Goal: Task Accomplishment & Management: Manage account settings

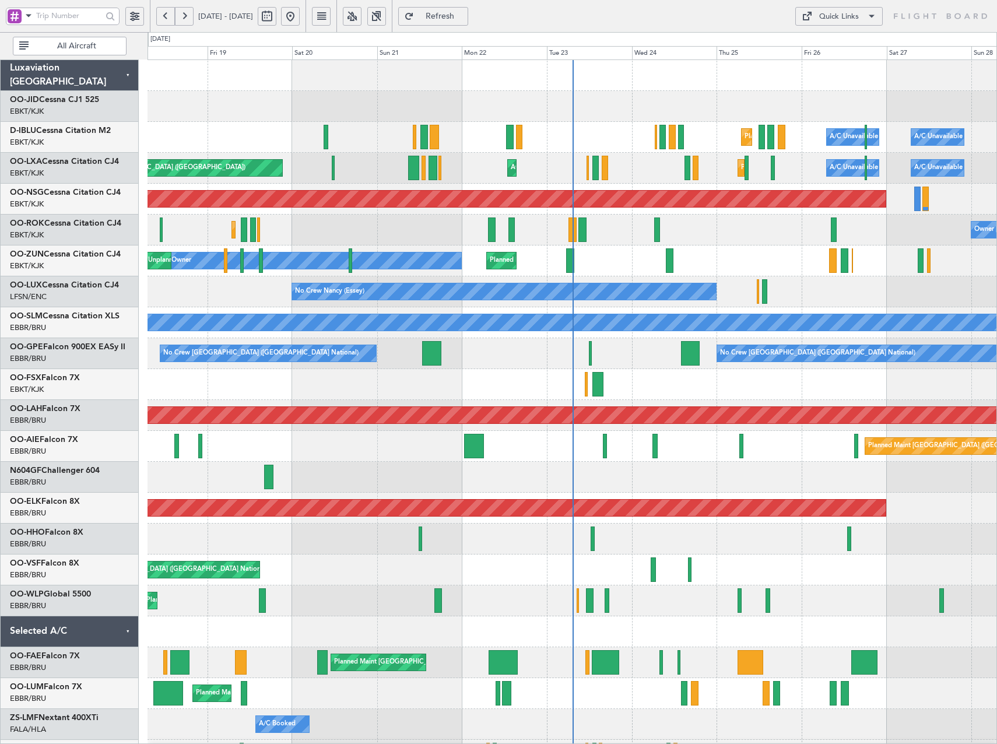
click at [361, 19] on button at bounding box center [352, 16] width 19 height 19
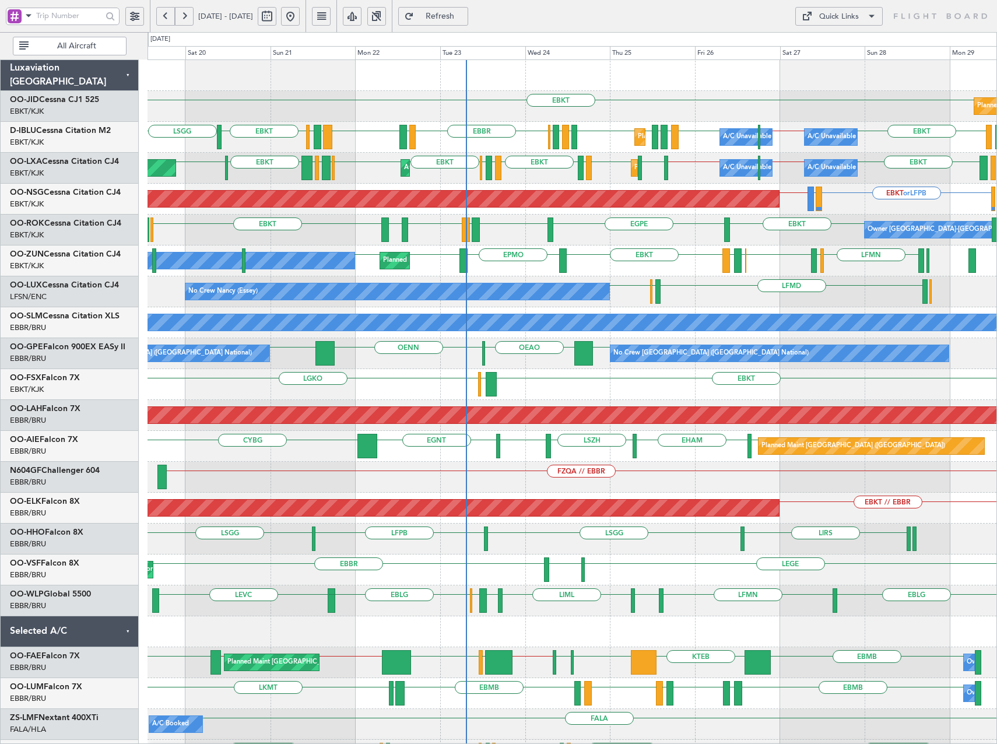
click at [666, 261] on div "EBKT Planned Maint [GEOGRAPHIC_DATA]-[GEOGRAPHIC_DATA] [GEOGRAPHIC_DATA] ([GEOG…" at bounding box center [571, 461] width 849 height 803
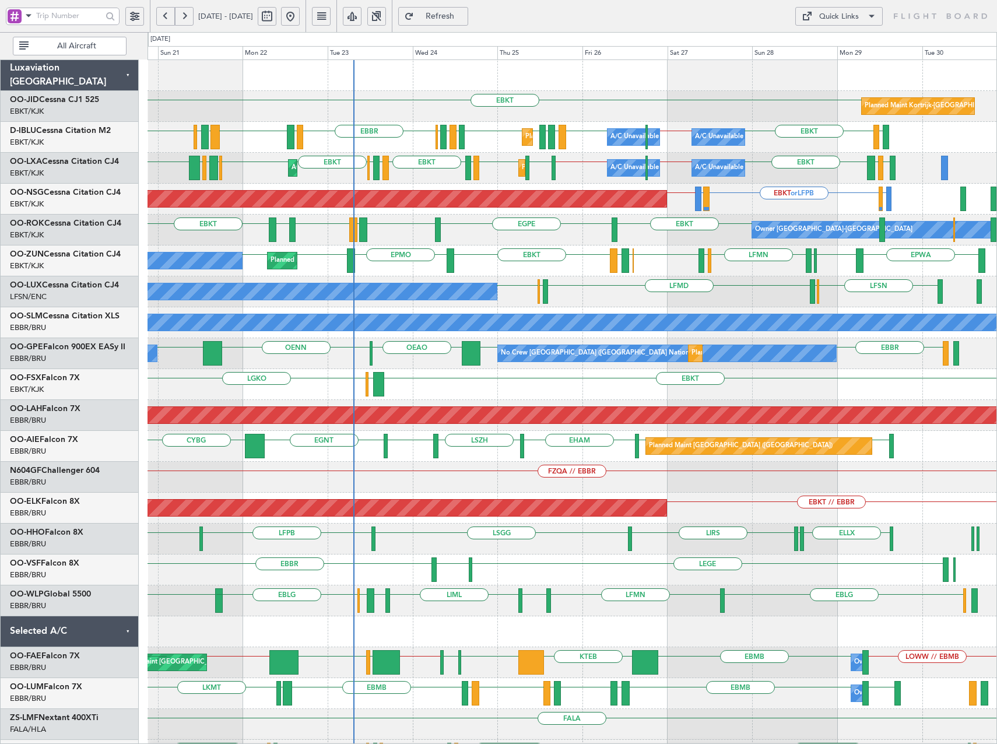
click at [608, 300] on div "LFSN LFSN ELLX LFMD ELLX No Crew [PERSON_NAME] ([PERSON_NAME])" at bounding box center [571, 291] width 849 height 31
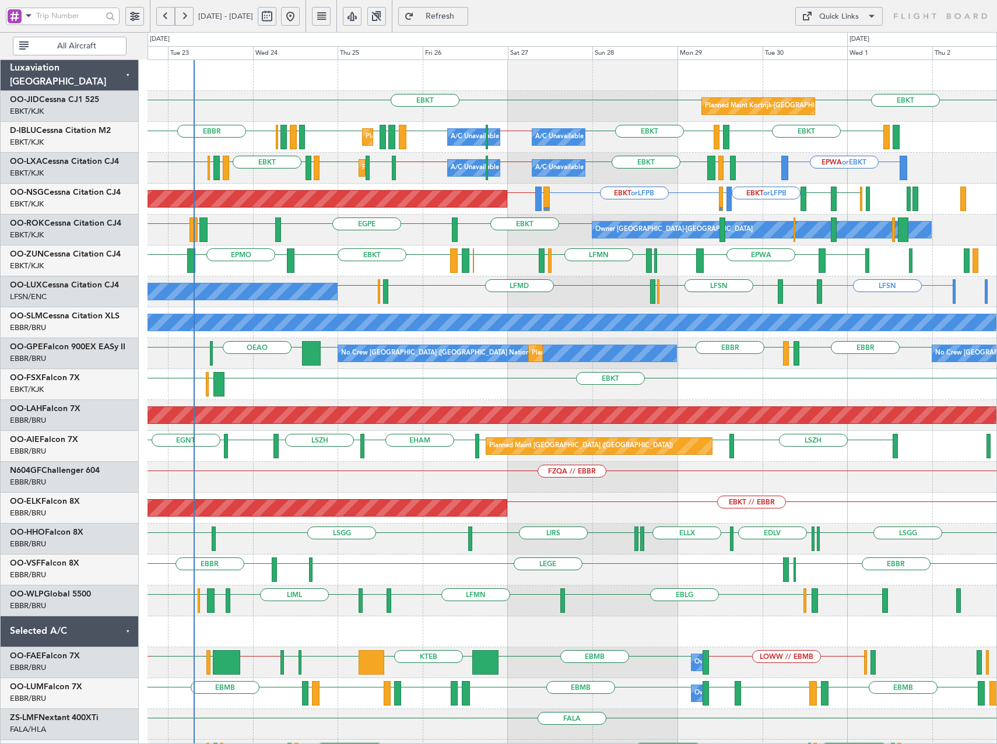
click at [716, 299] on div "EBKT EBKT Planned Maint [GEOGRAPHIC_DATA]-[GEOGRAPHIC_DATA] EBKT LFMN EHEH LFMN…" at bounding box center [571, 430] width 849 height 741
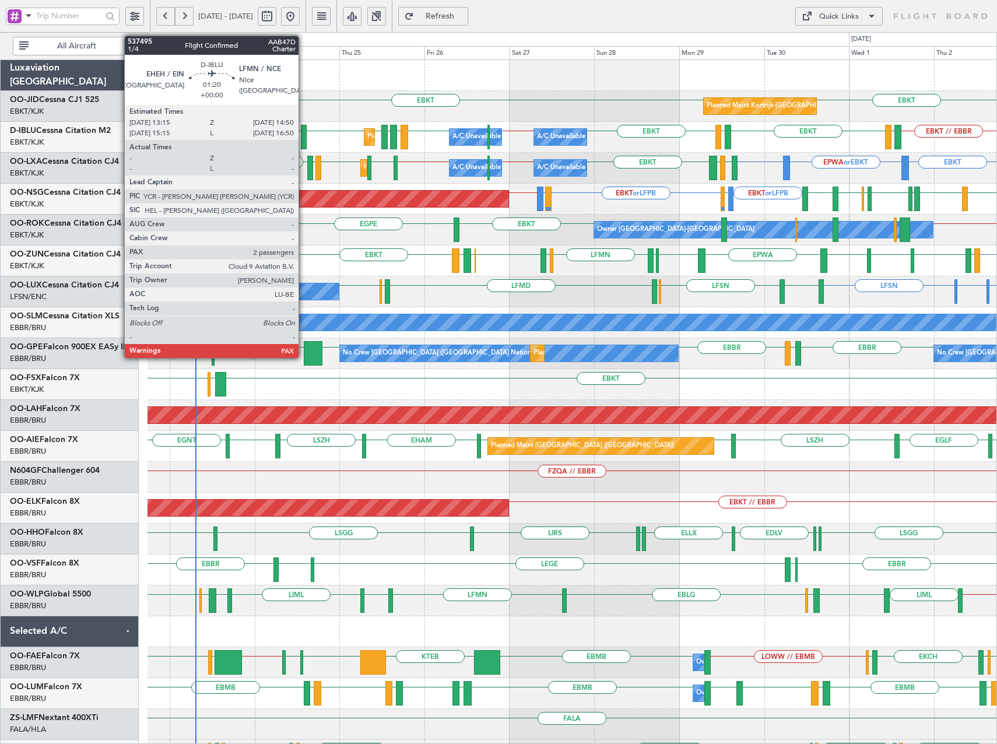
click at [304, 135] on div at bounding box center [304, 137] width 6 height 24
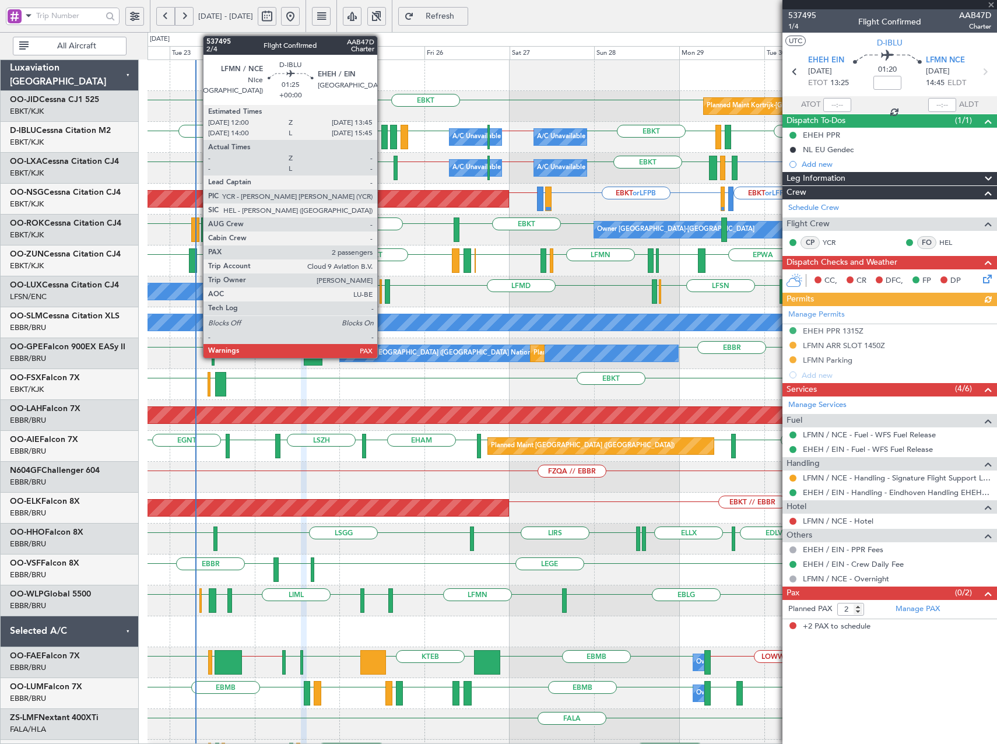
click at [382, 136] on div at bounding box center [384, 137] width 6 height 24
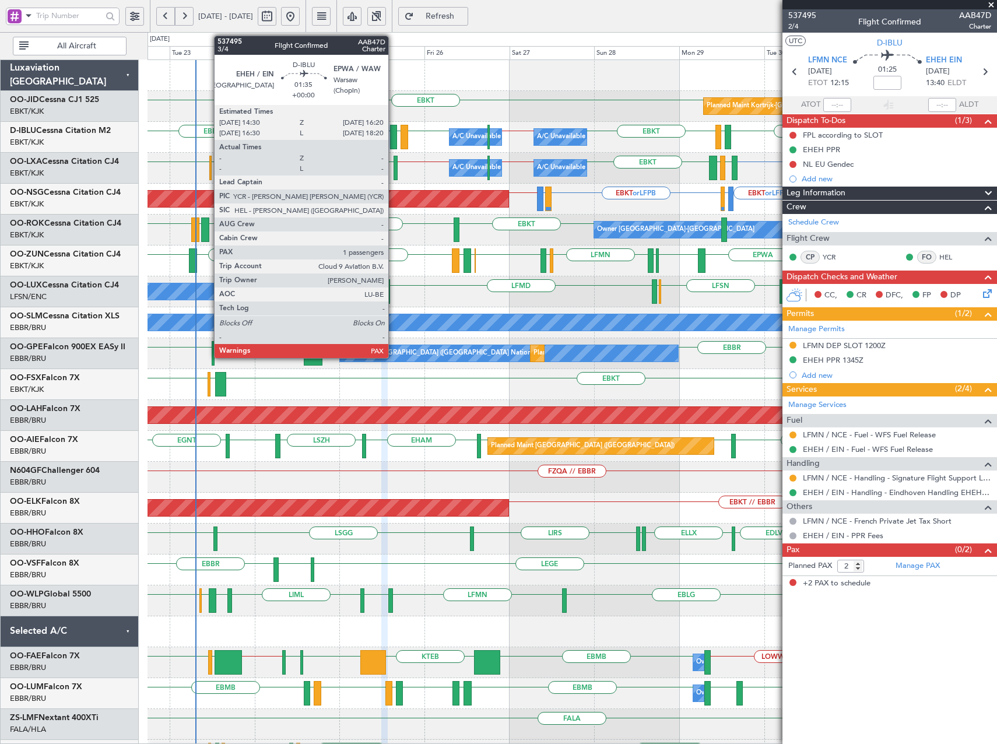
click at [393, 139] on div at bounding box center [393, 137] width 7 height 24
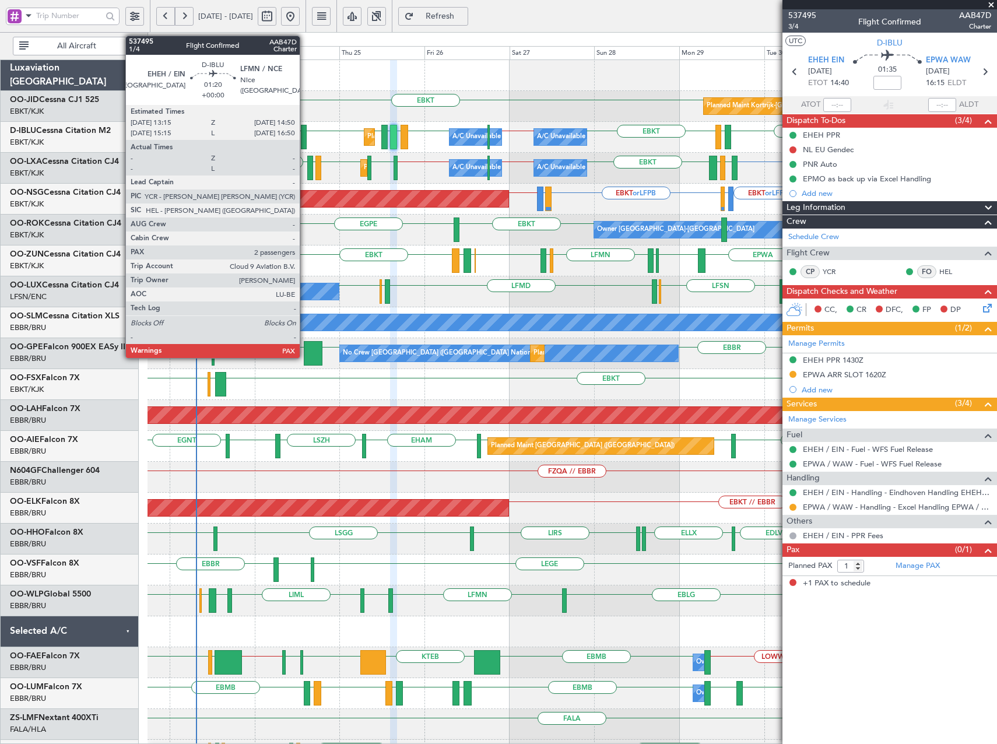
click at [305, 139] on div at bounding box center [304, 137] width 6 height 24
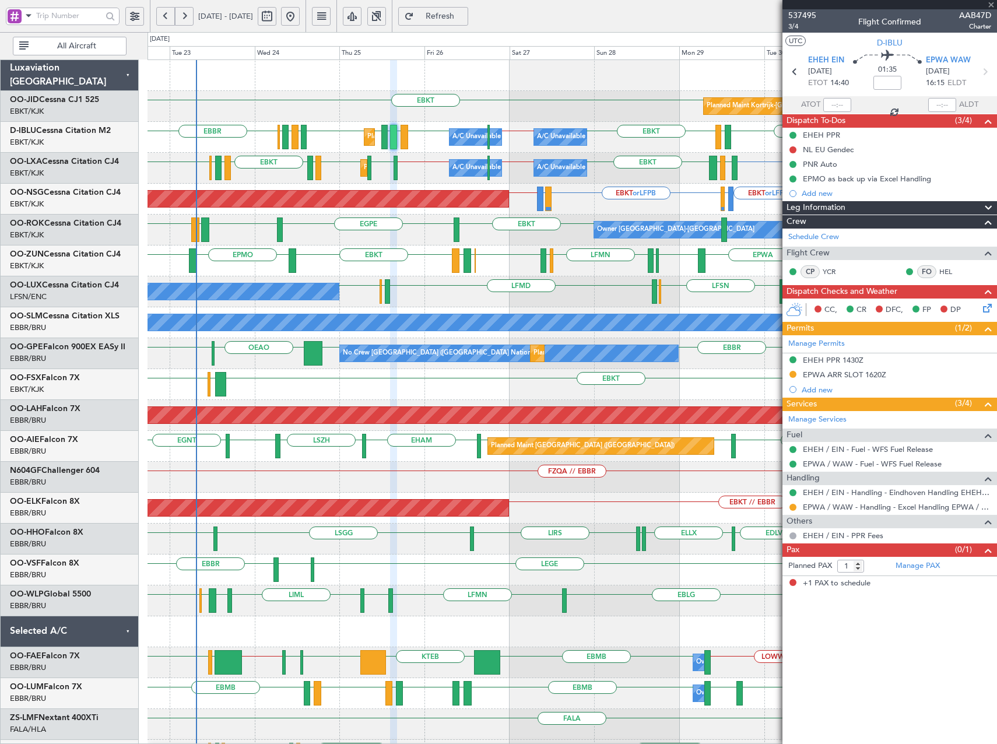
type input "2"
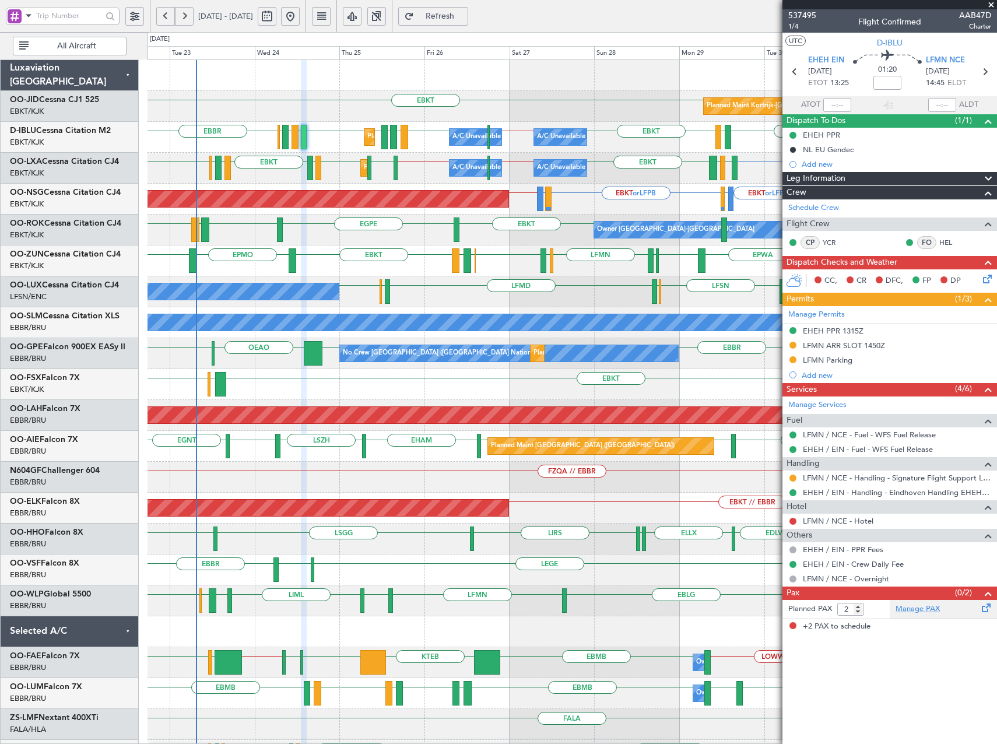
click at [920, 607] on link "Manage PAX" at bounding box center [917, 609] width 44 height 12
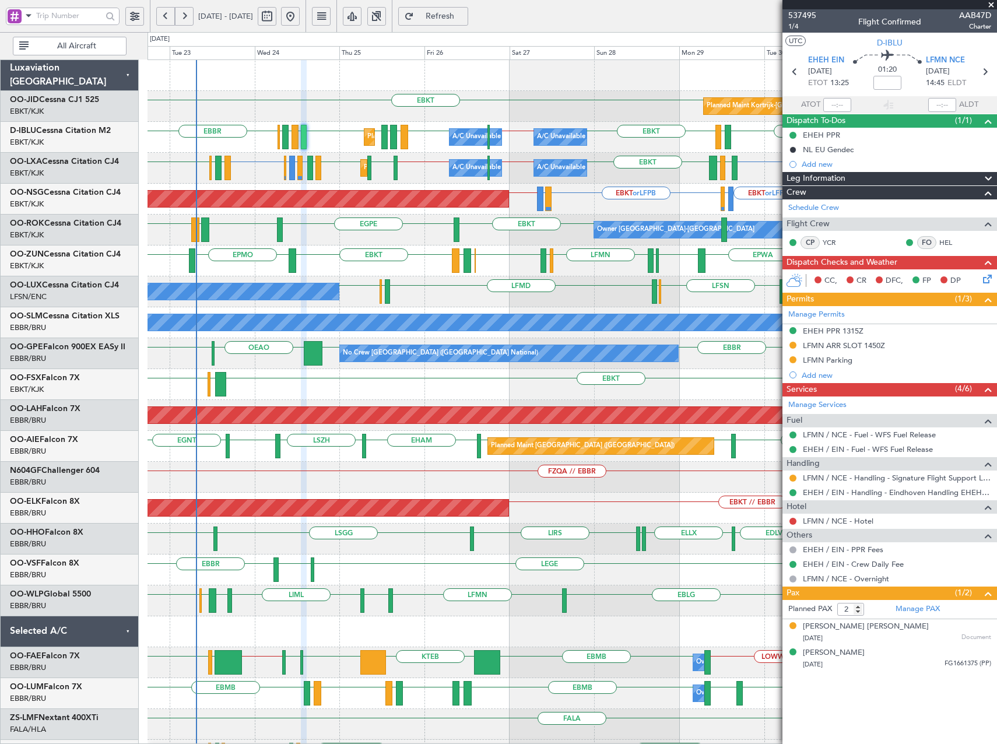
click at [464, 17] on span "Refresh" at bounding box center [440, 16] width 48 height 8
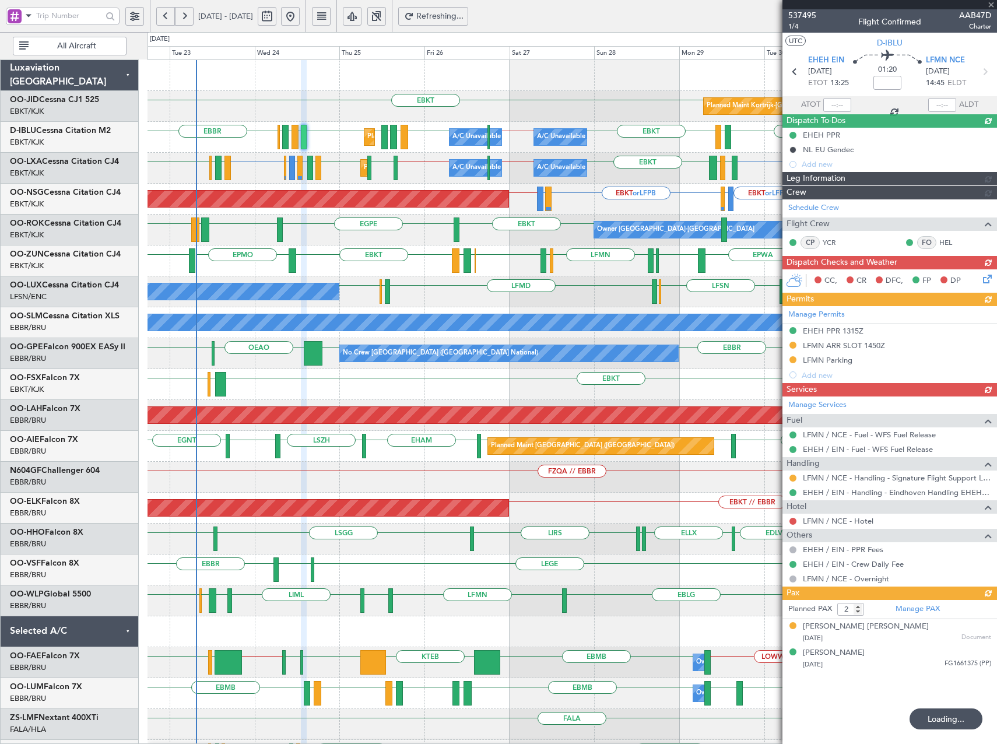
click at [923, 606] on div "Planned PAX 2 Manage PAX [PERSON_NAME] [PERSON_NAME] [DATE] Document [PERSON_NA…" at bounding box center [889, 636] width 214 height 72
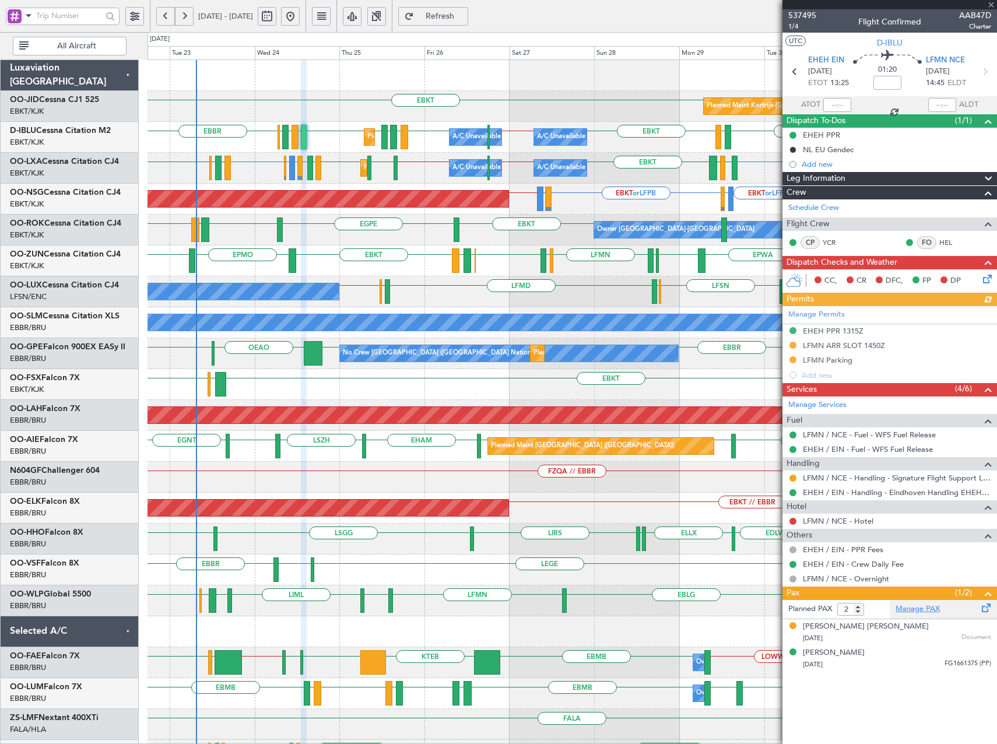
click at [924, 607] on link "Manage PAX" at bounding box center [917, 609] width 44 height 12
click at [464, 19] on span "Refresh" at bounding box center [440, 16] width 48 height 8
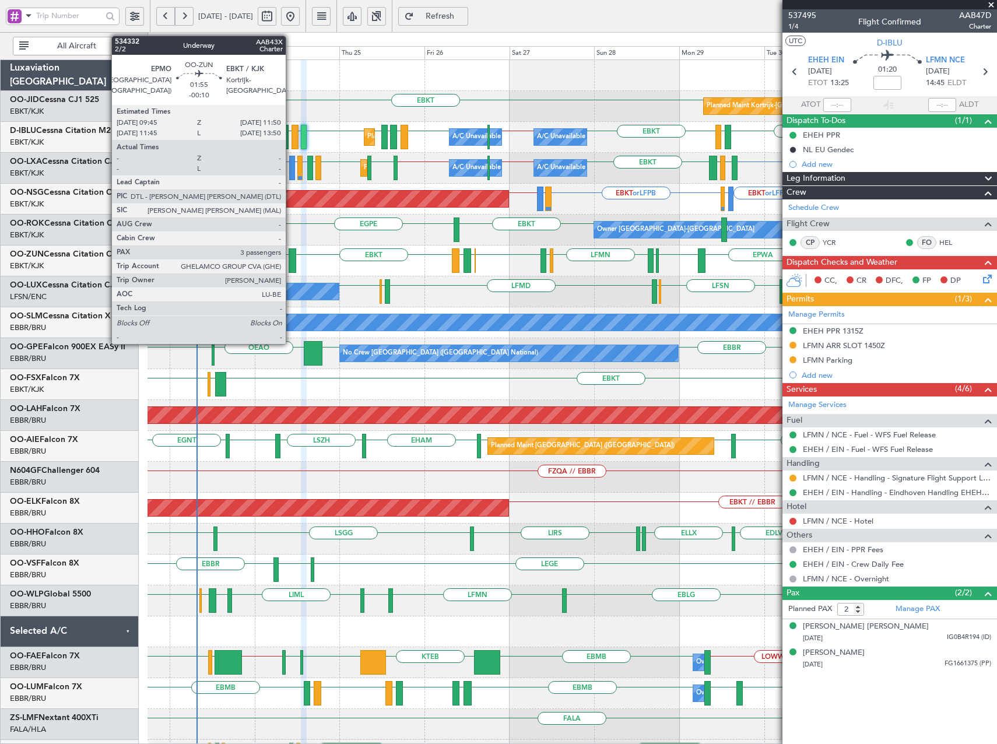
click at [291, 261] on div at bounding box center [292, 260] width 8 height 24
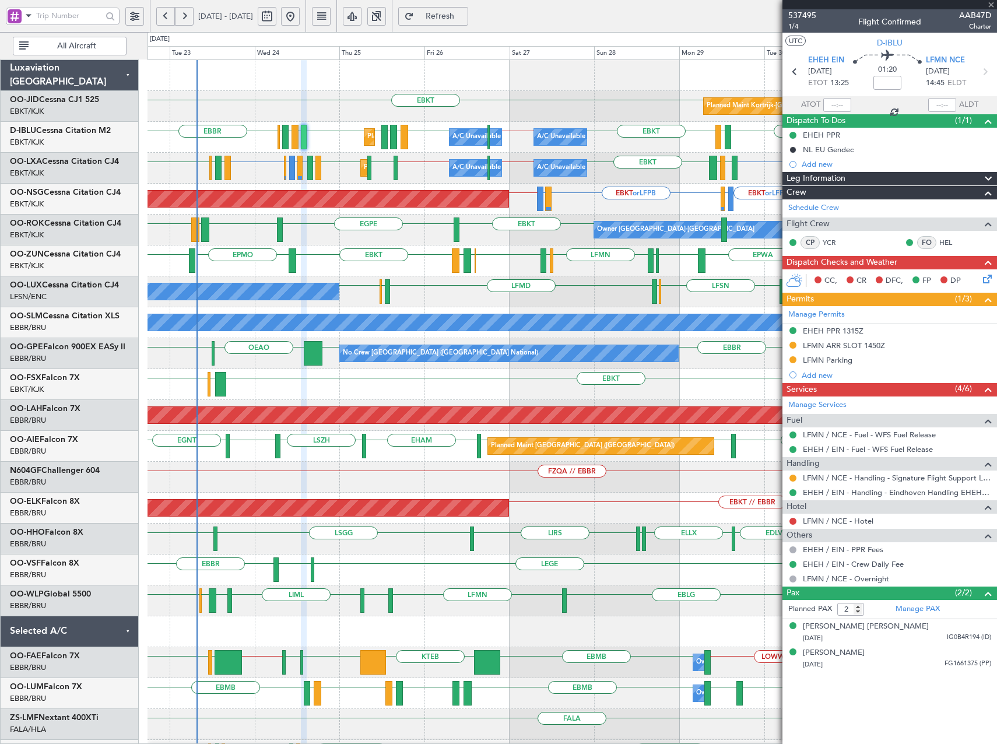
type input "-00:10"
type input "3"
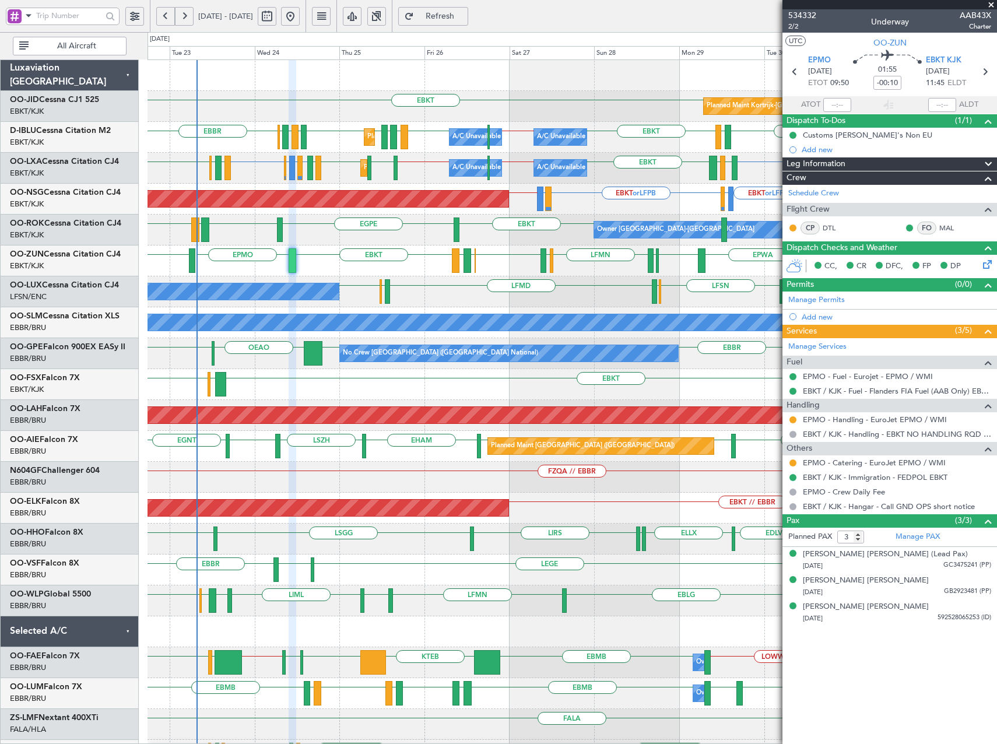
click at [5, 153] on div "OO-LXA Cessna Citation CJ4 EBKT/KJK [GEOGRAPHIC_DATA]-[GEOGRAPHIC_DATA]" at bounding box center [70, 168] width 138 height 31
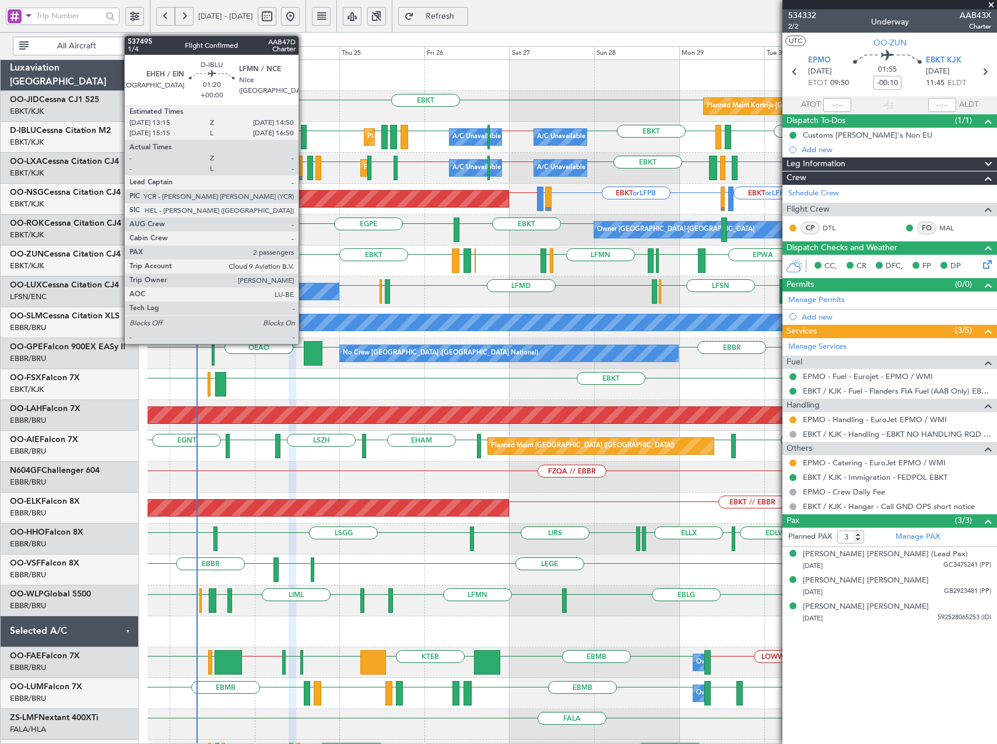
click at [304, 139] on div at bounding box center [304, 137] width 6 height 24
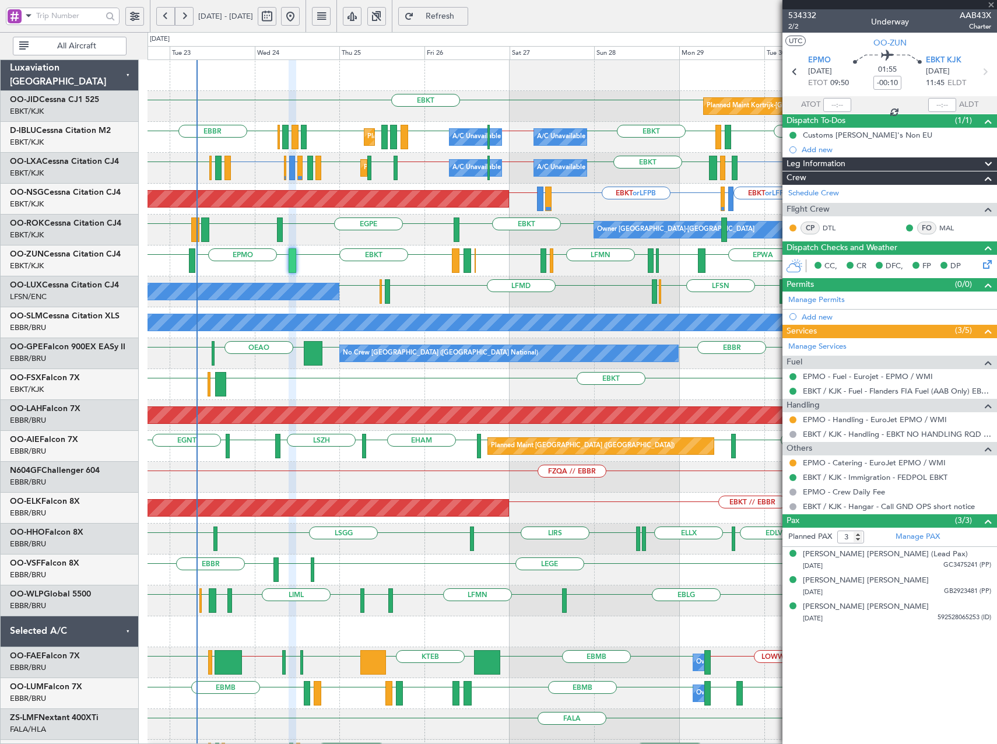
type input "2"
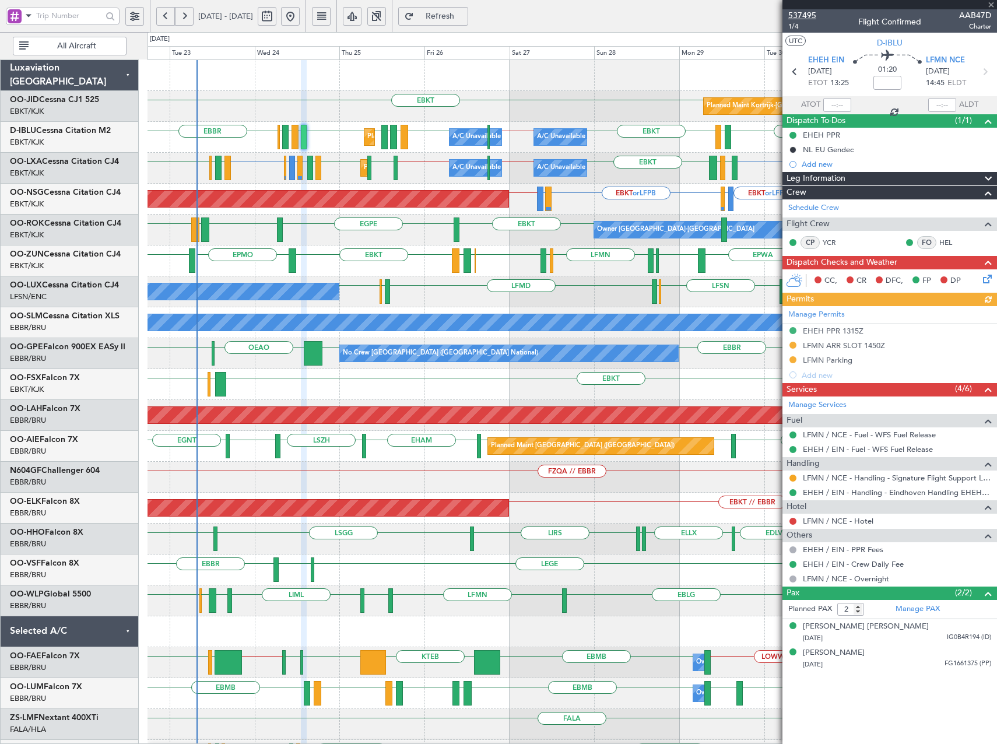
click at [801, 15] on span "537495" at bounding box center [802, 15] width 28 height 12
click at [189, 192] on div "EBKT or LFPB LIMJ or LFPB EBKT or LFPB LIMJ or LFPB LFPB // EBKT EBKT LIPR EBKT…" at bounding box center [571, 199] width 849 height 31
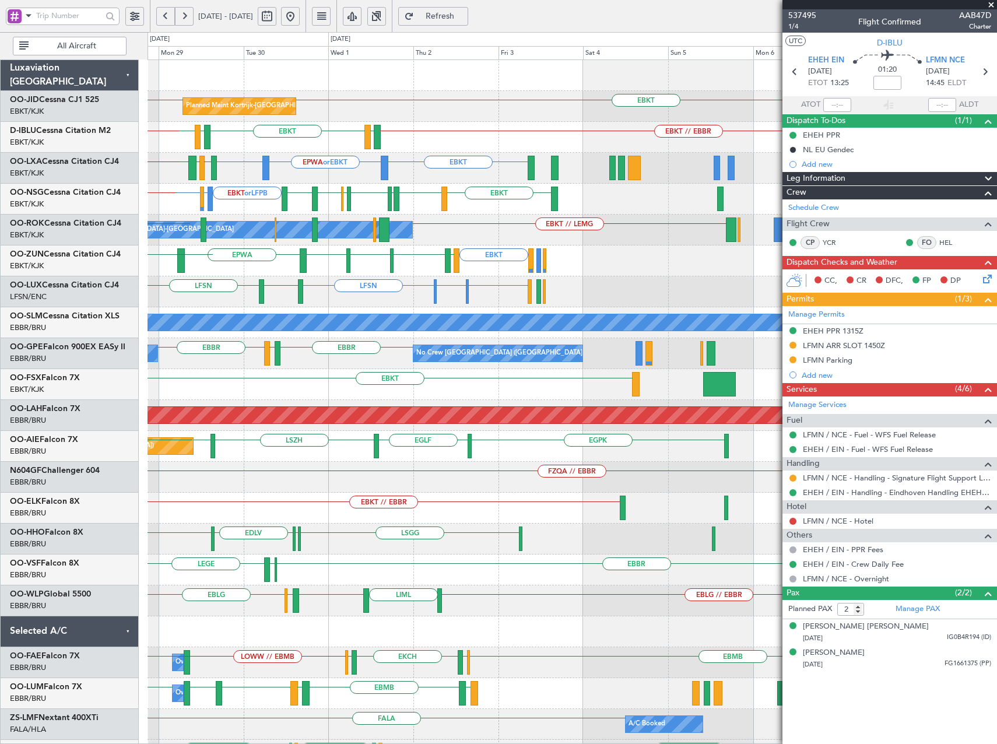
click at [505, 238] on div "EBKT Planned Maint [GEOGRAPHIC_DATA]-[GEOGRAPHIC_DATA] EBKT EBKT // EBBR EBKT L…" at bounding box center [571, 430] width 849 height 741
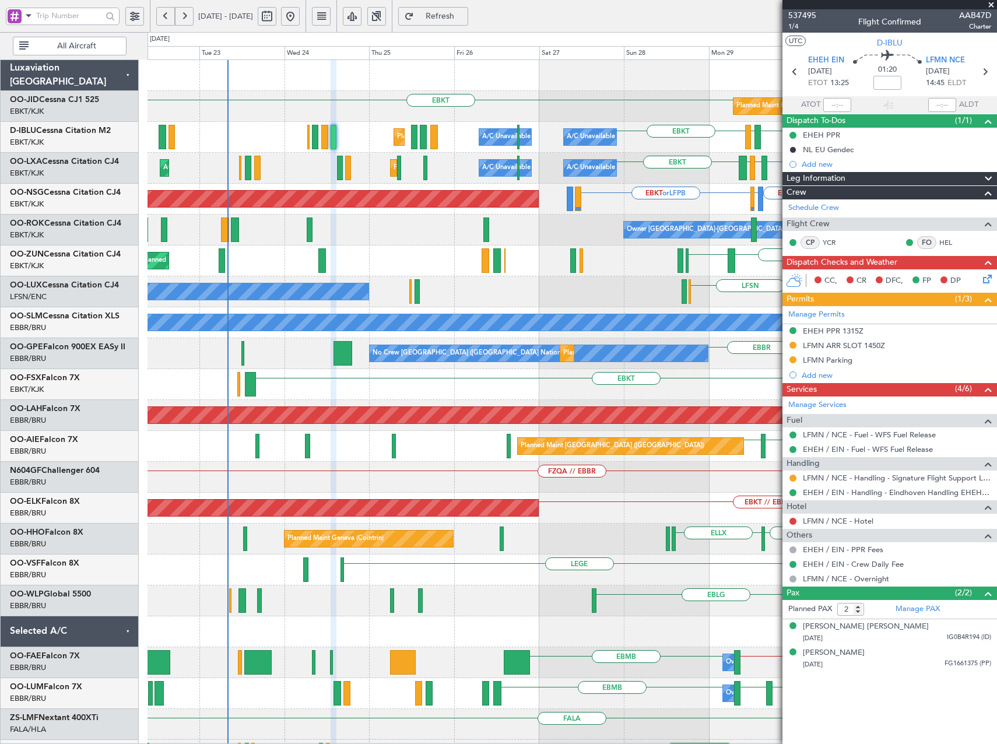
click at [854, 262] on fb-app "[DATE] - [DATE] Refresh Quick Links All Aircraft EBKT EBKT Planned Maint [GEOGR…" at bounding box center [498, 380] width 997 height 730
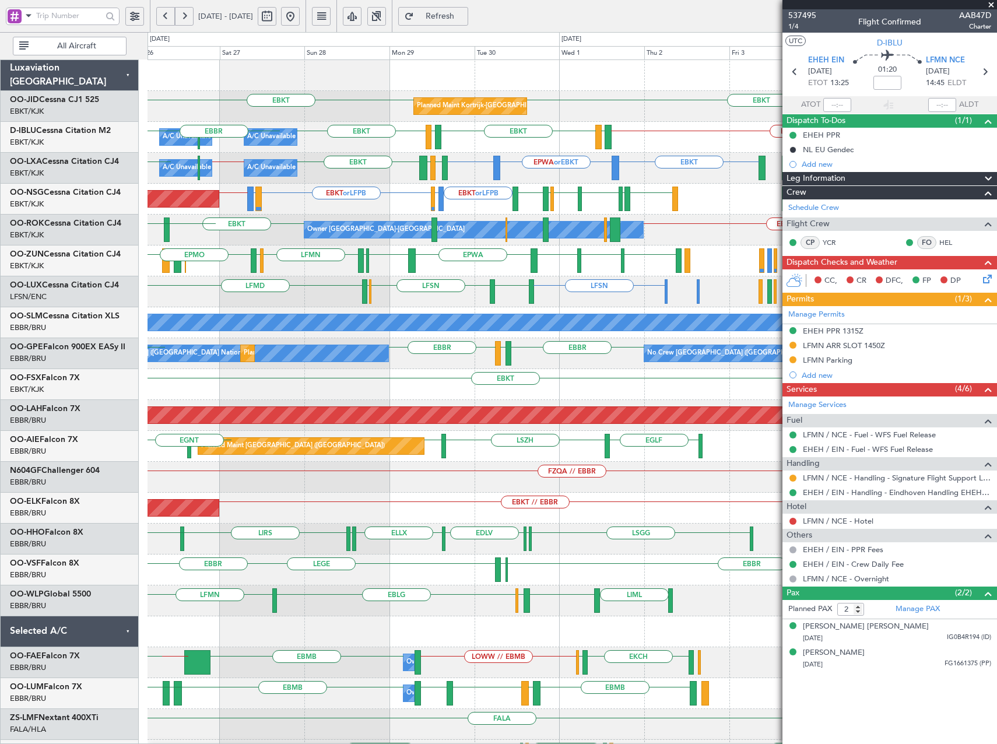
click at [355, 279] on div "Planned Maint Kortrijk-[GEOGRAPHIC_DATA] EBKT EBKT A/C Unavailable [GEOGRAPHIC_…" at bounding box center [571, 430] width 849 height 741
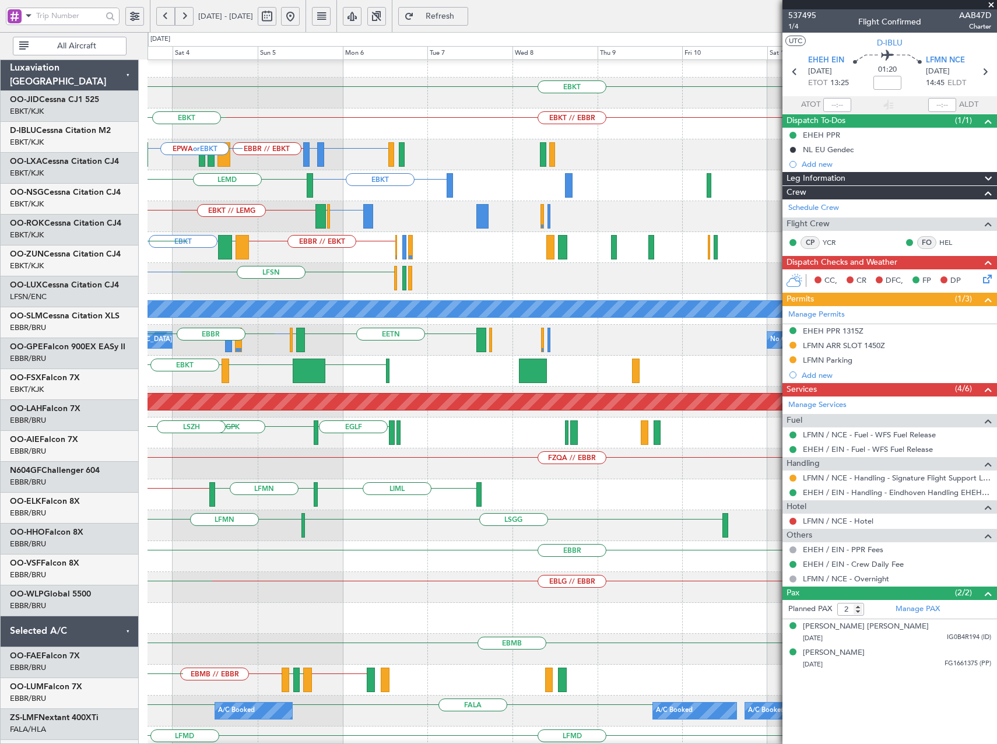
click at [81, 249] on div "EBKT EBKT // EBBR LFTH EBKT EBAW or EBBR LFMN or EBBR EBBR // EBKT LGMK [GEOGRA…" at bounding box center [498, 388] width 997 height 712
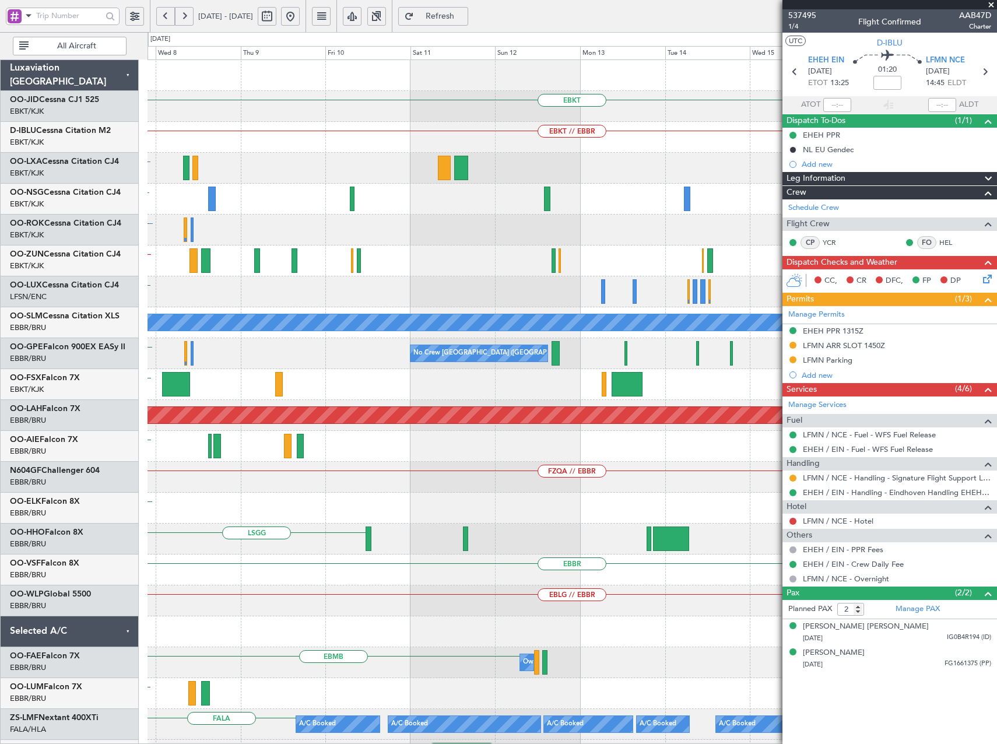
click at [234, 333] on div "EBKT EBKT // EBBR LFMN or EBBR EBAW or EBBR EBBR // EBKT EBKT LEMD EBKT [GEOGRA…" at bounding box center [571, 430] width 849 height 741
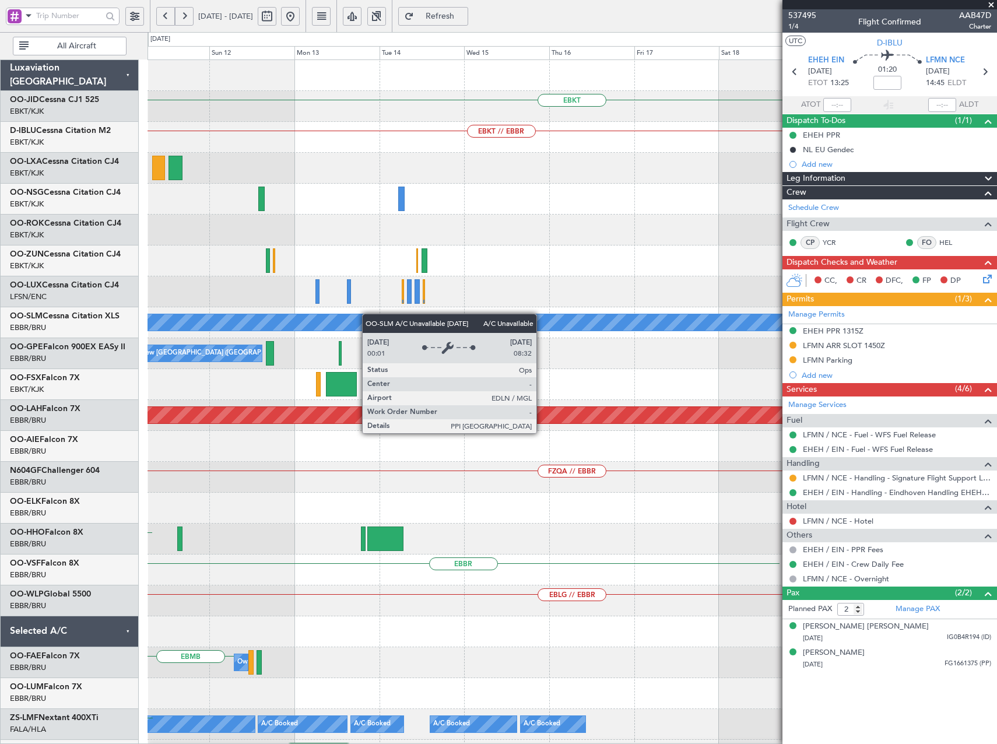
click at [294, 326] on div "EBKT EBKT // EBBR A/C Unavailable [GEOGRAPHIC_DATA] No Crew [GEOGRAPHIC_DATA] (…" at bounding box center [571, 430] width 849 height 741
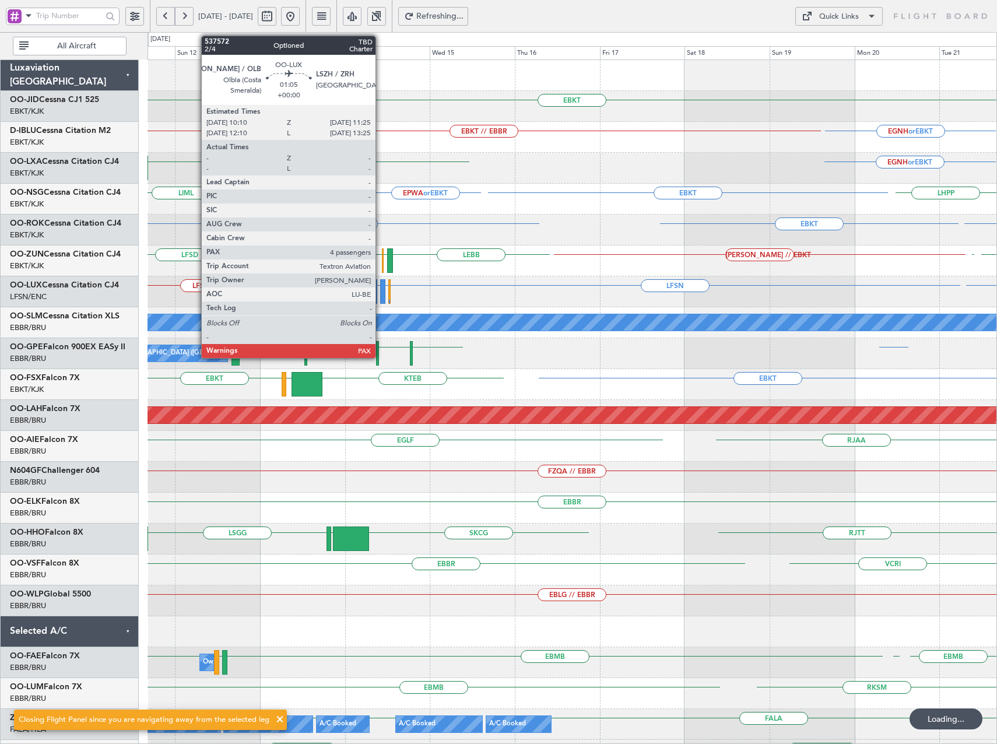
click at [381, 294] on div at bounding box center [382, 291] width 5 height 24
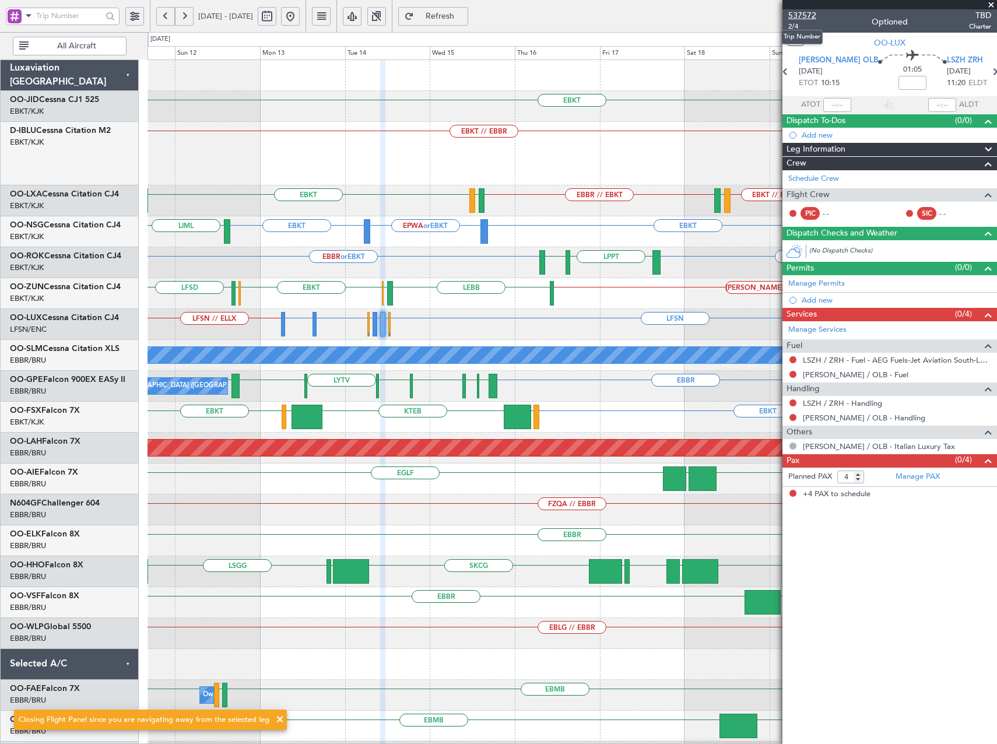
click at [798, 13] on span "537572" at bounding box center [802, 15] width 28 height 12
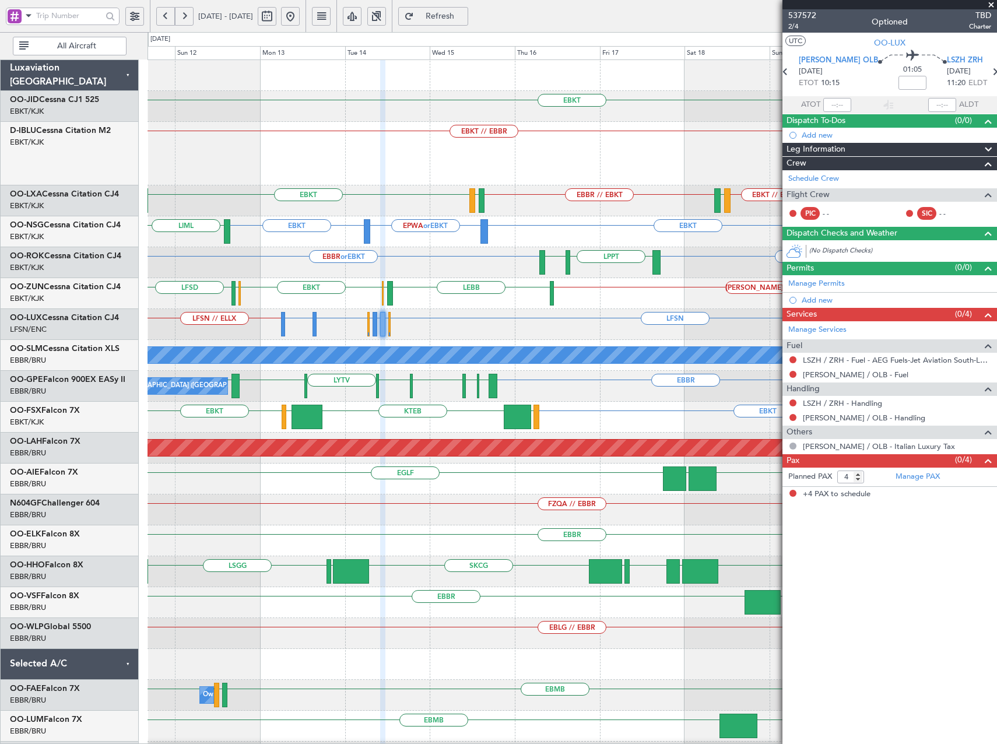
click at [300, 16] on button at bounding box center [290, 16] width 19 height 19
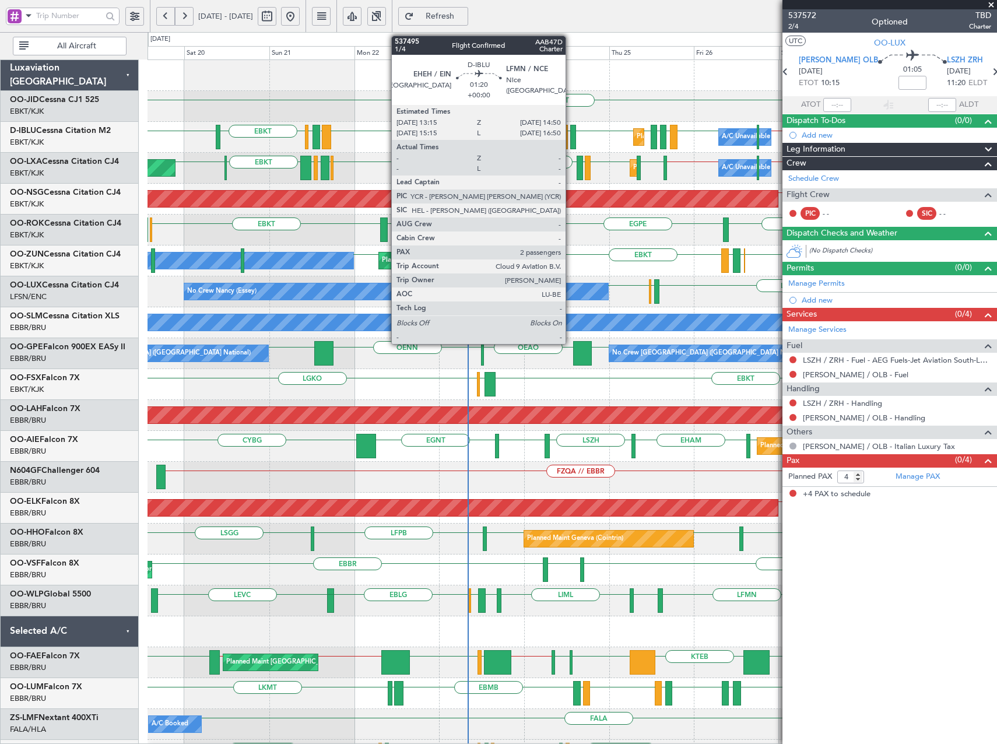
click at [571, 138] on div at bounding box center [573, 137] width 6 height 24
type input "2"
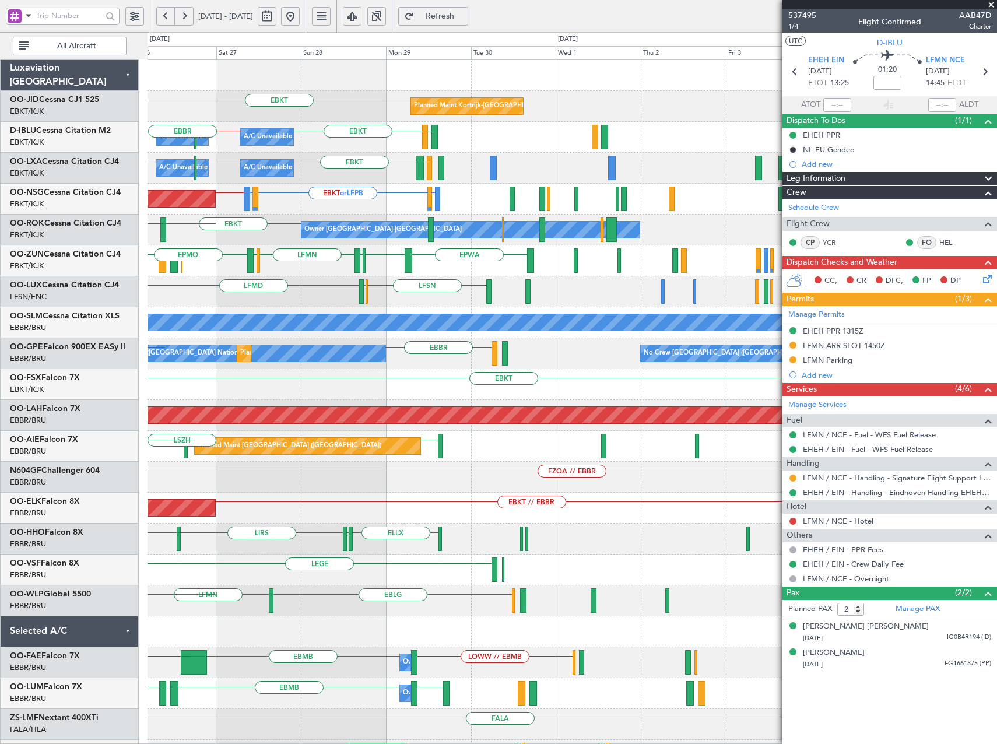
click at [140, 269] on div "EBKT Planned Maint [GEOGRAPHIC_DATA]-[GEOGRAPHIC_DATA] LFTH EBKT EBBR // EBKT […" at bounding box center [498, 388] width 997 height 712
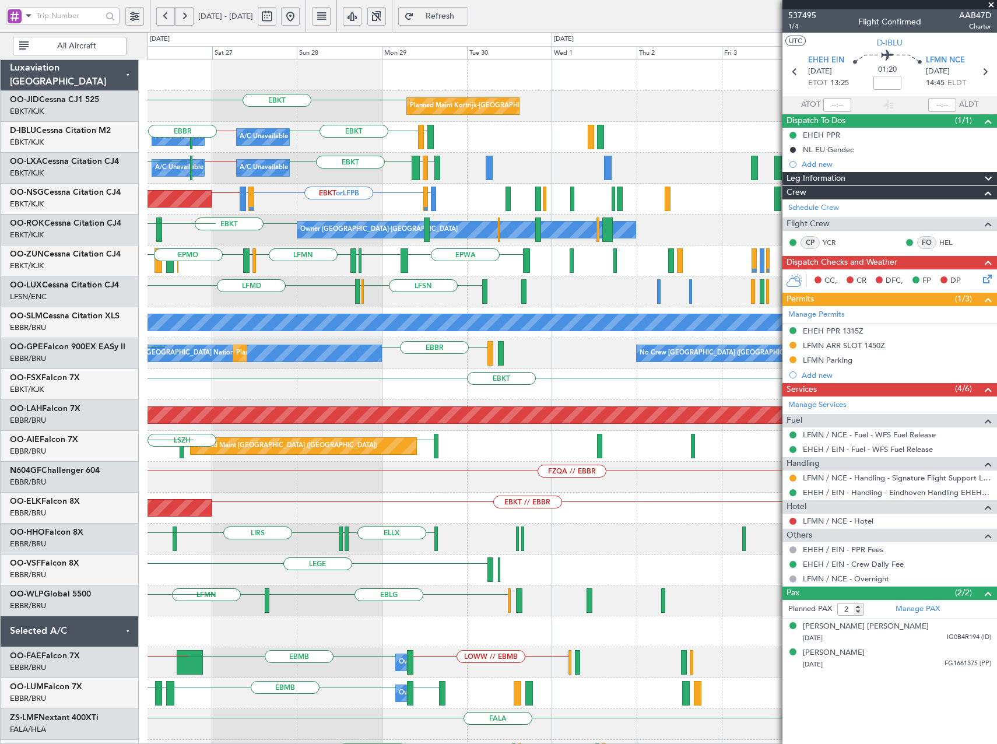
click at [220, 286] on div "LFSN ELLX LFMD ELLX LFSN No Crew [PERSON_NAME] ([PERSON_NAME])" at bounding box center [571, 291] width 849 height 31
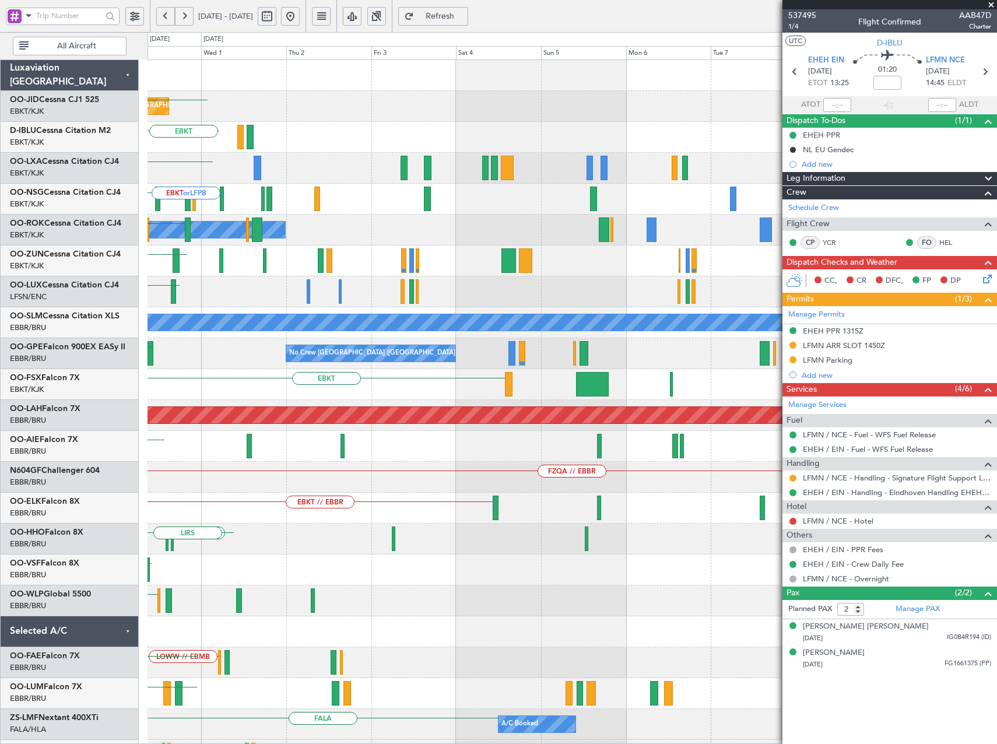
click at [193, 291] on div "ELLX LFSN LFMD" at bounding box center [571, 291] width 849 height 31
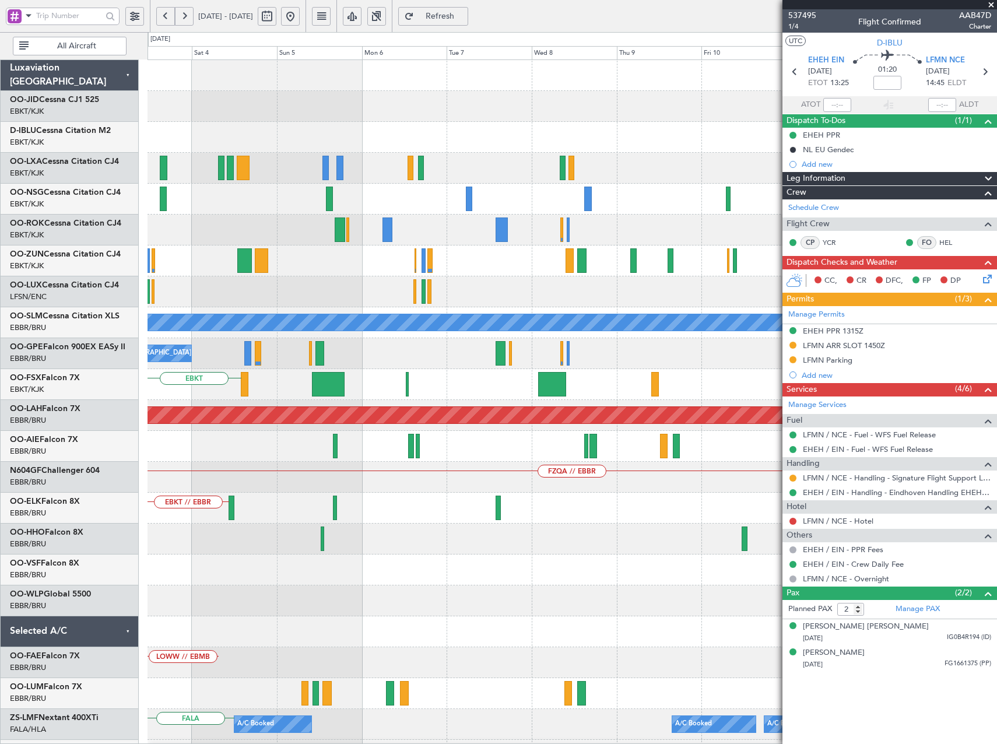
click at [198, 290] on div at bounding box center [571, 291] width 849 height 31
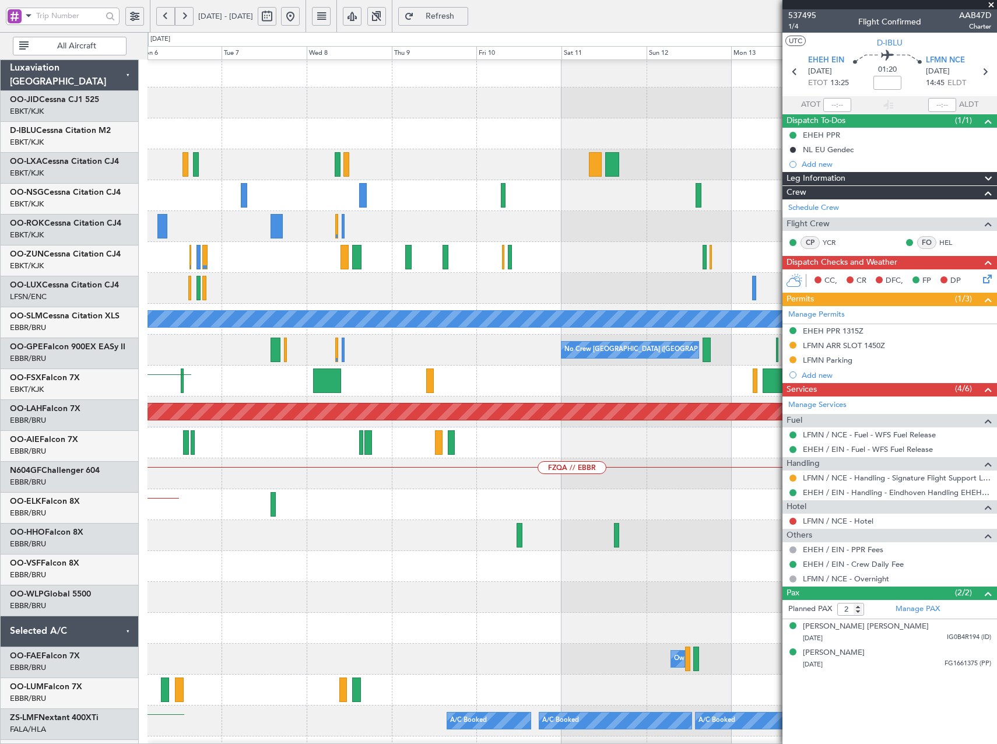
scroll to position [3, 0]
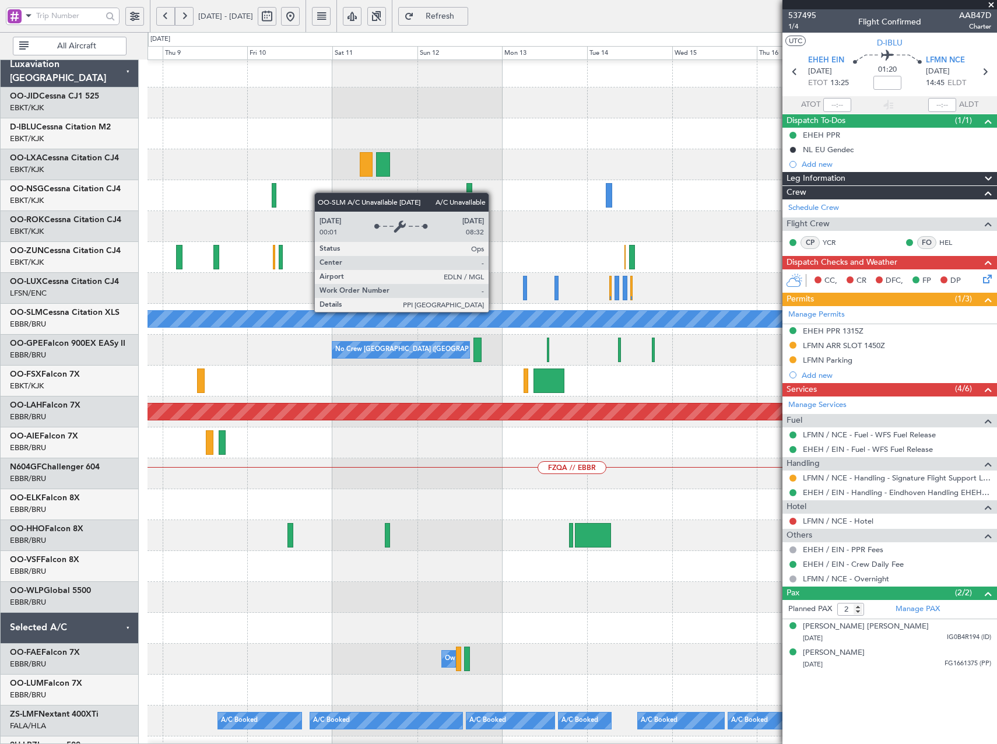
click at [201, 311] on div "A/C Unavailable [GEOGRAPHIC_DATA]" at bounding box center [571, 319] width 2545 height 16
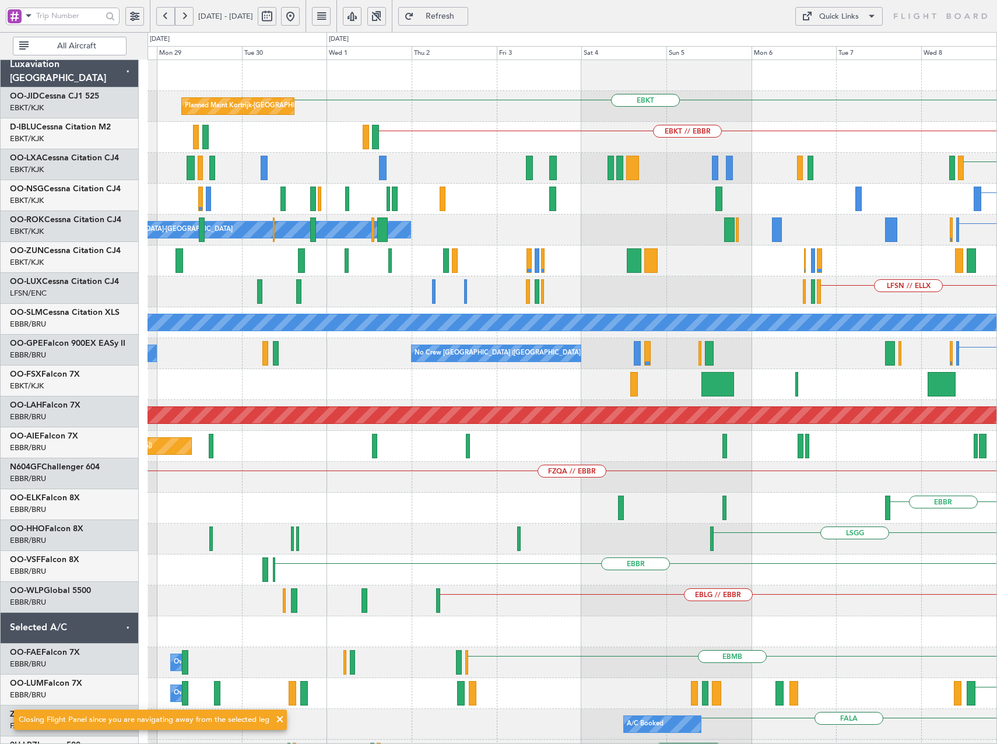
scroll to position [0, 0]
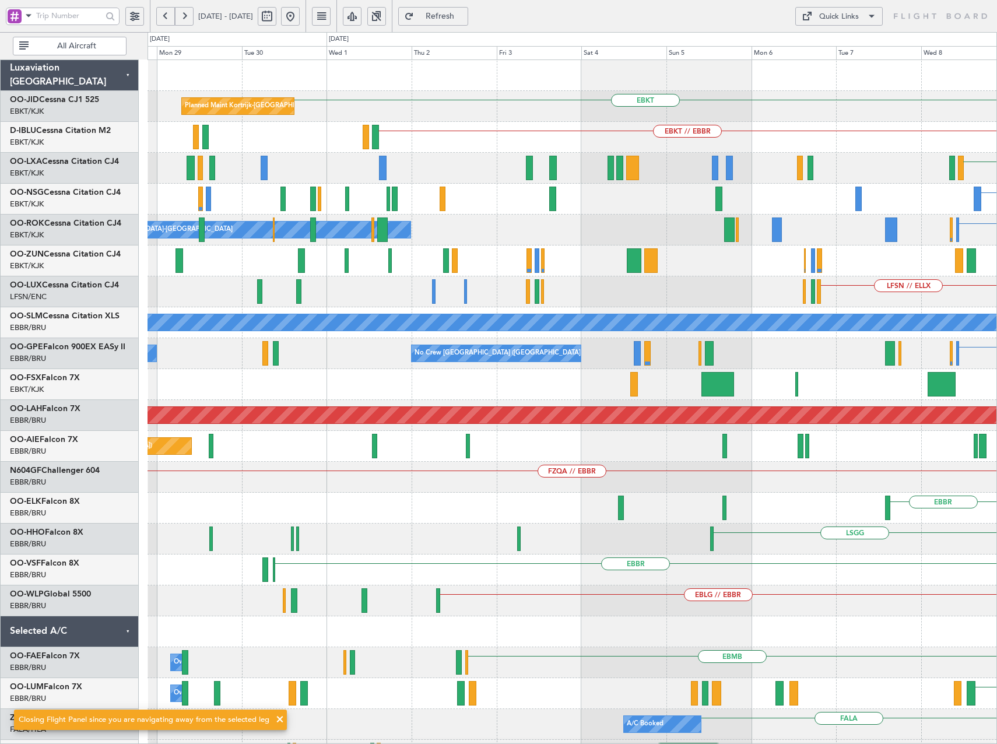
click at [996, 349] on html "[DATE] - [DATE] Refresh Quick Links All Aircraft EBKT Planned Maint [GEOGRAPHIC…" at bounding box center [498, 372] width 997 height 744
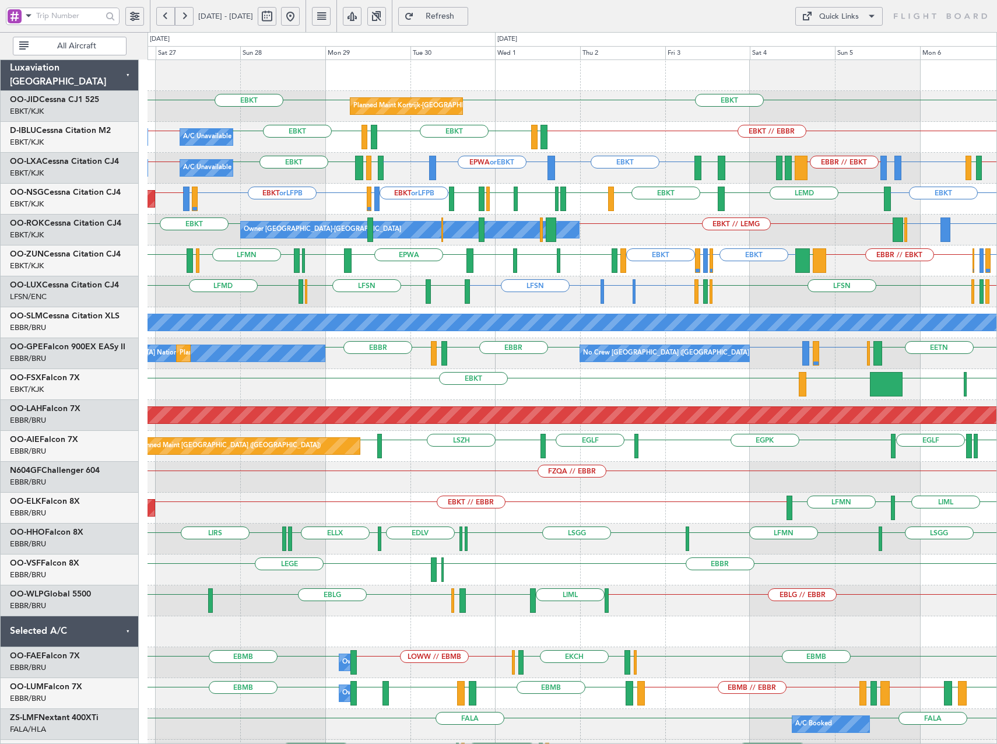
drag, startPoint x: 333, startPoint y: 19, endPoint x: 323, endPoint y: 73, distance: 54.5
click at [300, 17] on button at bounding box center [290, 16] width 19 height 19
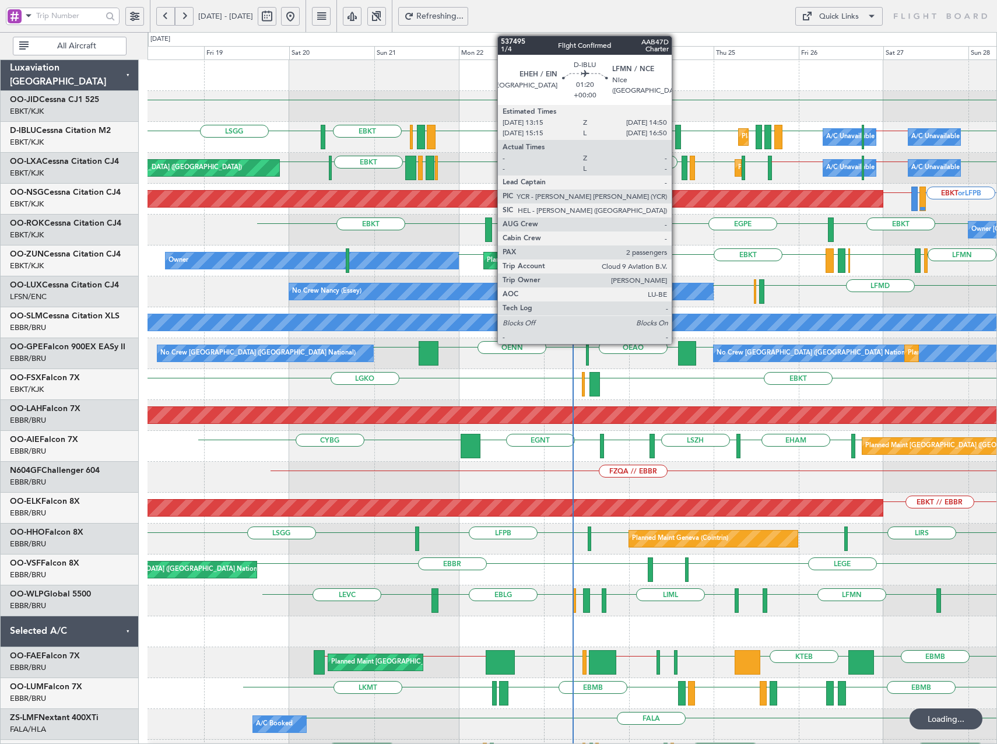
click at [677, 136] on div at bounding box center [678, 137] width 6 height 24
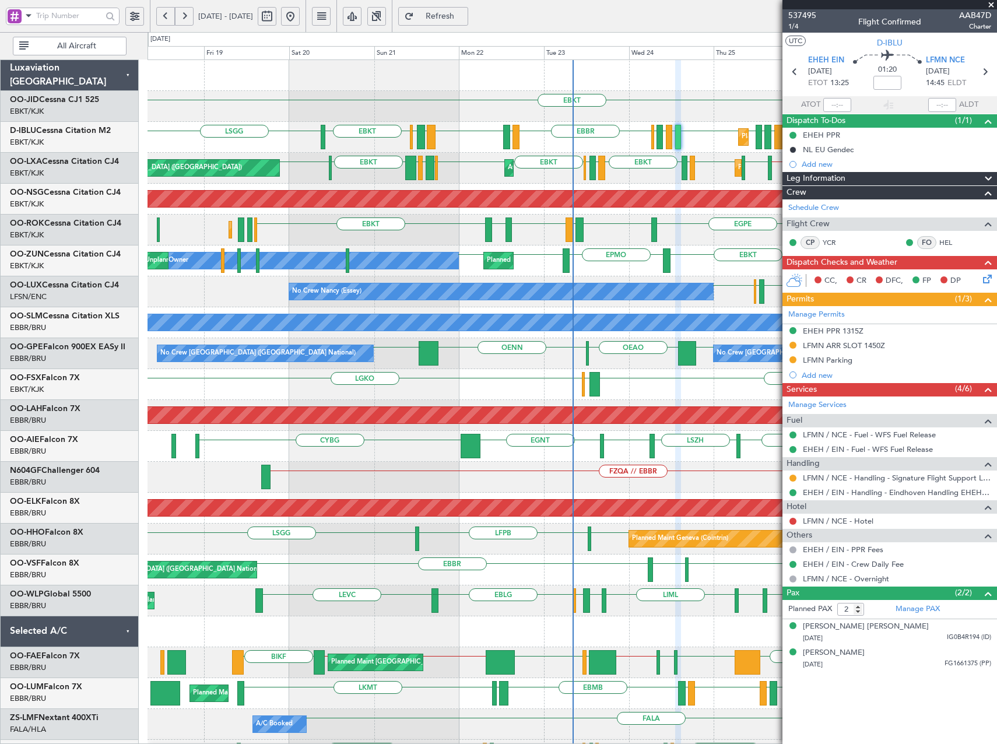
click at [992, 3] on span at bounding box center [991, 5] width 12 height 10
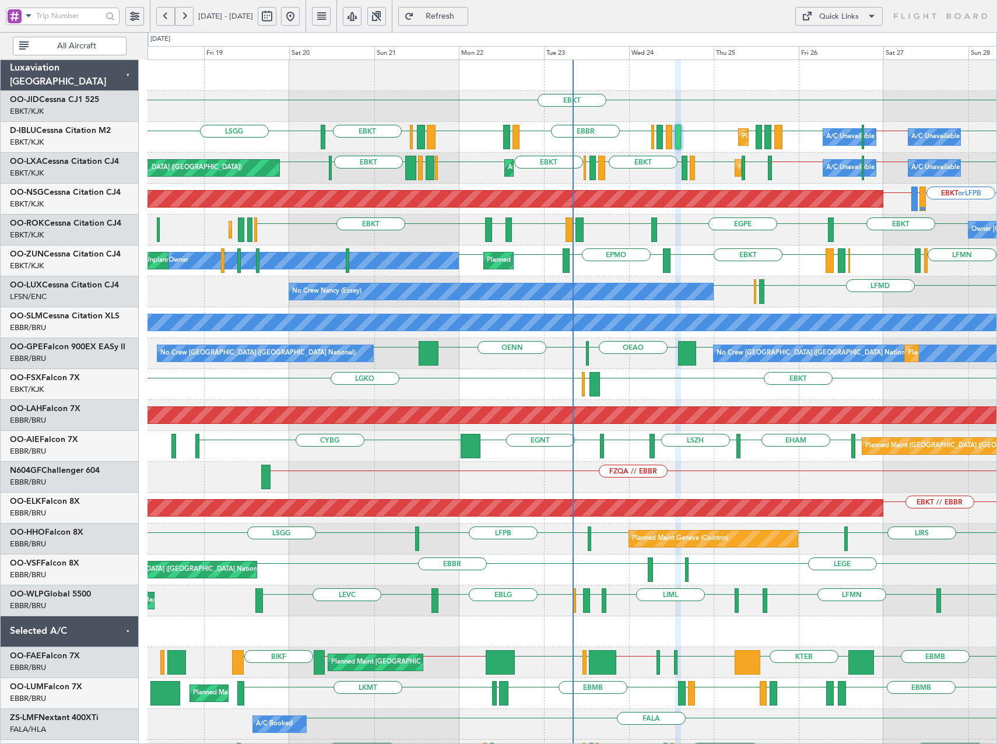
type input "0"
click at [300, 261] on div "EBKT Planned Maint Kortrijk-Wevelgem LSGG EBKT EBBR // EBKT EBBR EPWA EHEH LFMN…" at bounding box center [571, 461] width 849 height 803
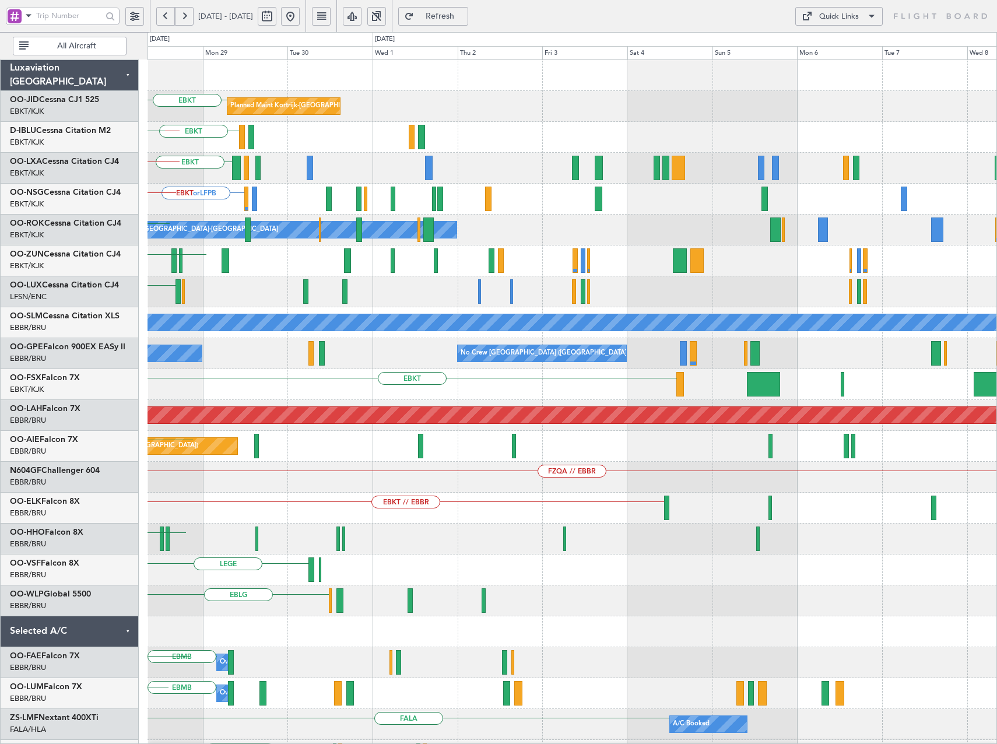
click at [479, 273] on div "EBKT Planned Maint Kortrijk-Wevelgem EBKT A/C Unavailable Kortrijk-Wevelgem EBB…" at bounding box center [571, 461] width 849 height 803
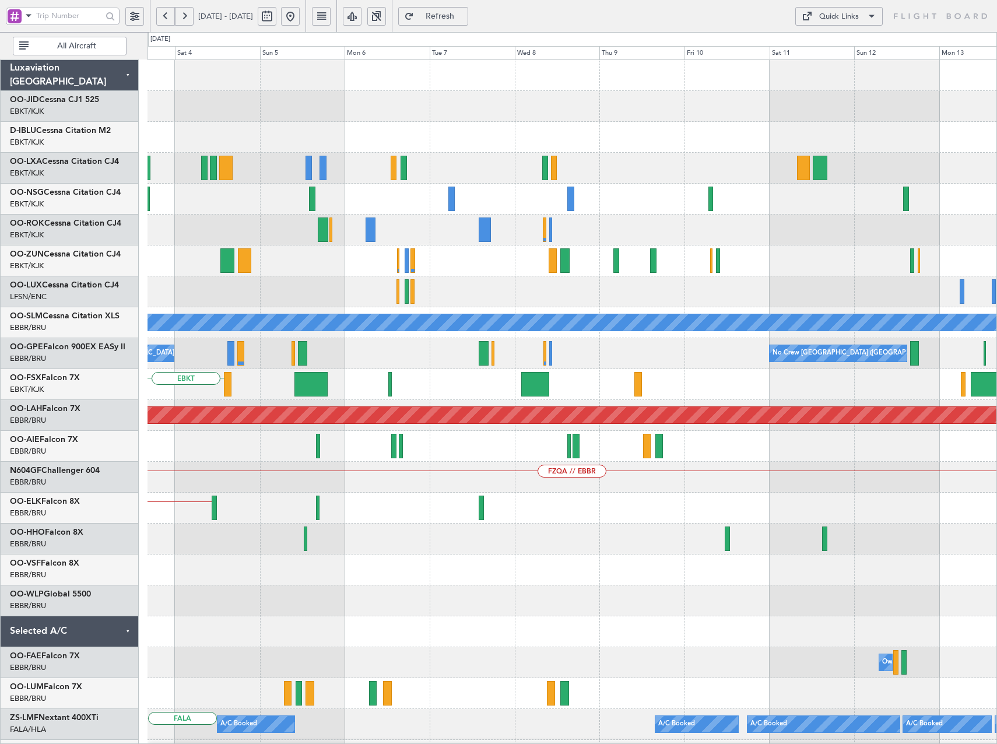
click at [352, 291] on div "Owner Kortrijk-Wevelgem A/C Unavailable Monchengladbach No Crew Brussels (Bruss…" at bounding box center [571, 461] width 849 height 803
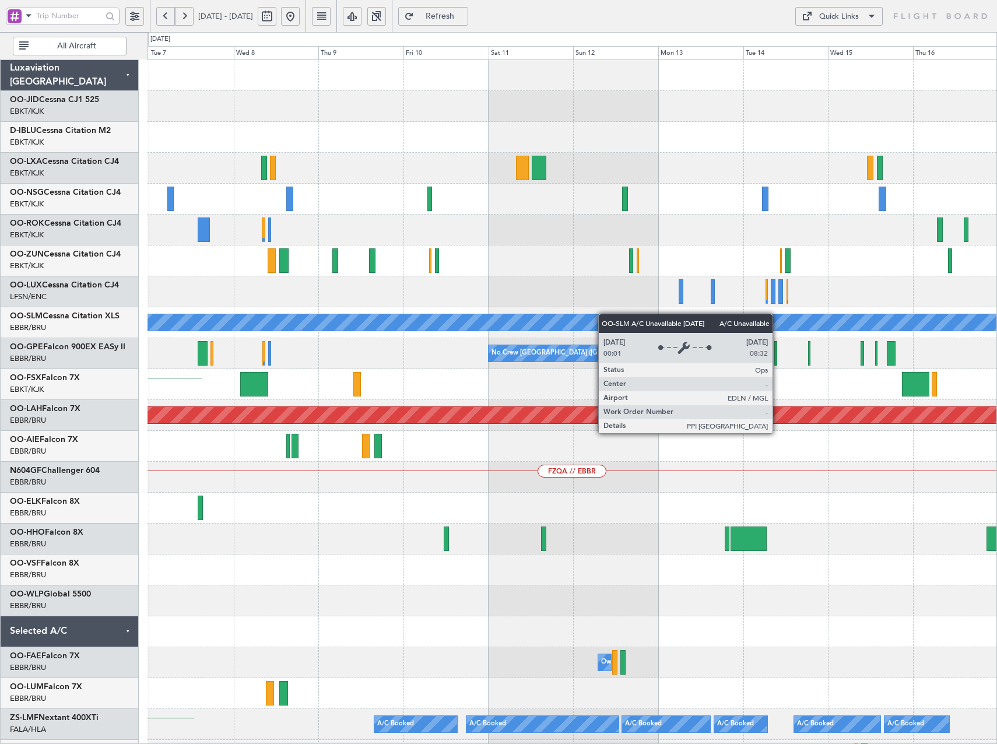
click at [361, 340] on div "A/C Unavailable Monchengladbach No Crew Brussels (Brussels National) EBKT Plann…" at bounding box center [571, 461] width 849 height 803
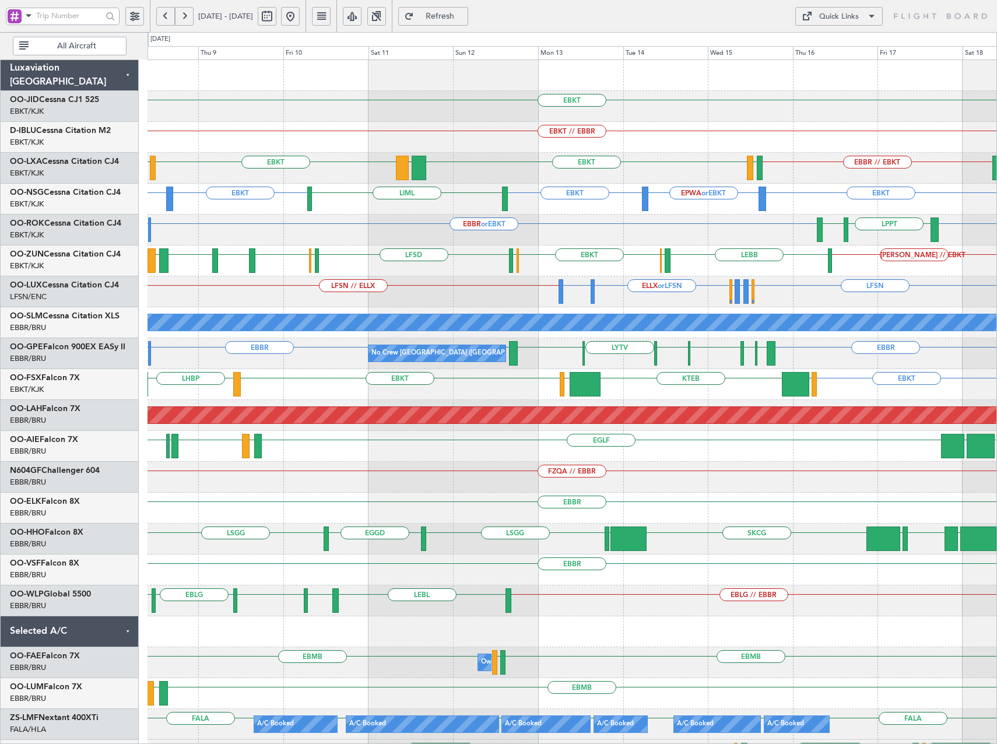
click at [464, 15] on span "Refresh" at bounding box center [440, 16] width 48 height 8
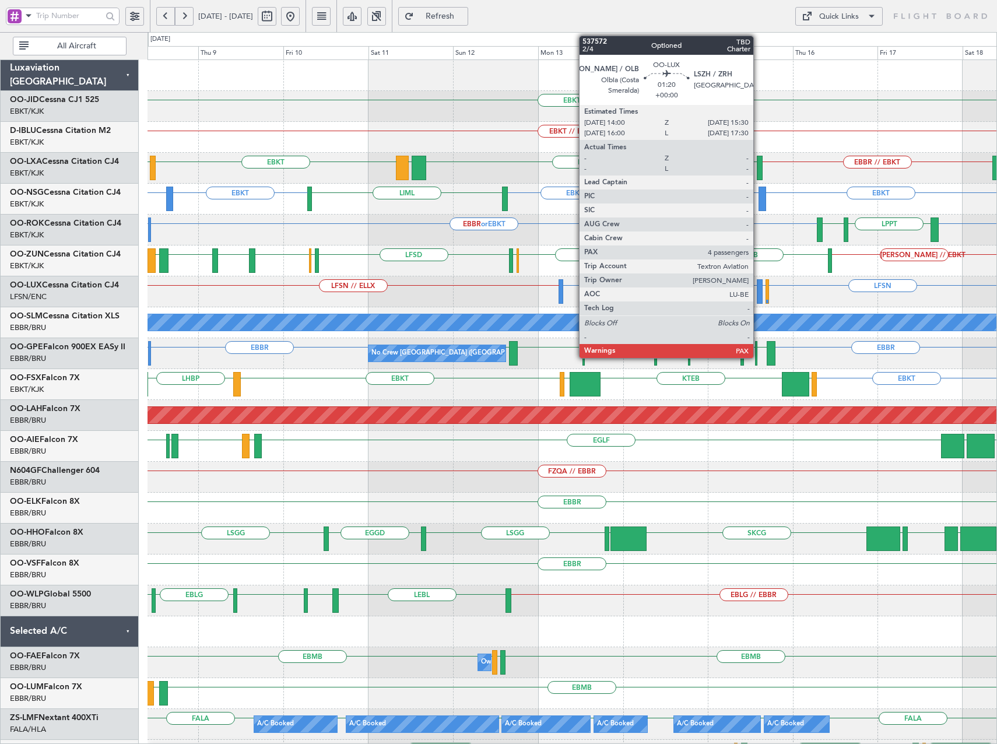
click at [758, 293] on div at bounding box center [759, 291] width 6 height 24
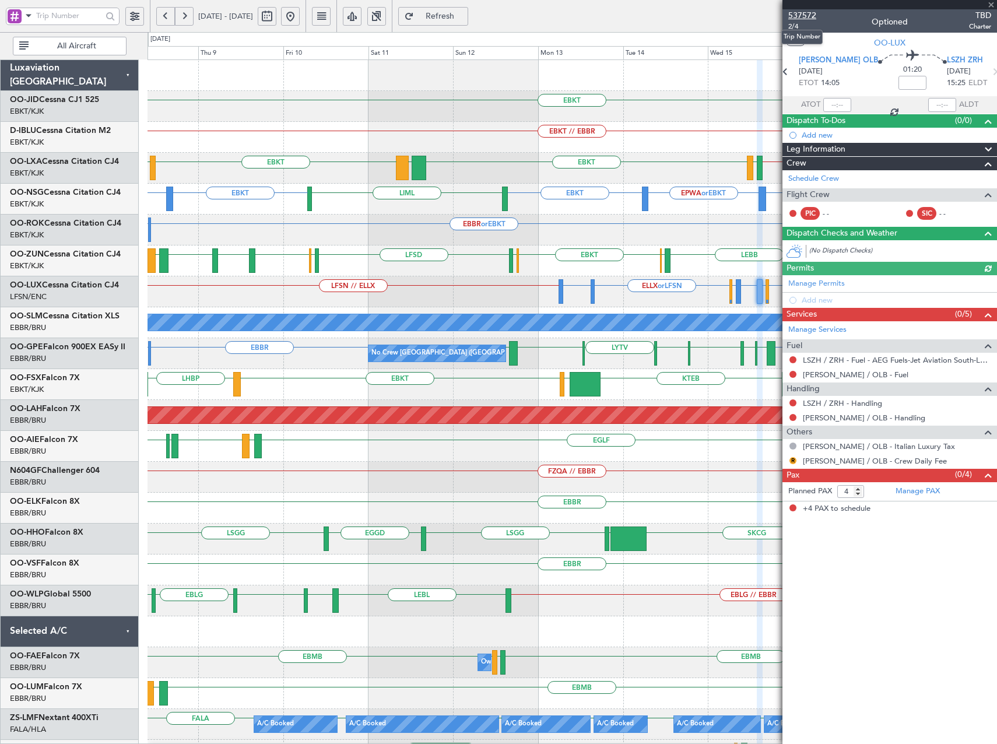
click at [811, 13] on span "537572" at bounding box center [802, 15] width 28 height 12
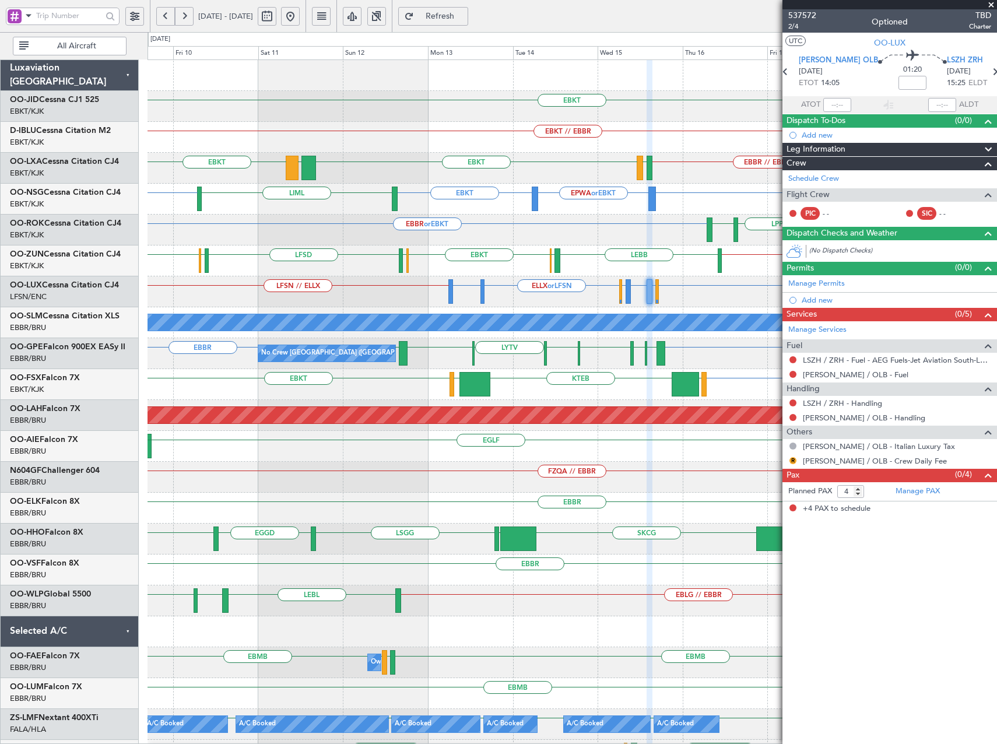
click at [600, 287] on div "LSZH or LFSN ELLX or LFSN EGBB or LFSN LFSN // ELLX LFSN LSZH or LFSN LIEO or L…" at bounding box center [571, 291] width 849 height 31
click at [464, 15] on span "Refresh" at bounding box center [440, 16] width 48 height 8
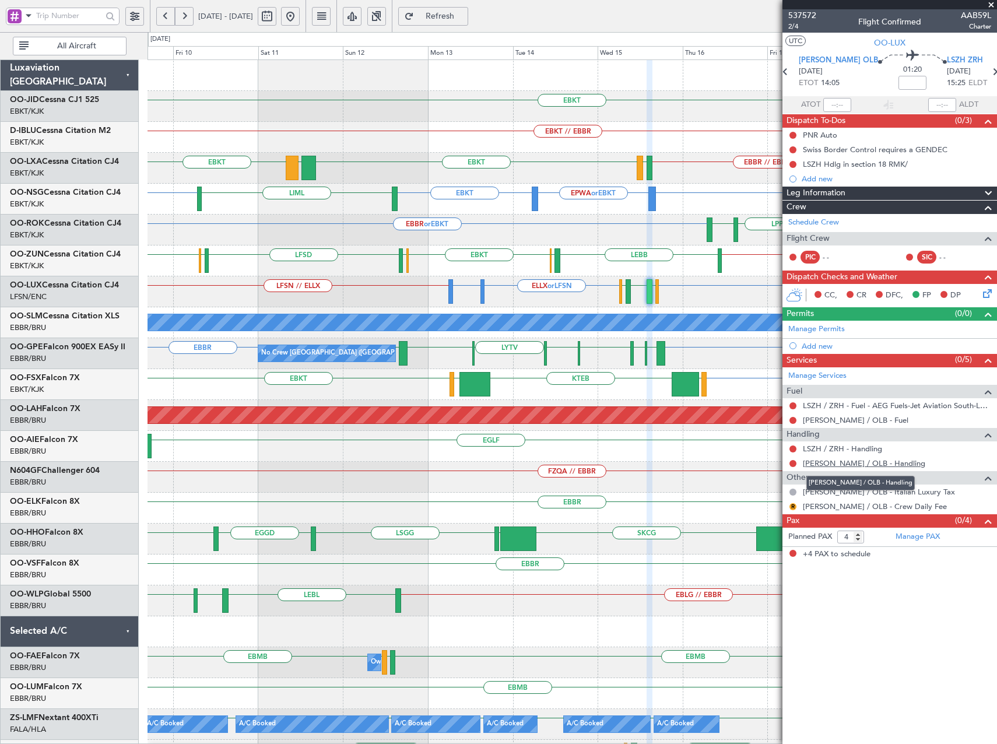
click at [856, 465] on link "[PERSON_NAME] / OLB - Handling" at bounding box center [864, 463] width 122 height 10
click at [822, 372] on link "Manage Services" at bounding box center [817, 376] width 58 height 12
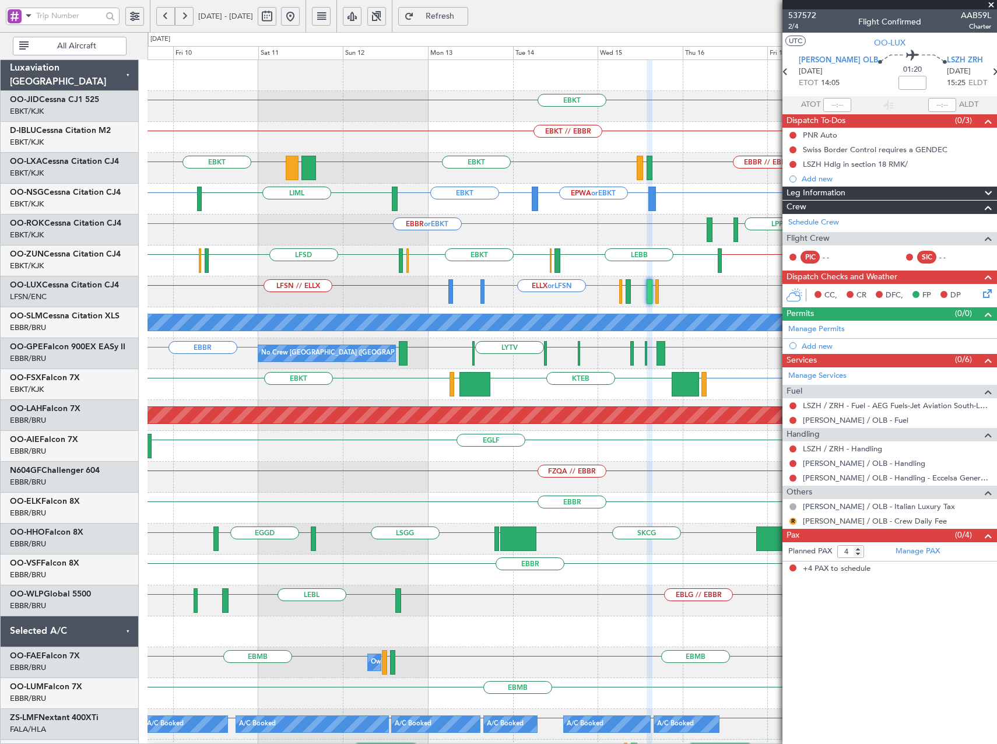
click at [210, 221] on div "EBKT EBKT // EBBR EGNH or EBKT EGNH or EBKT EBKT // EBBR EBKT LFMD EBBR // EBKT…" at bounding box center [571, 477] width 849 height 834
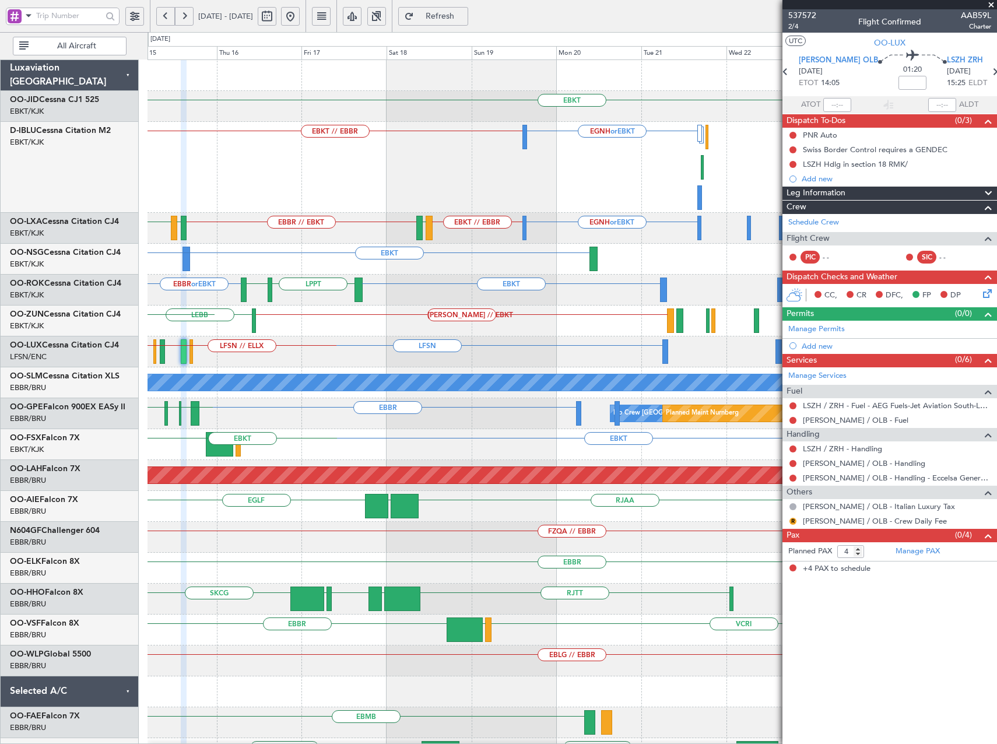
click at [13, 230] on div "EBKT EBKT // EBBR EGNH or EBKT EGNH or EBKT EBKT // EBBR LFMD EBBR // EBKT LFTH…" at bounding box center [498, 388] width 997 height 712
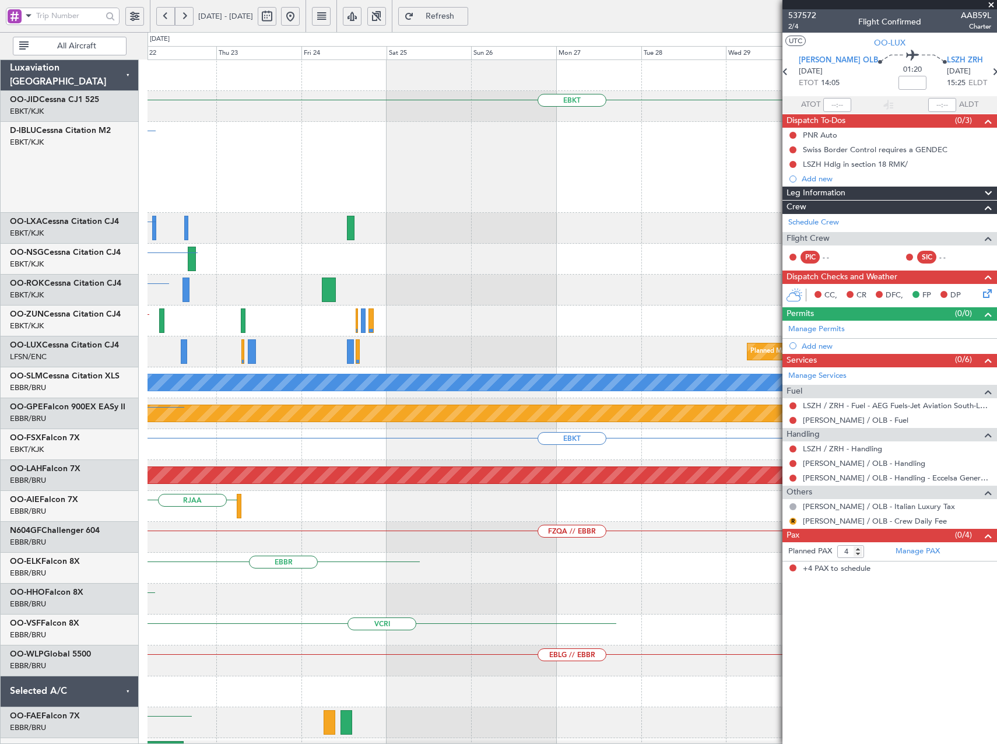
click at [178, 245] on div "EBKT EGNH or EBKT EGNH or EBKT EBKT EBKT LEIB // EBKT Planned Maint Paris (Le B…" at bounding box center [571, 507] width 849 height 894
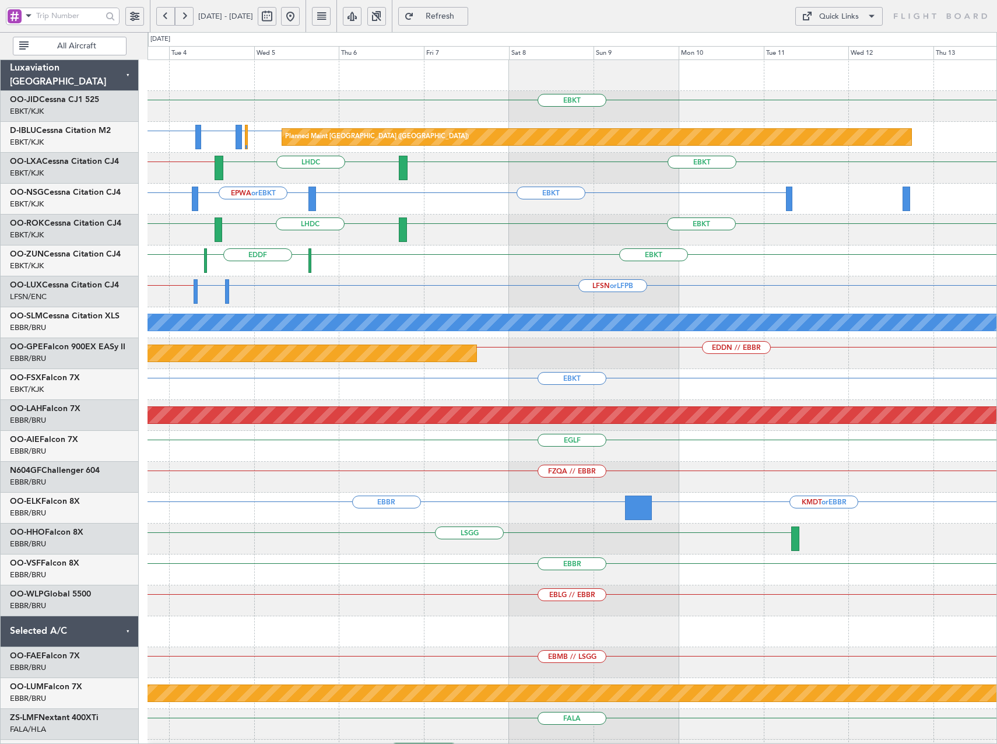
click at [539, 207] on div "EBKT EBKT EPWA or EBKT" at bounding box center [571, 199] width 849 height 31
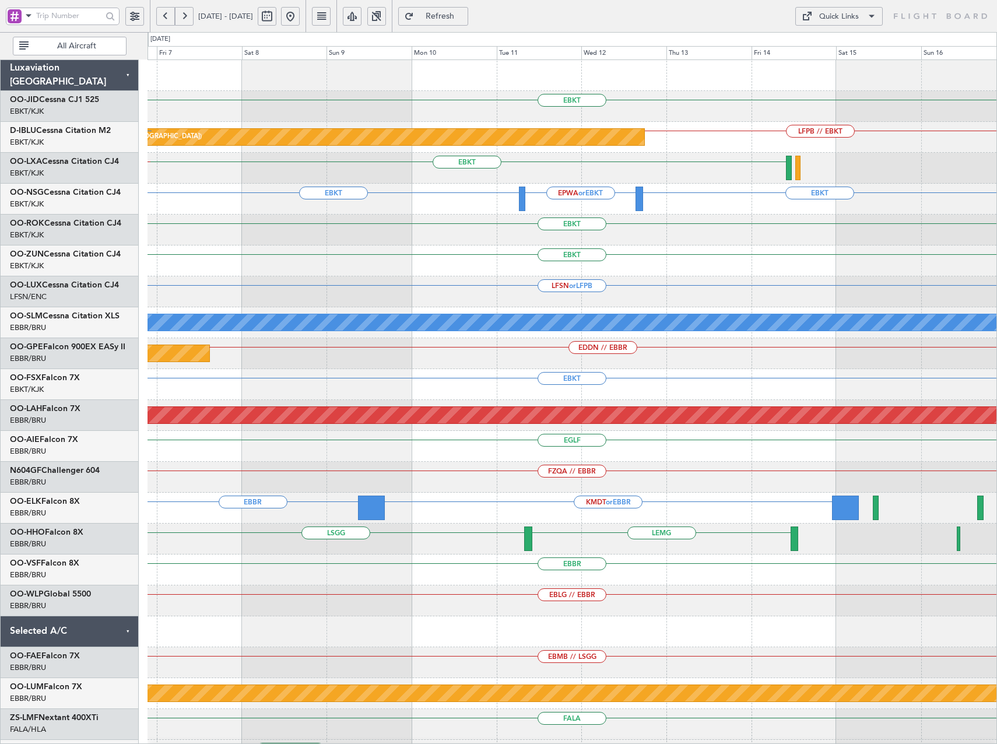
click at [574, 182] on div "EBKT LHDC EBBR // EBKT" at bounding box center [571, 168] width 849 height 31
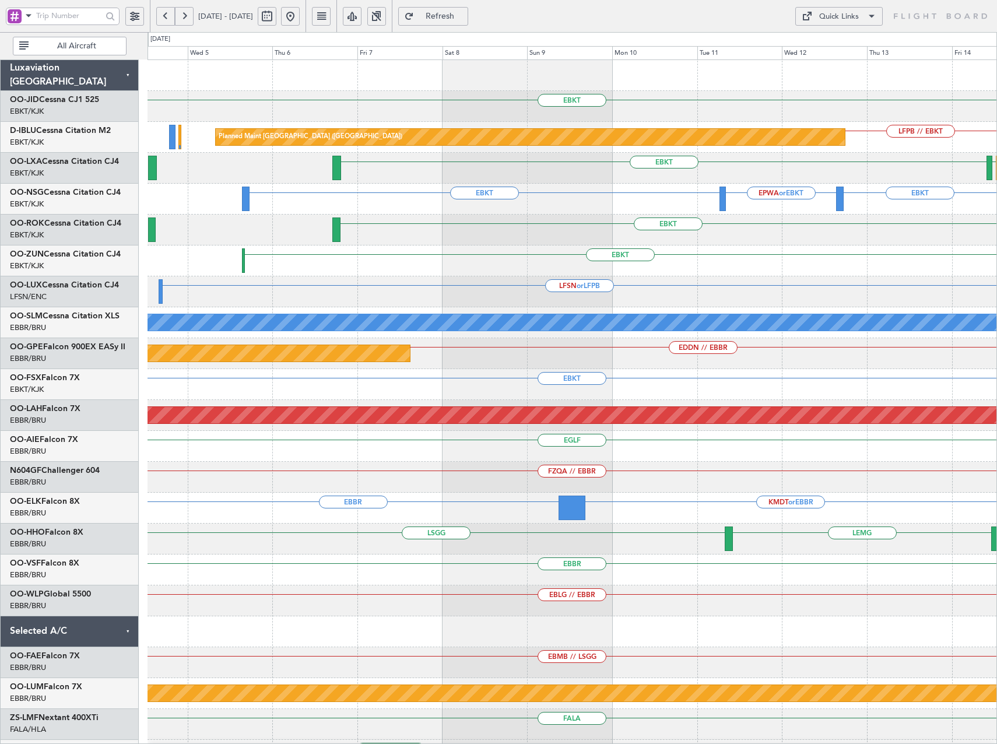
click at [742, 199] on div "EBKT Planned Maint Paris (Le Bourget) LFPB // EBKT EBKT LFMD EBBR EBKT EBKT EPW…" at bounding box center [571, 430] width 849 height 741
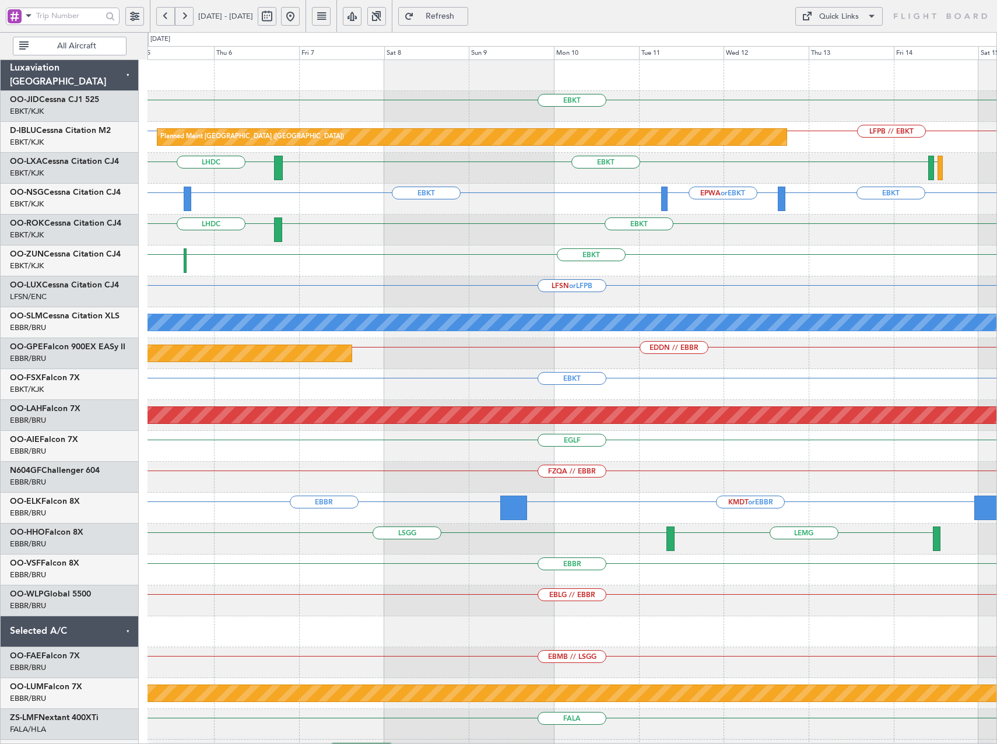
click at [721, 174] on div "EBKT LHDC LFMD EBBR // EBKT" at bounding box center [571, 168] width 849 height 31
click at [845, 17] on div "Quick Links" at bounding box center [839, 17] width 40 height 12
click at [840, 41] on button "Trip Builder" at bounding box center [838, 44] width 87 height 28
click at [300, 20] on button at bounding box center [290, 16] width 19 height 19
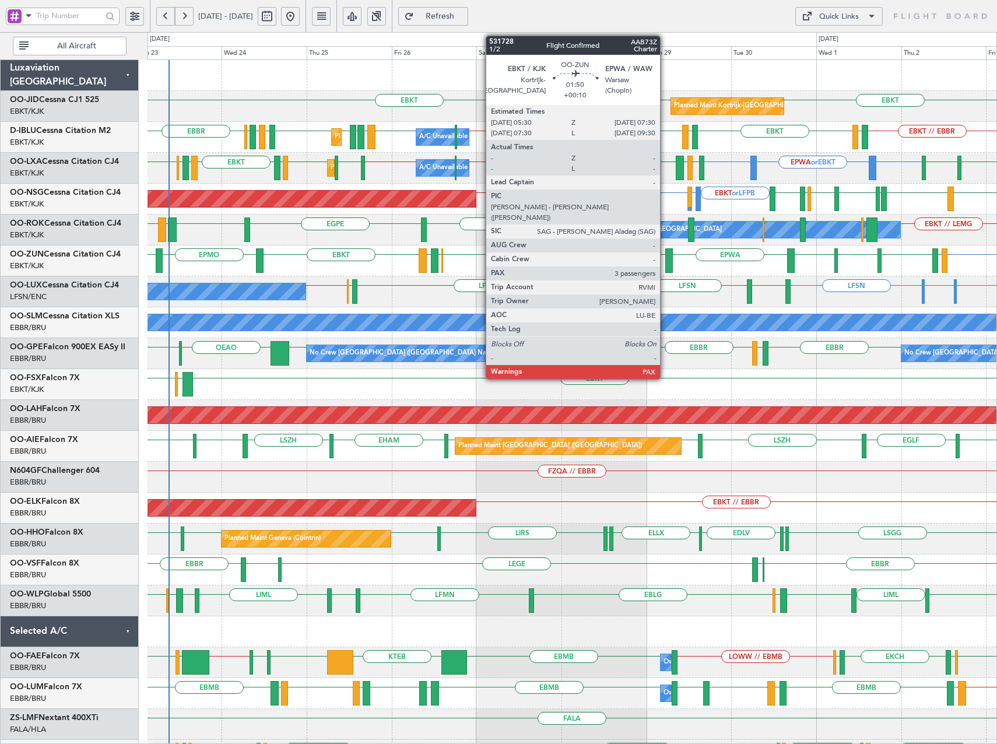
click at [665, 262] on div at bounding box center [669, 260] width 8 height 24
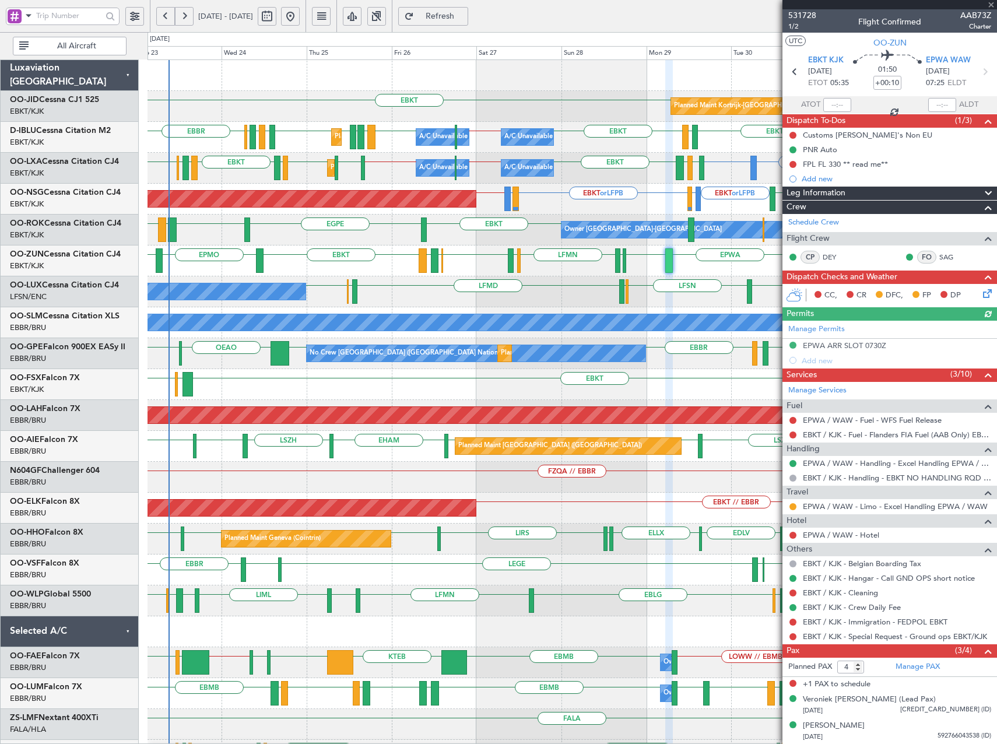
scroll to position [26, 0]
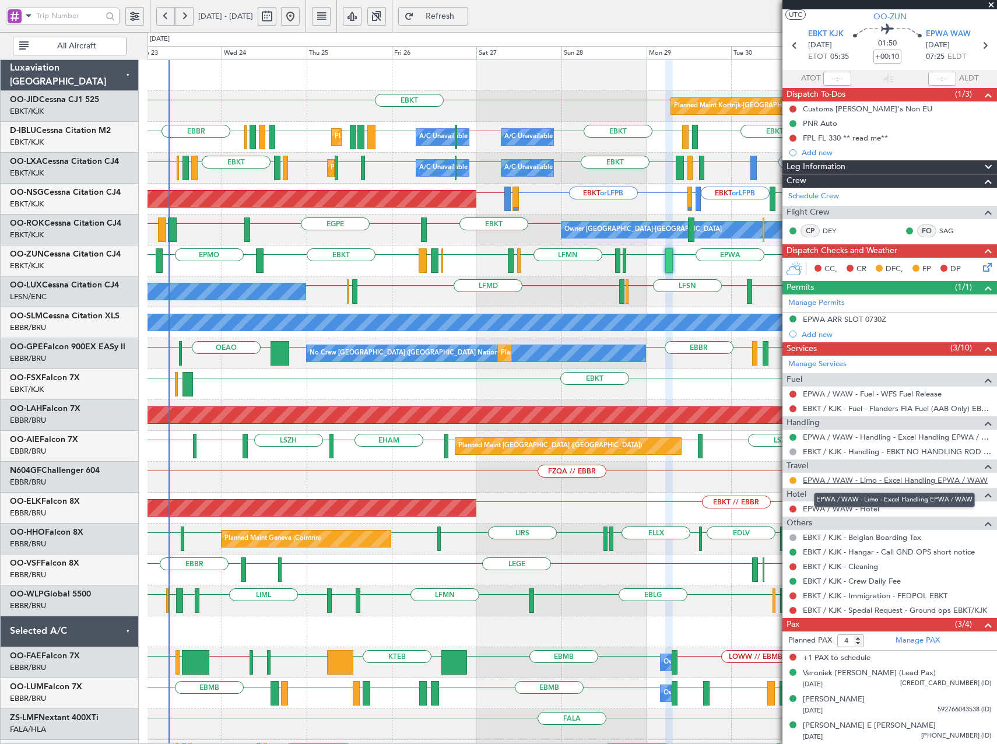
click at [900, 481] on link "EPWA / WAW - Limo - Excel Handling EPWA / WAW" at bounding box center [895, 480] width 185 height 10
type input "3"
click at [858, 643] on input "3" at bounding box center [850, 640] width 27 height 13
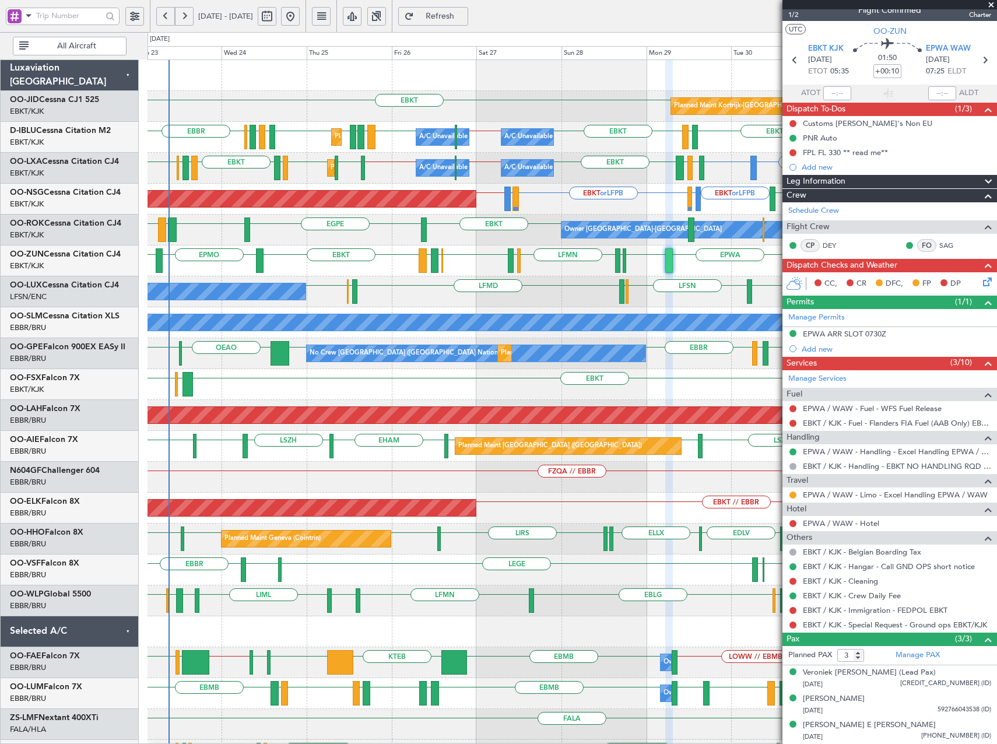
scroll to position [11, 0]
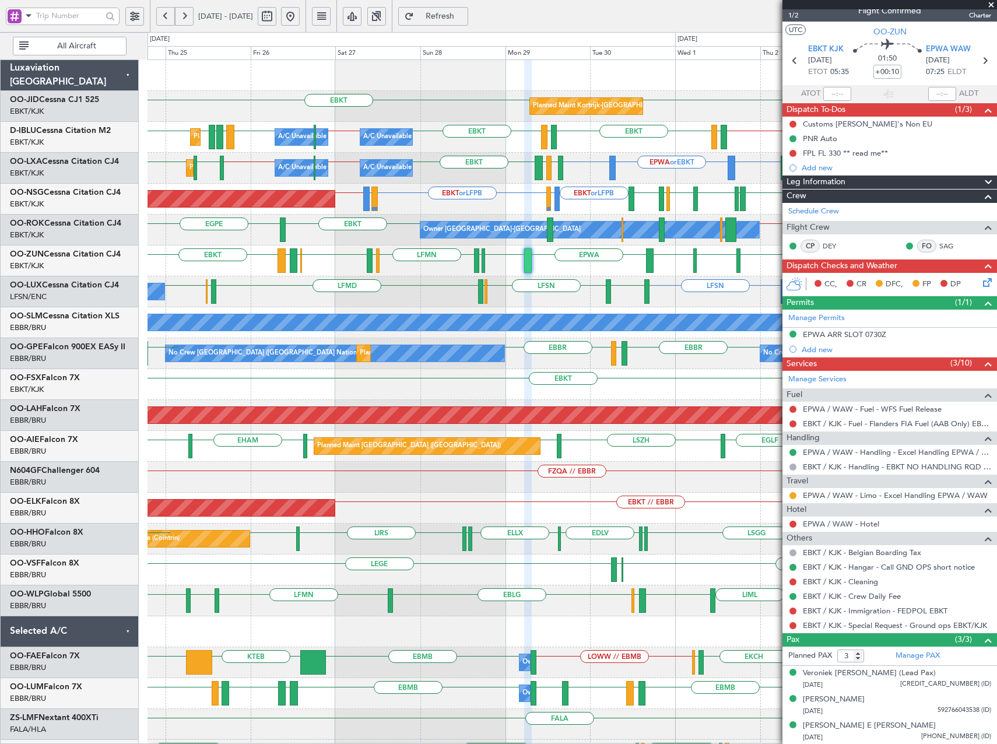
click at [575, 310] on div "EBKT EBKT Planned Maint Kortrijk-Wevelgem EBKT // EBBR EBKT LFTH EBKT EBBR // E…" at bounding box center [571, 430] width 849 height 741
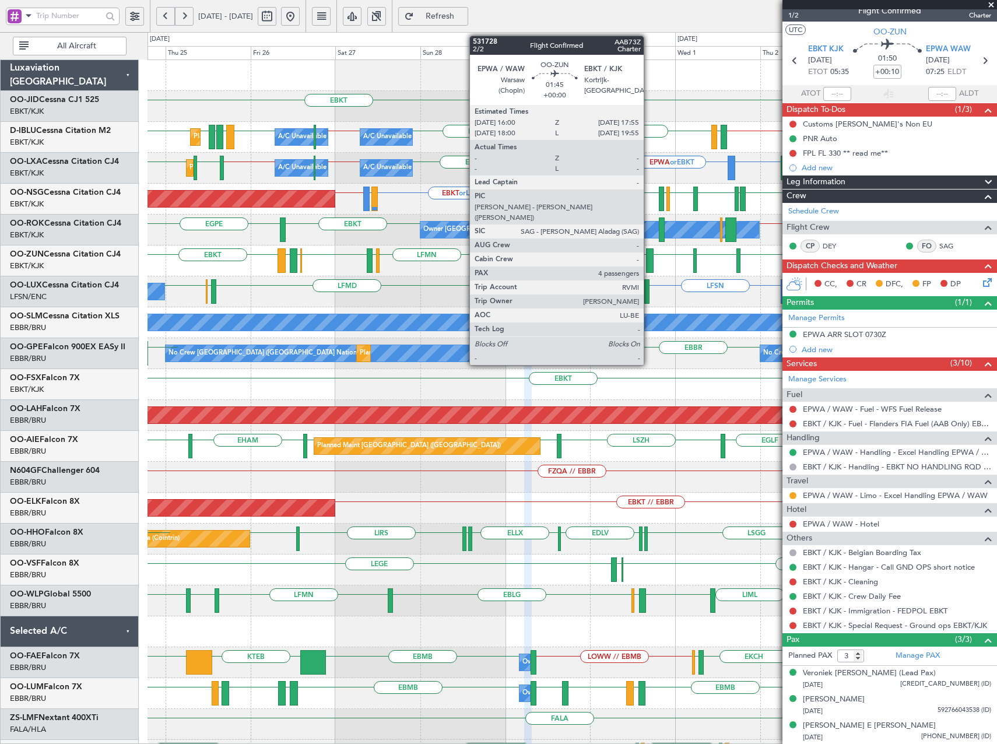
click at [649, 258] on div at bounding box center [649, 260] width 7 height 24
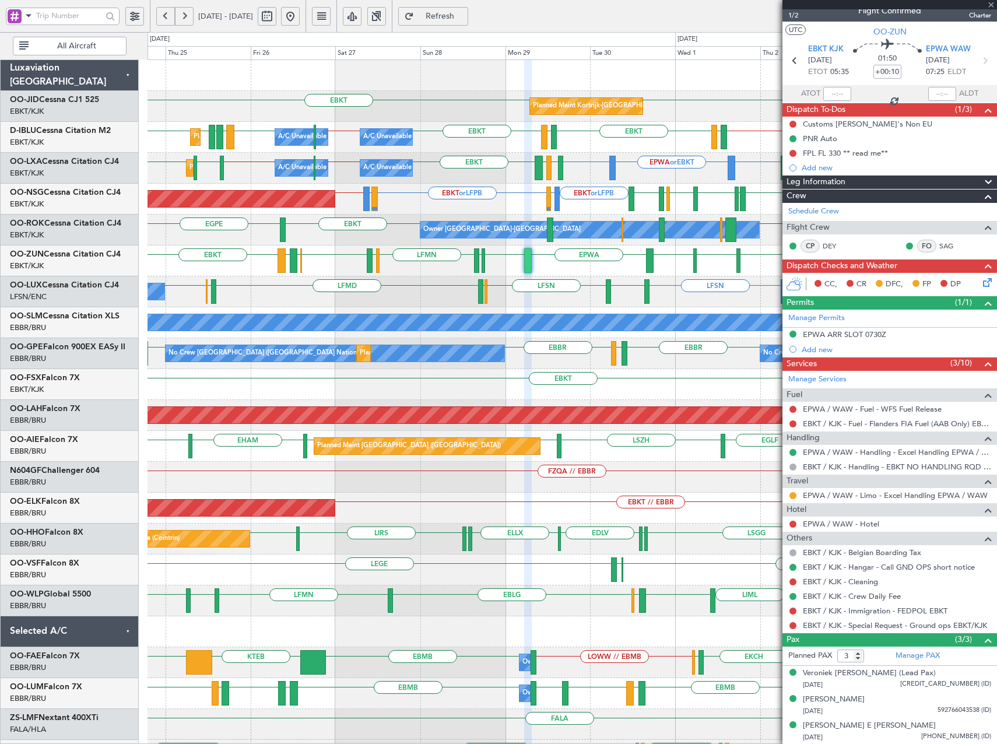
type input "4"
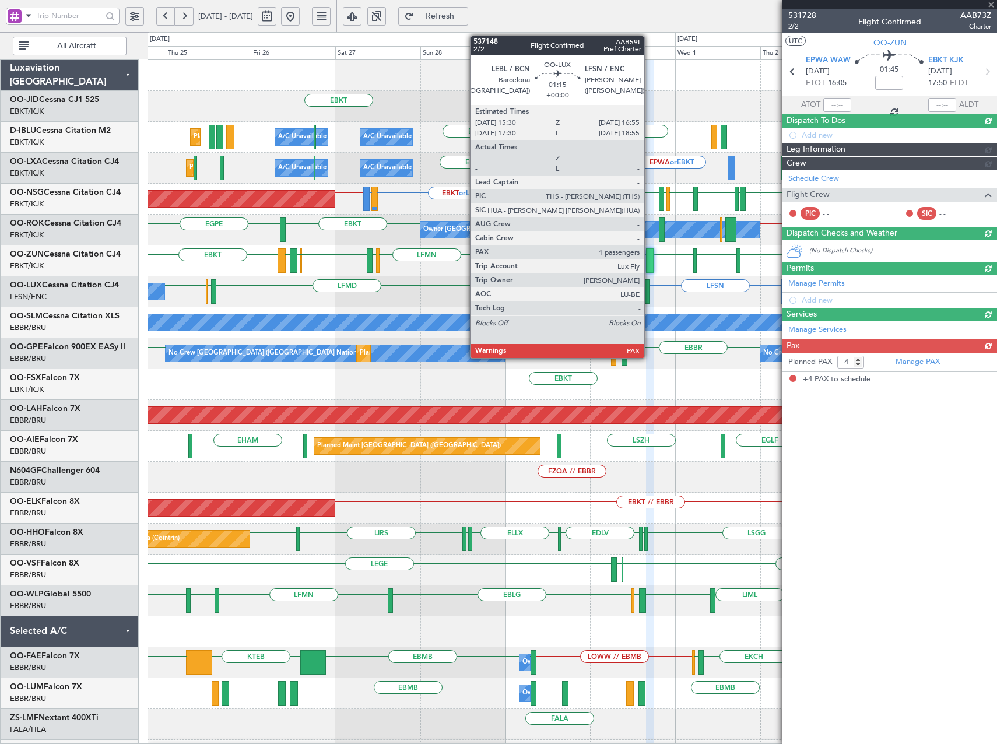
scroll to position [0, 0]
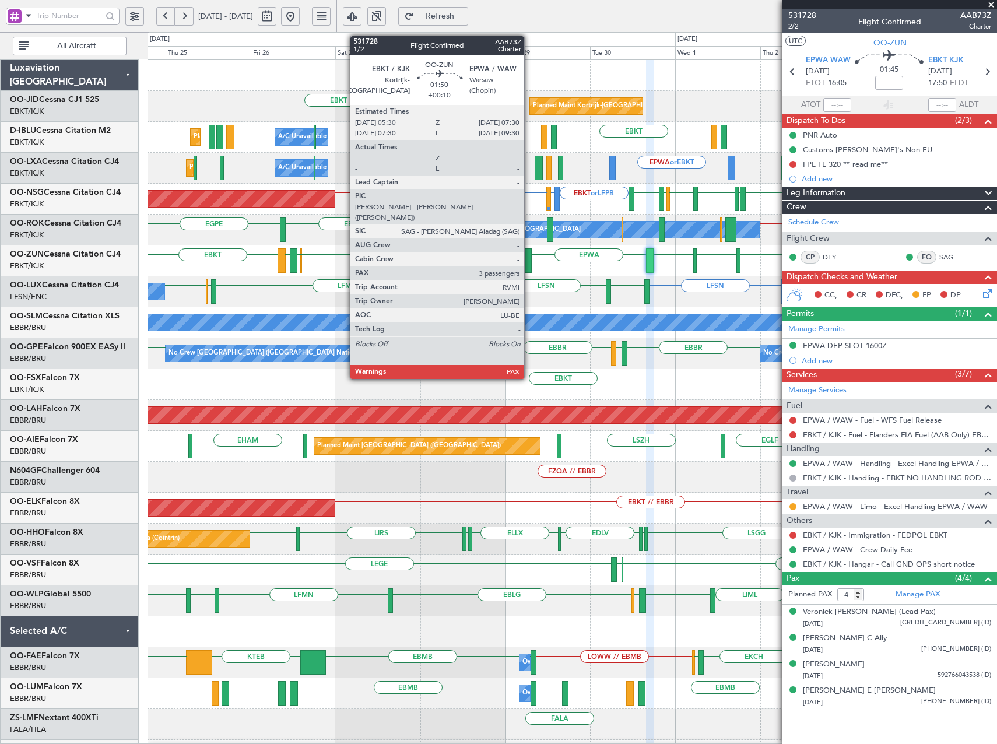
click at [529, 262] on div at bounding box center [528, 260] width 8 height 24
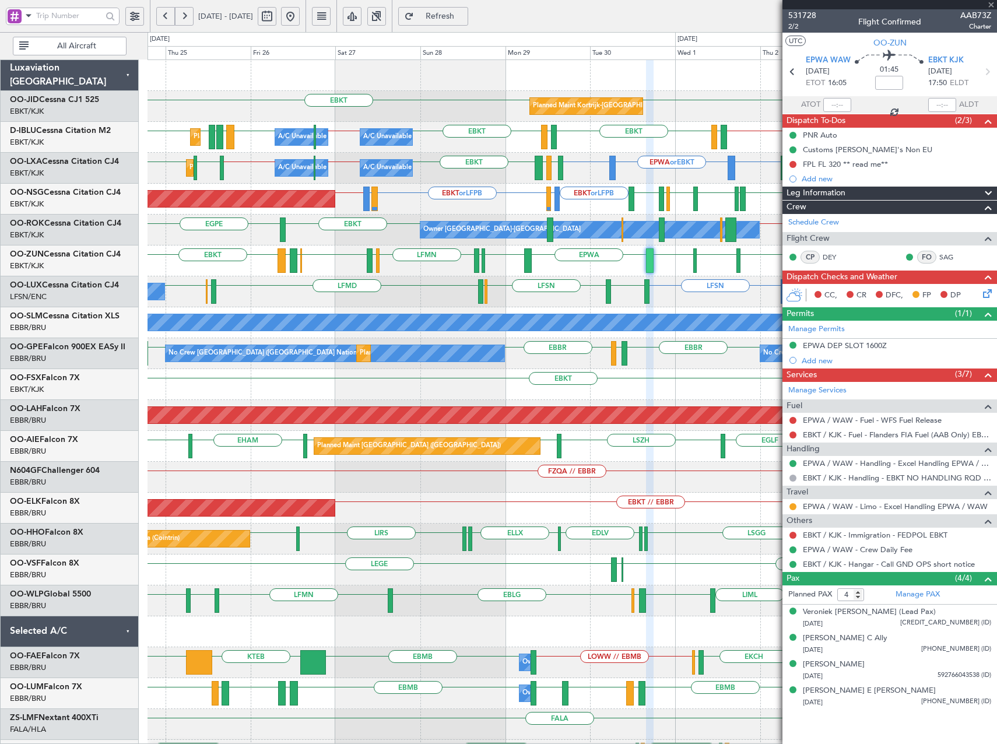
type input "+00:10"
type input "3"
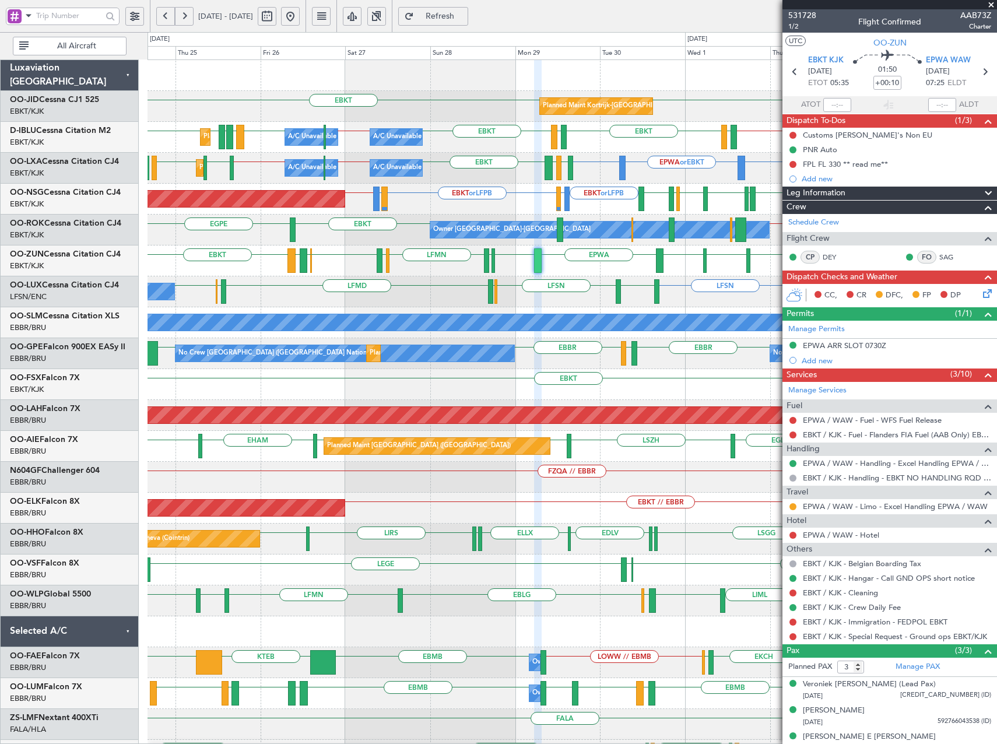
click at [478, 188] on div "EBKT EBKT Planned Maint Kortrijk-Wevelgem EBKT LFTH EBKT EBBR // EBKT EBBR EPWA…" at bounding box center [571, 430] width 849 height 741
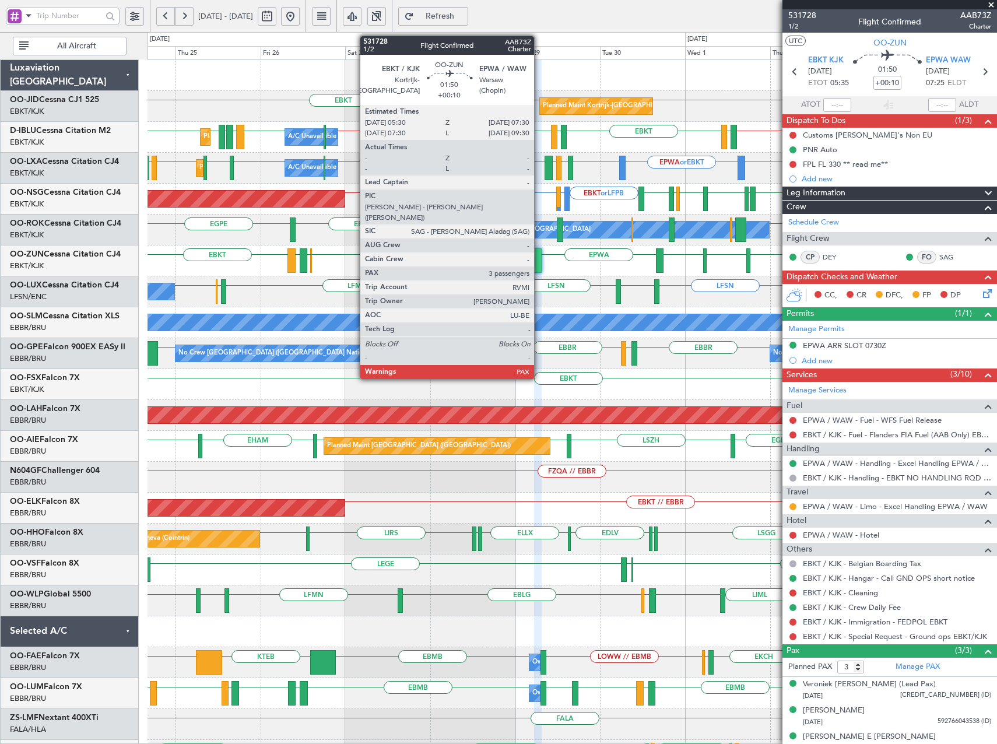
click at [539, 265] on div at bounding box center [538, 260] width 8 height 24
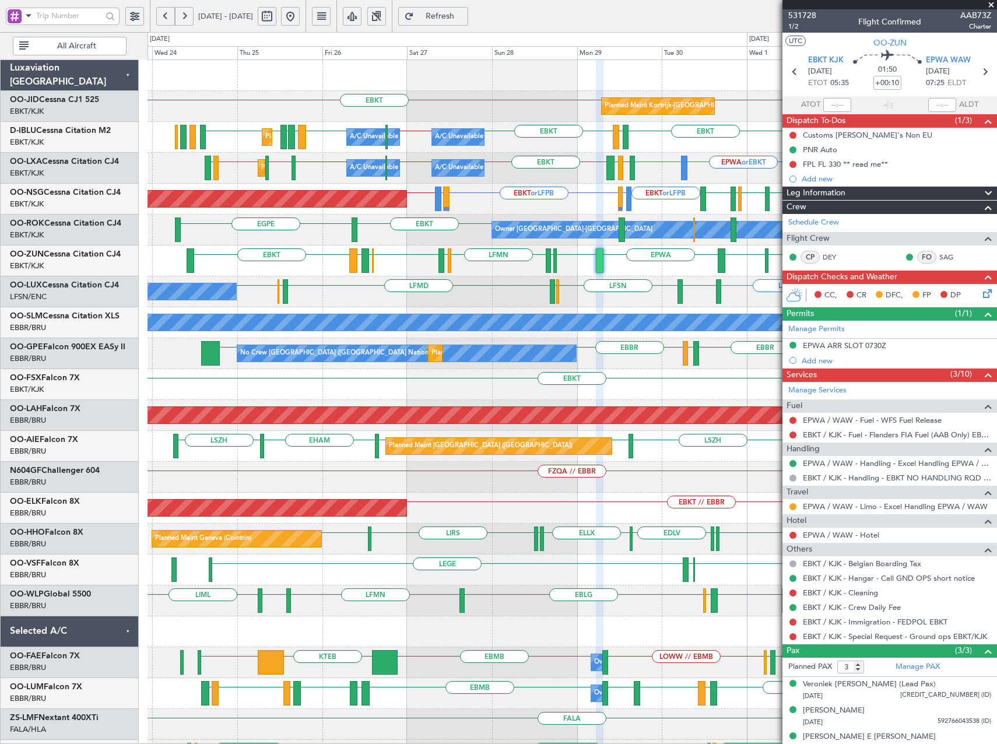
click at [576, 286] on div "Planned Maint Kortrijk-Wevelgem EBKT EBKT Planned Maint Nice (Côte d'Azur Airpo…" at bounding box center [571, 430] width 849 height 741
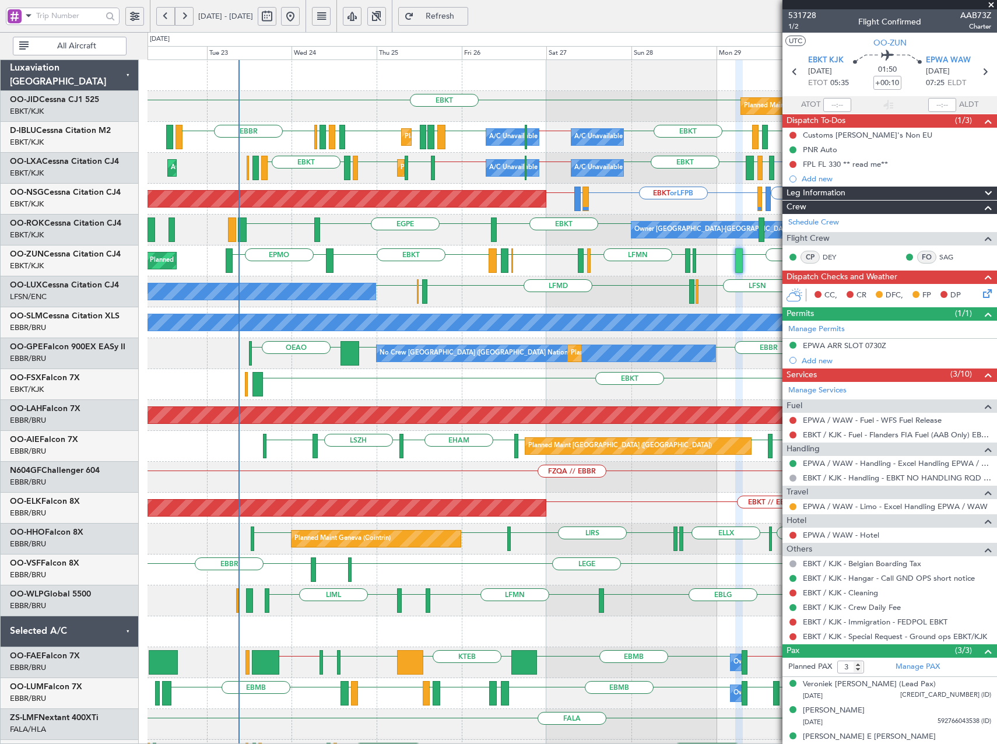
click at [708, 308] on div "Planned Maint Kortrijk-Wevelgem EBKT EBKT Planned Maint Nice (Côte d'Azur Airpo…" at bounding box center [571, 430] width 849 height 741
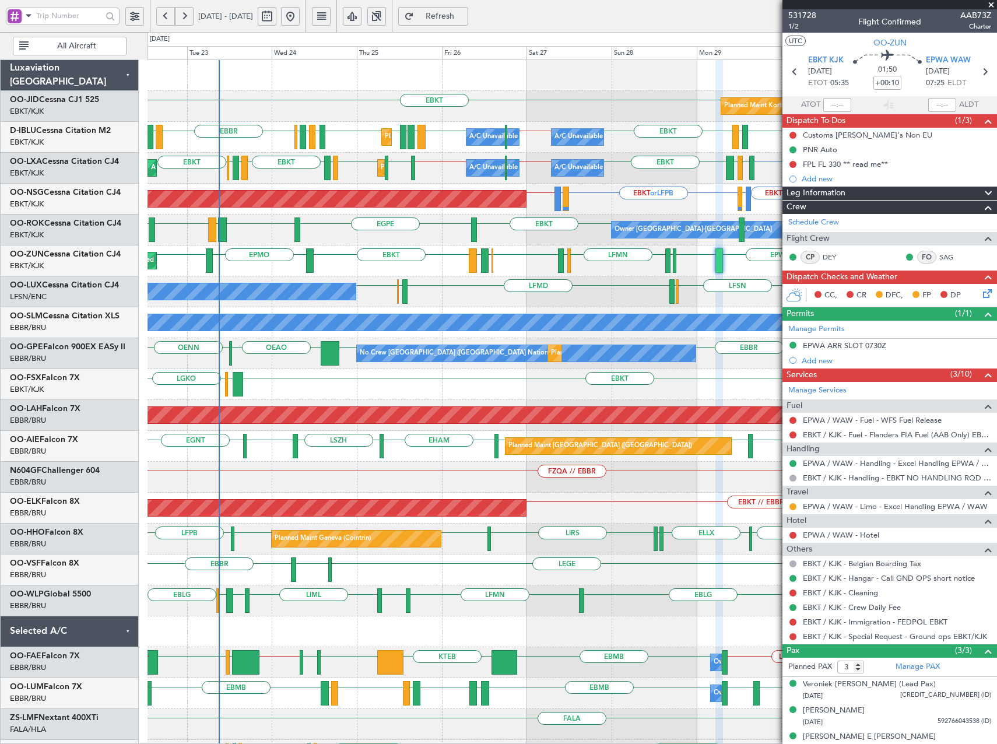
click at [431, 260] on div "EBKT EGNV EBKT EPWA EBKT EPMO EBKT EBKT LFPG LFMN LIPZ EBKT EBOS LEIB Planned M…" at bounding box center [571, 260] width 849 height 31
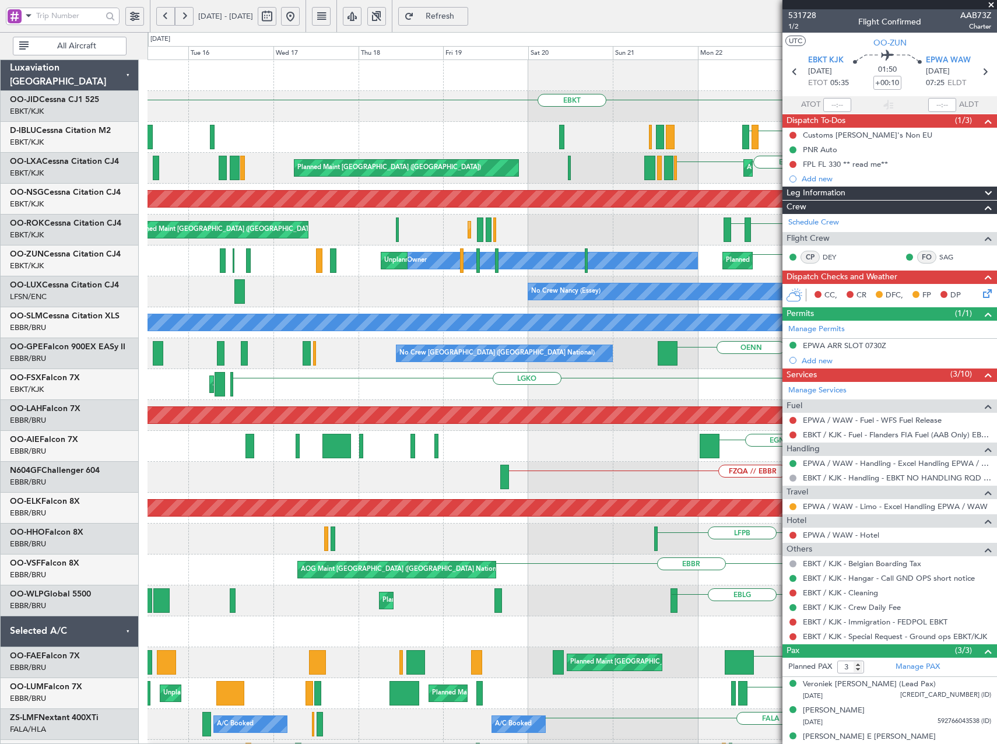
click at [930, 312] on fb-app "22 Sep 2025 - 02 Oct 2025 Refresh Quick Links All Aircraft EBKT Planned Maint N…" at bounding box center [498, 380] width 997 height 730
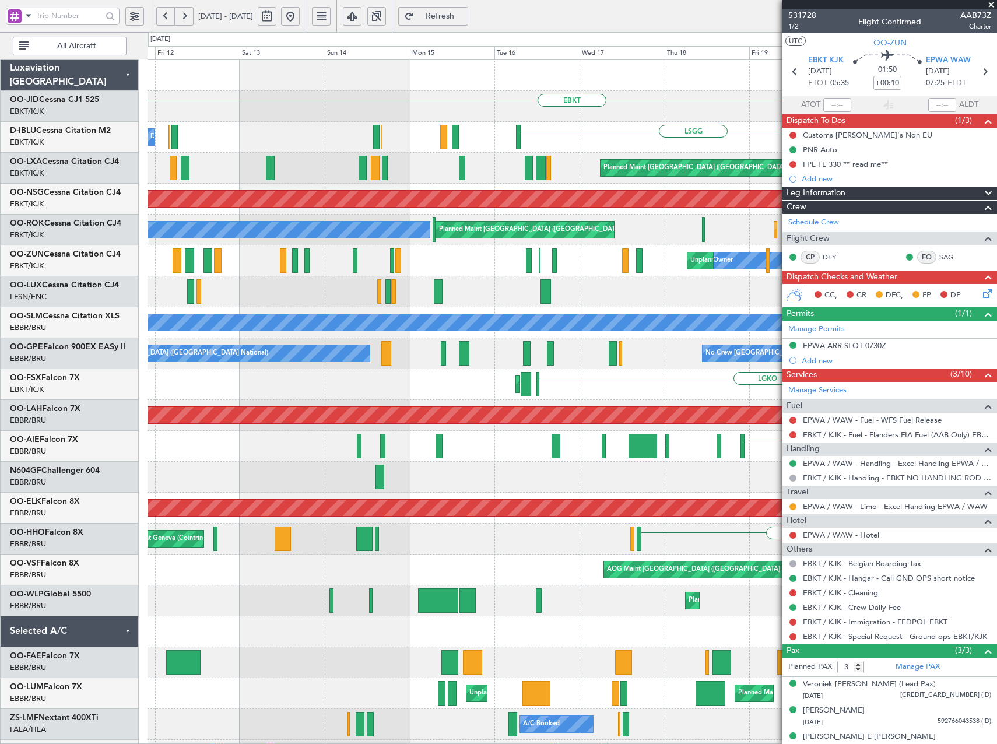
click at [539, 133] on div "EBKT LSGG EBBR ENAL EGKB EBKT No Crew Brussels (Brussels National) LIRQ EBBR EH…" at bounding box center [571, 461] width 849 height 803
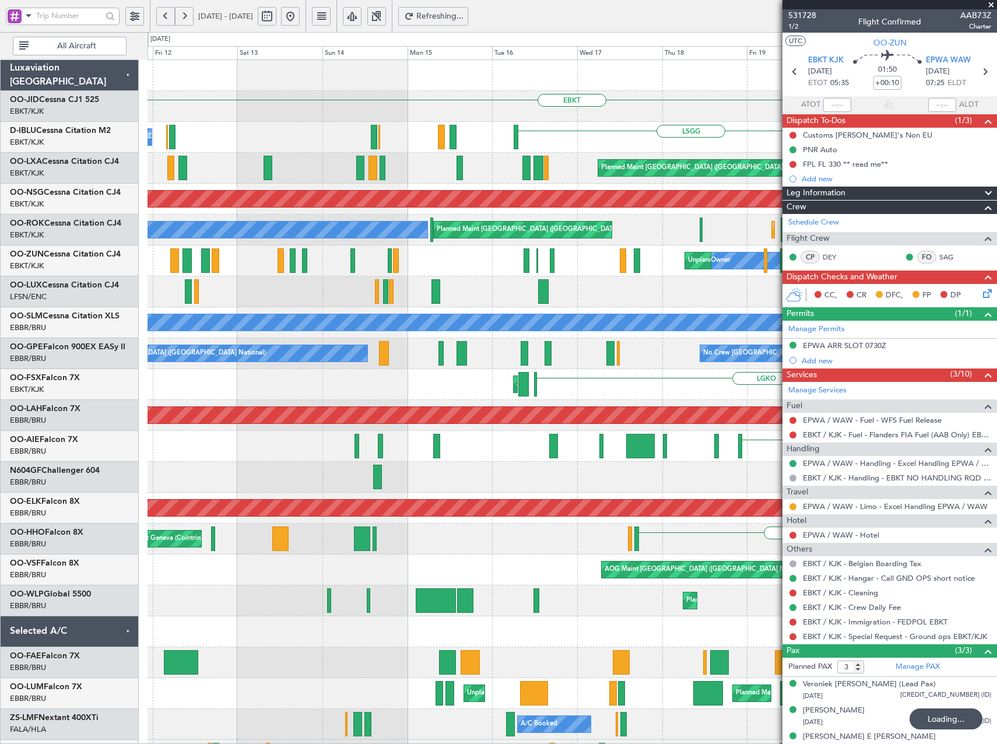
click at [65, 350] on div "EBKT No Crew Brussels (Brussels National) LSGG EBBR ENAL EGKB EBKT Planned Main…" at bounding box center [498, 388] width 997 height 712
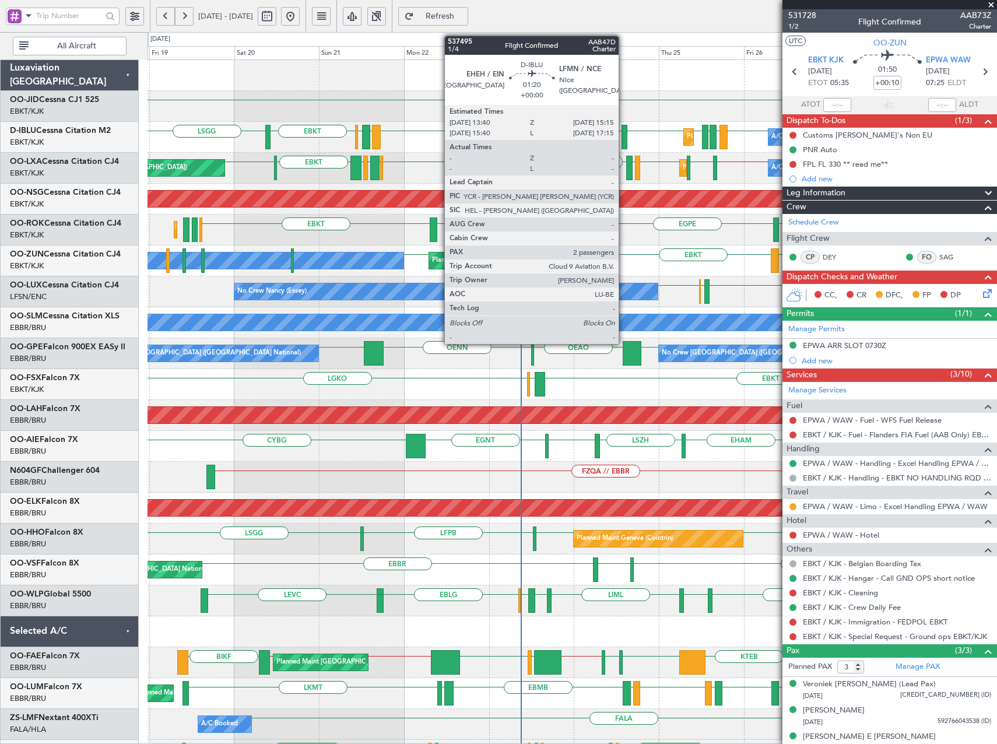
click at [624, 137] on div at bounding box center [624, 137] width 6 height 24
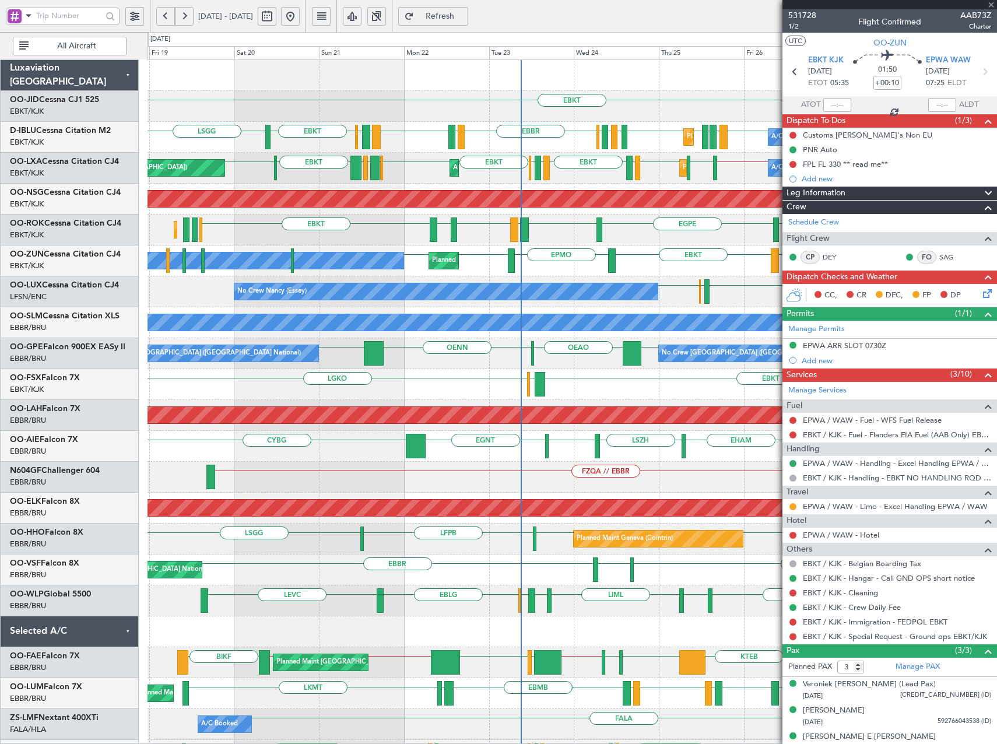
type input "2"
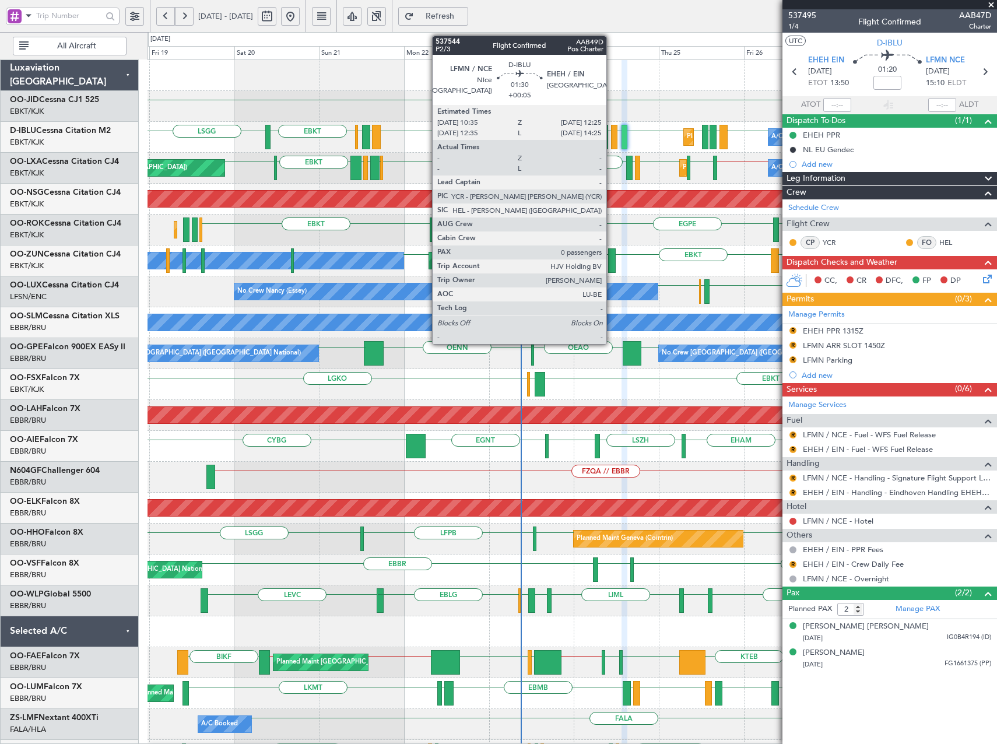
click at [611, 141] on div at bounding box center [614, 137] width 7 height 24
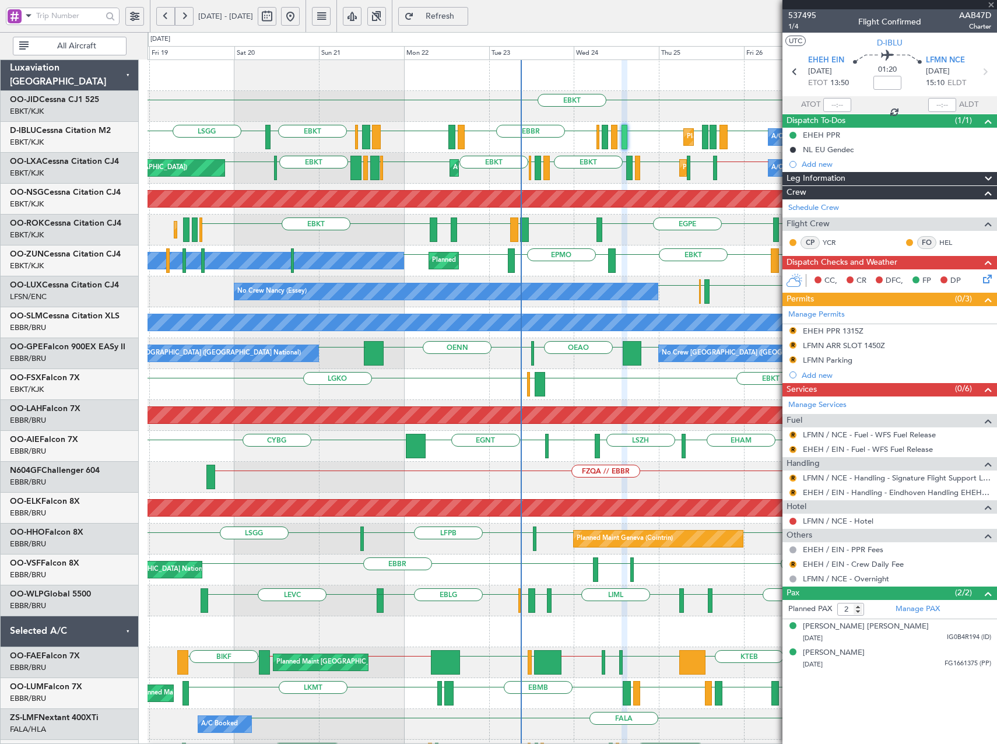
type input "+00:05"
type input "0"
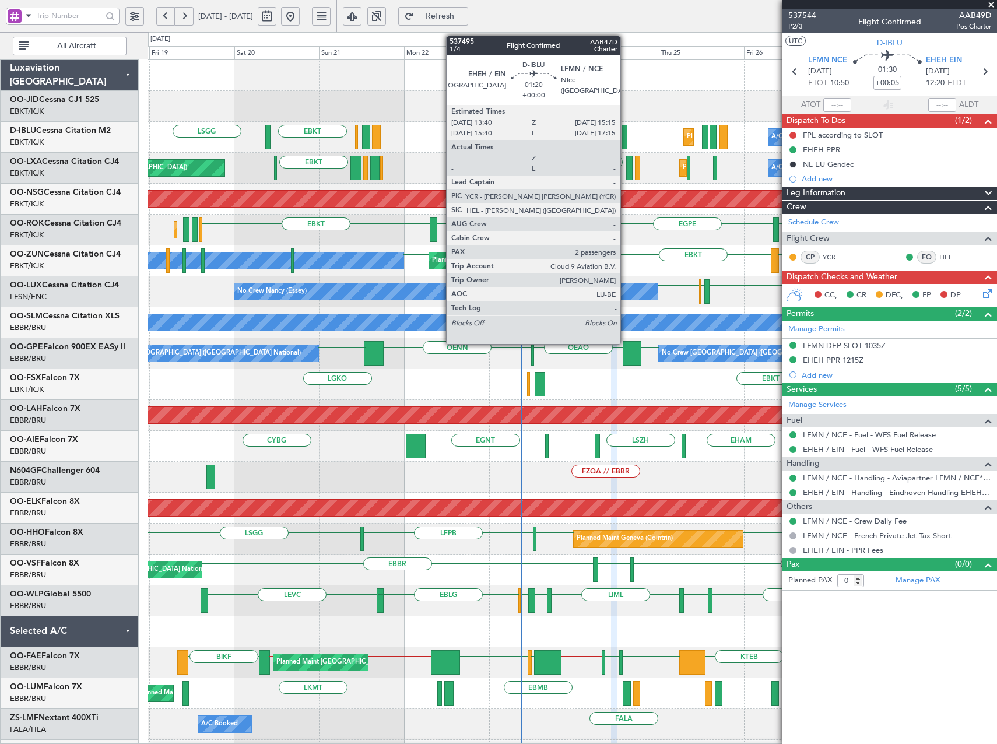
click at [625, 139] on div at bounding box center [624, 137] width 6 height 24
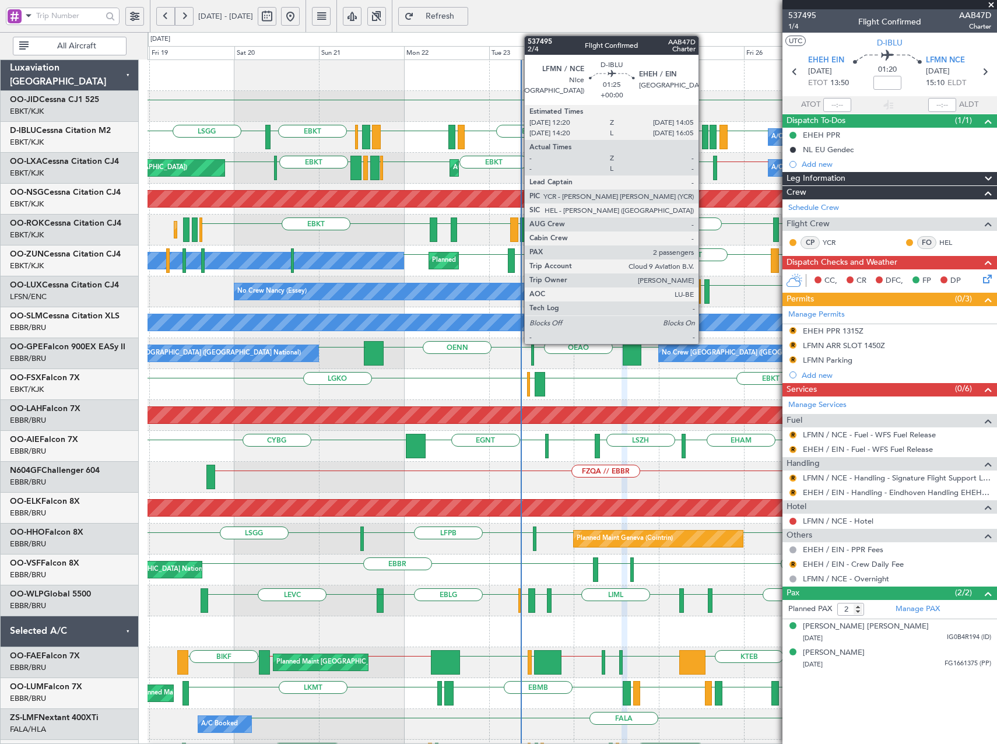
click at [704, 137] on div at bounding box center [705, 137] width 6 height 24
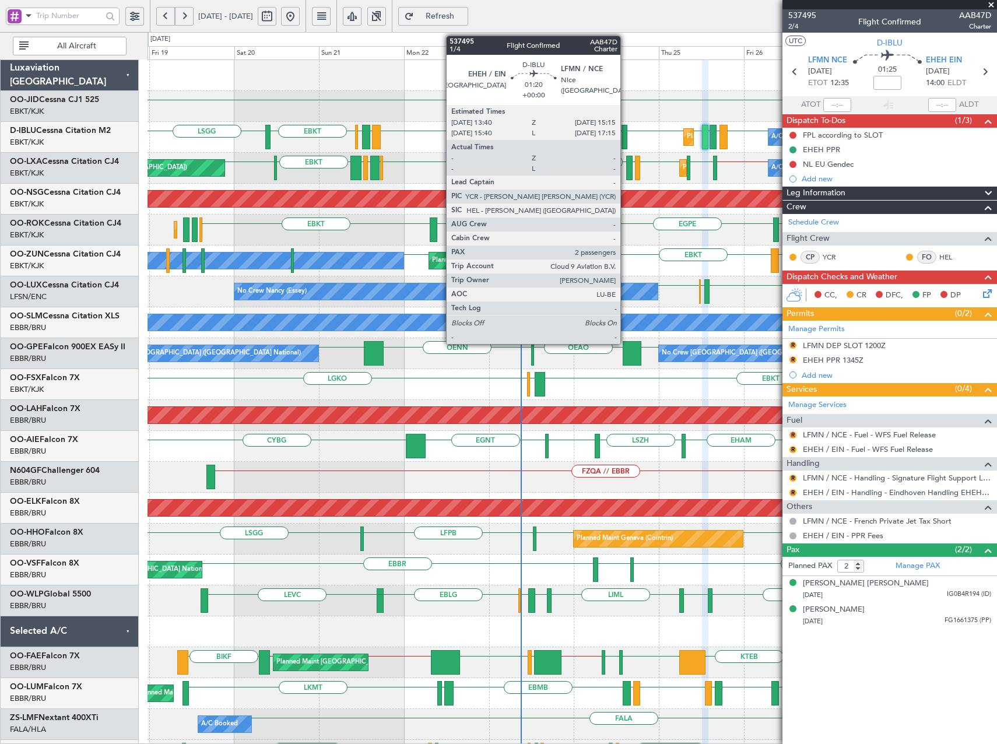
click at [625, 135] on div at bounding box center [624, 137] width 6 height 24
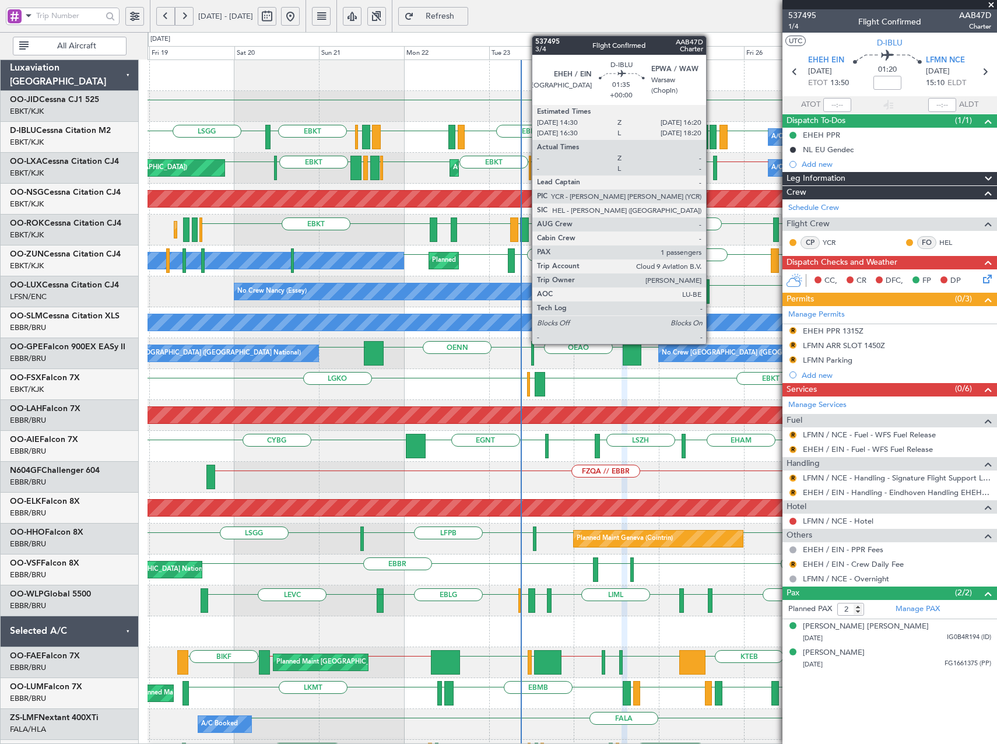
click at [711, 145] on div at bounding box center [712, 137] width 7 height 24
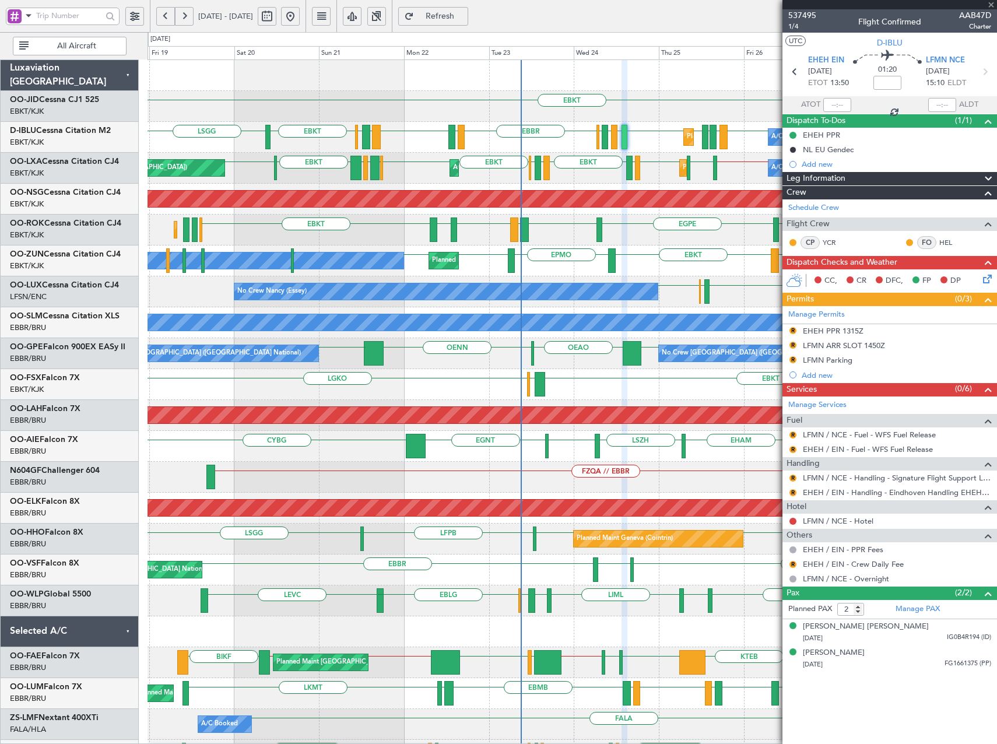
type input "1"
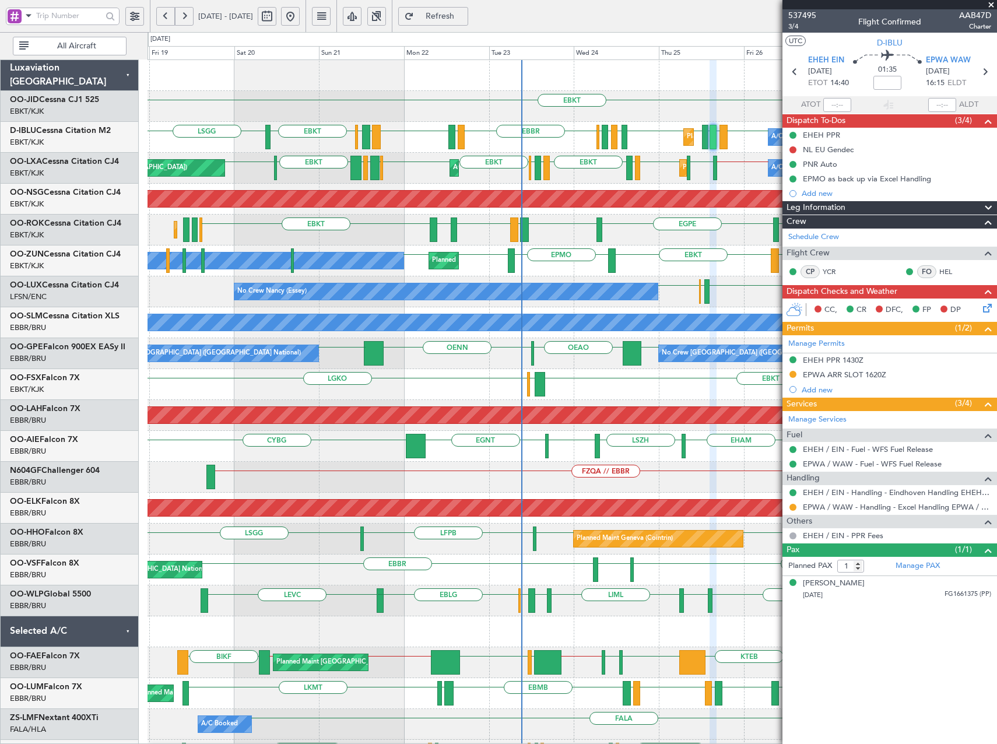
click at [464, 12] on span "Refresh" at bounding box center [440, 16] width 48 height 8
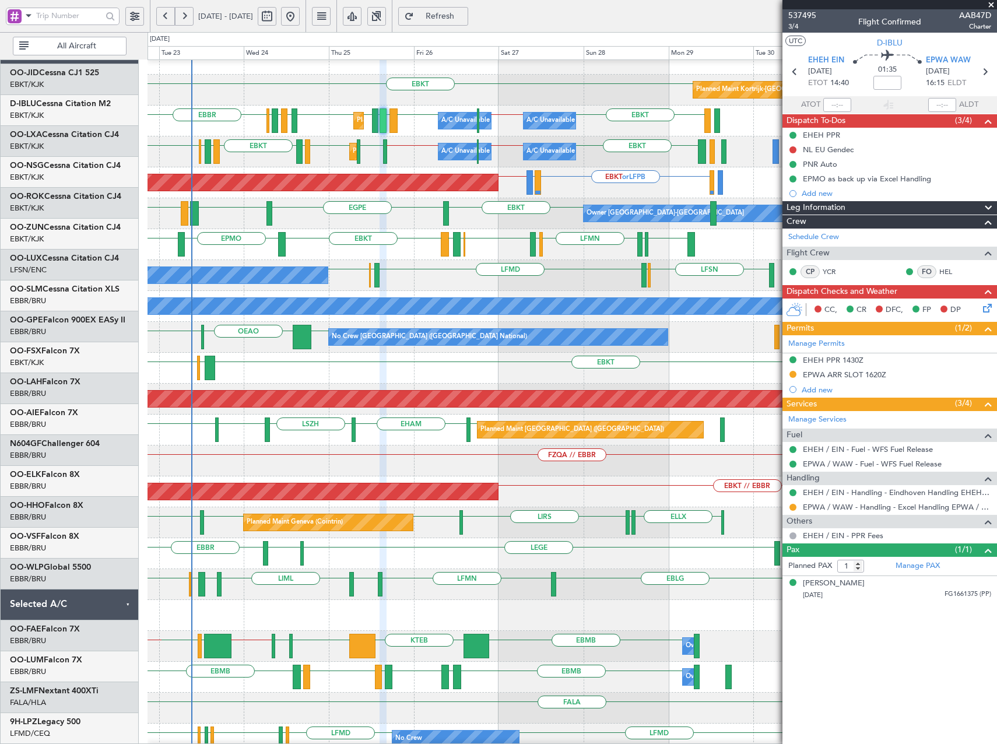
scroll to position [2, 0]
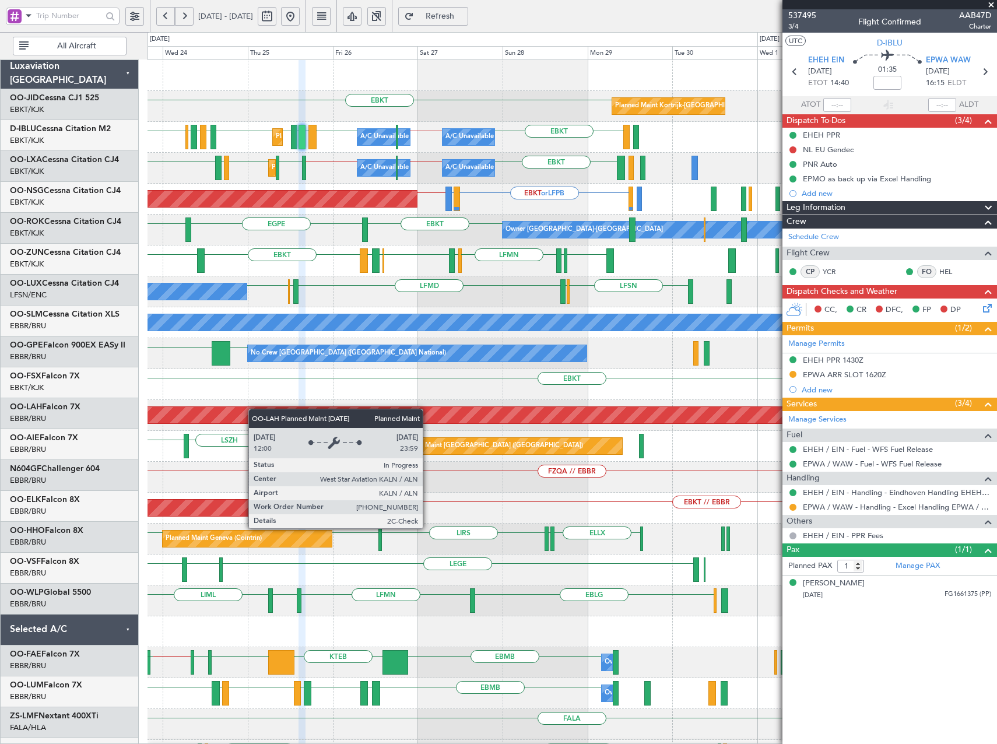
click at [225, 420] on div "EBKT Planned Maint Kortrijk-Wevelgem EBKT EBBR // EBKT EBBR EPWA EHEH LFMN LFMN…" at bounding box center [571, 430] width 849 height 741
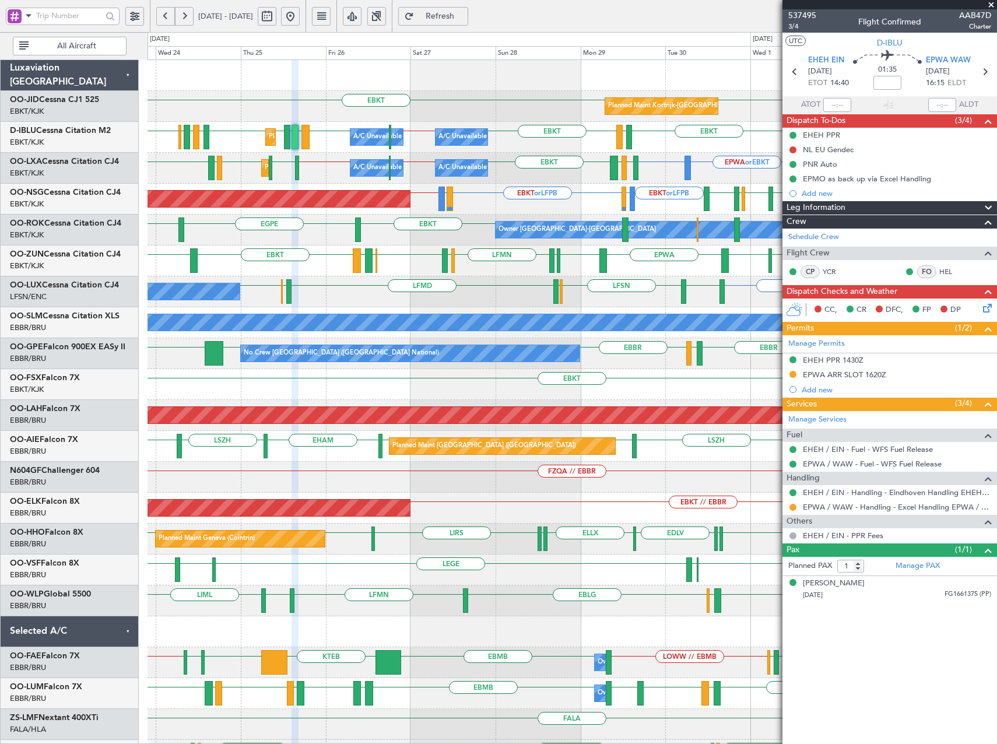
click at [537, 278] on div "No Crew Nancy (Essey) LFSN LIMC or LFSN LFSN LEBL LFSN ELLX LFMD ELLX LFSN LFSN…" at bounding box center [571, 291] width 849 height 31
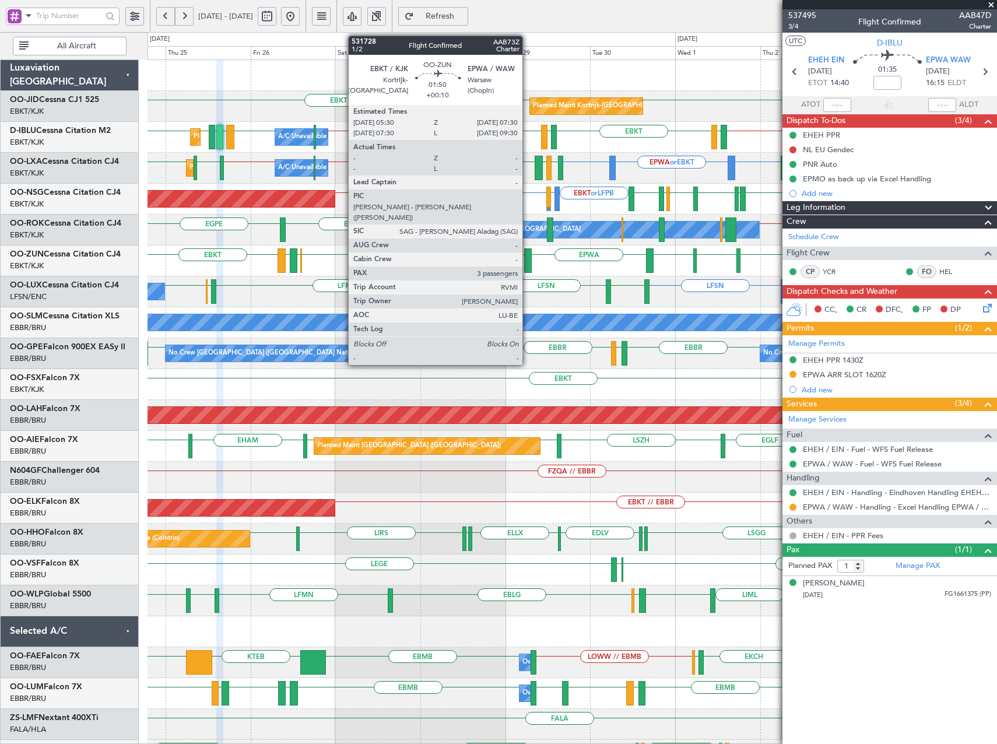
click at [527, 265] on div at bounding box center [528, 260] width 8 height 24
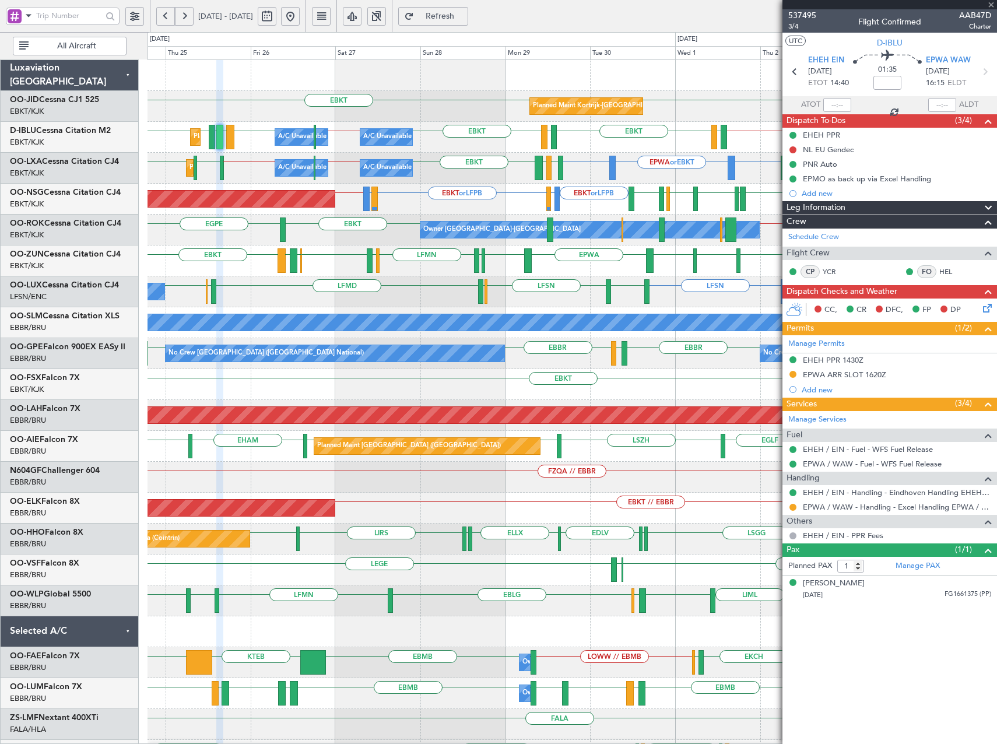
type input "+00:10"
type input "3"
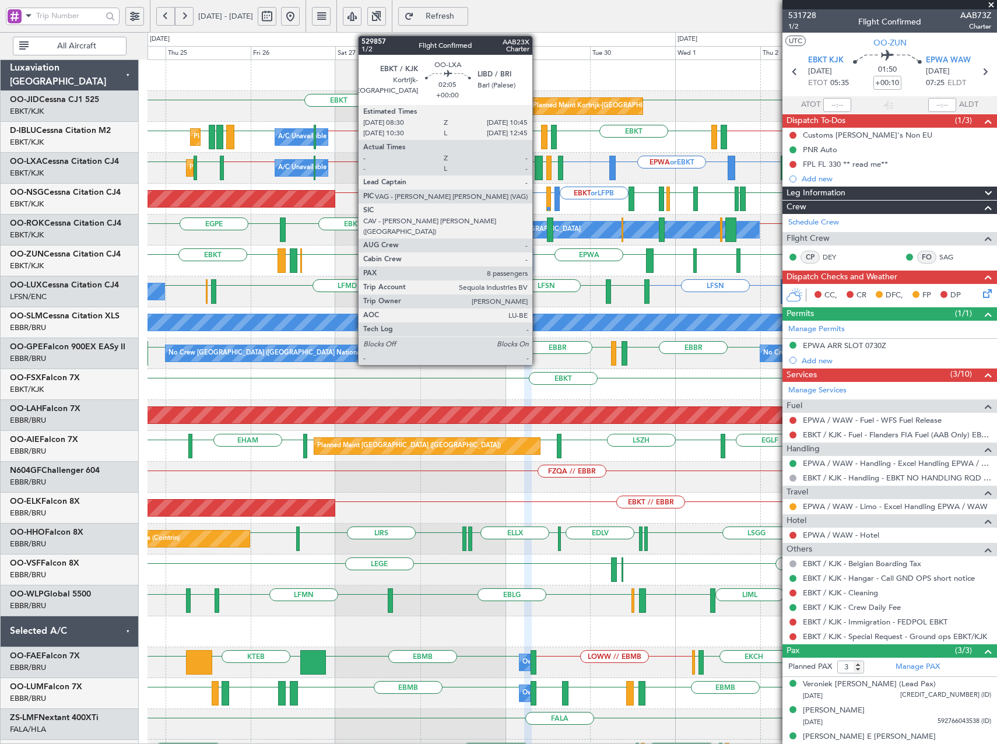
click at [537, 172] on div at bounding box center [538, 168] width 8 height 24
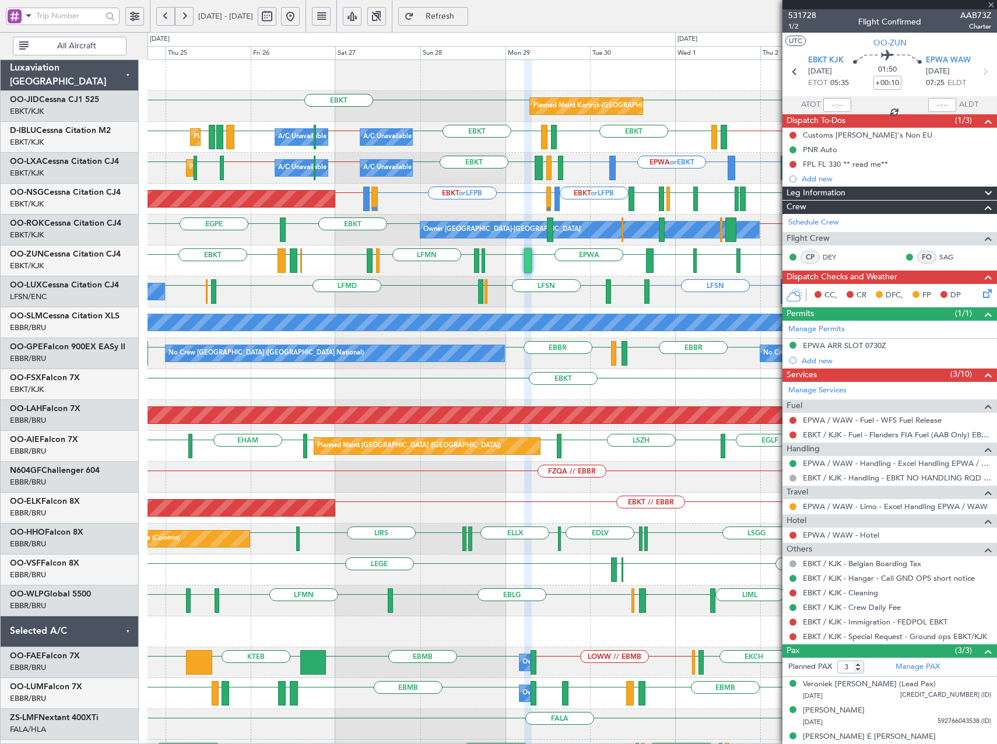
type input "8"
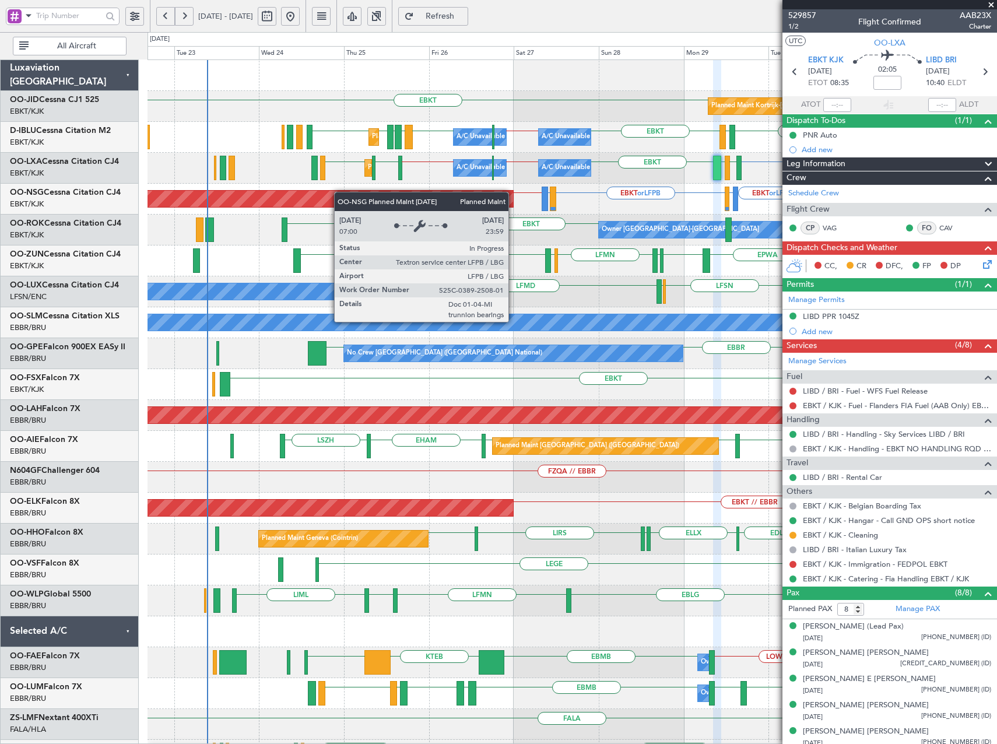
click at [371, 198] on div "EBKT EBKT Planned Maint Kortrijk-Wevelgem EBKT // EBBR LFTH EBKT LFTH EBKT EBBR…" at bounding box center [571, 430] width 849 height 741
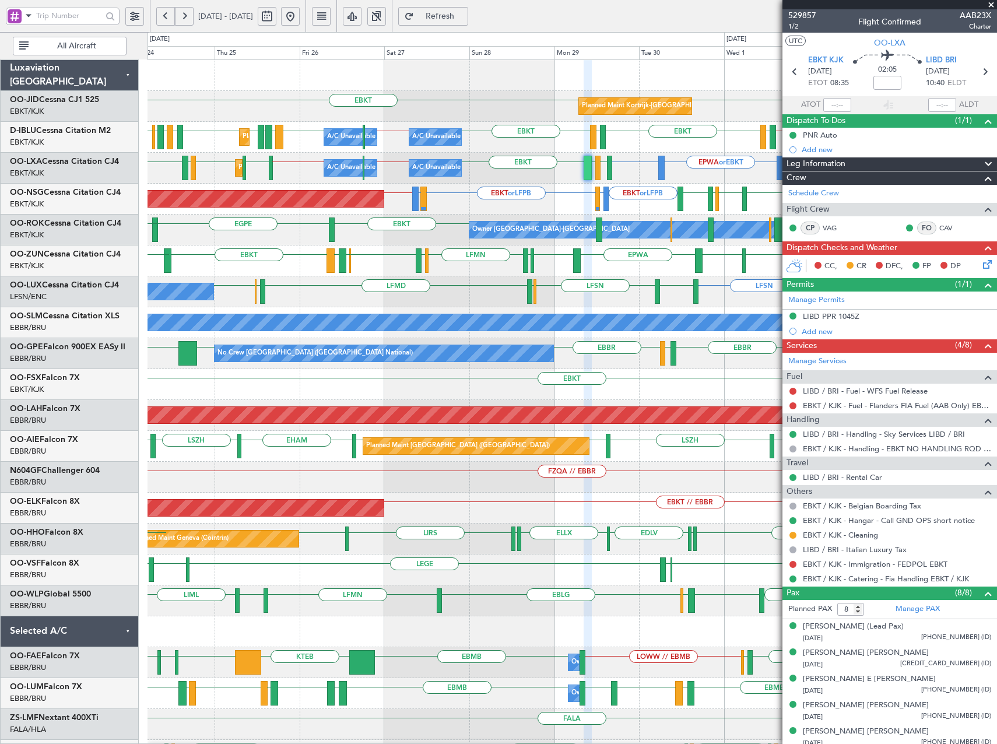
click at [568, 293] on div "Planned Maint Kortrijk-Wevelgem EBKT EBKT Planned Maint Nice (Côte d'Azur Airpo…" at bounding box center [571, 430] width 849 height 741
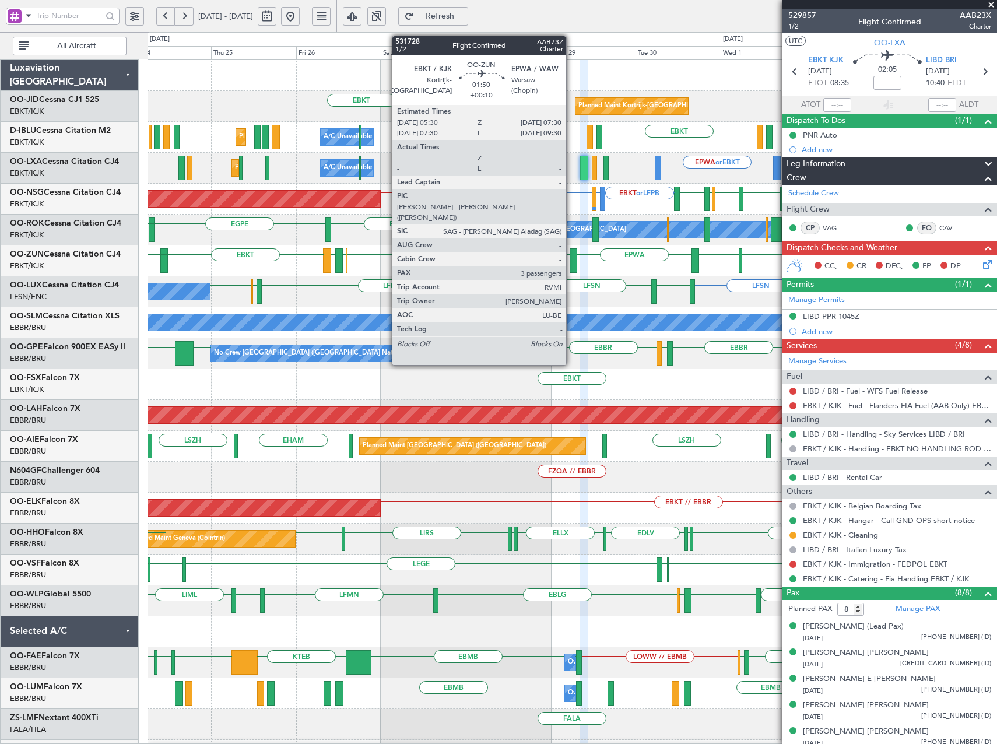
click at [571, 266] on div at bounding box center [573, 260] width 8 height 24
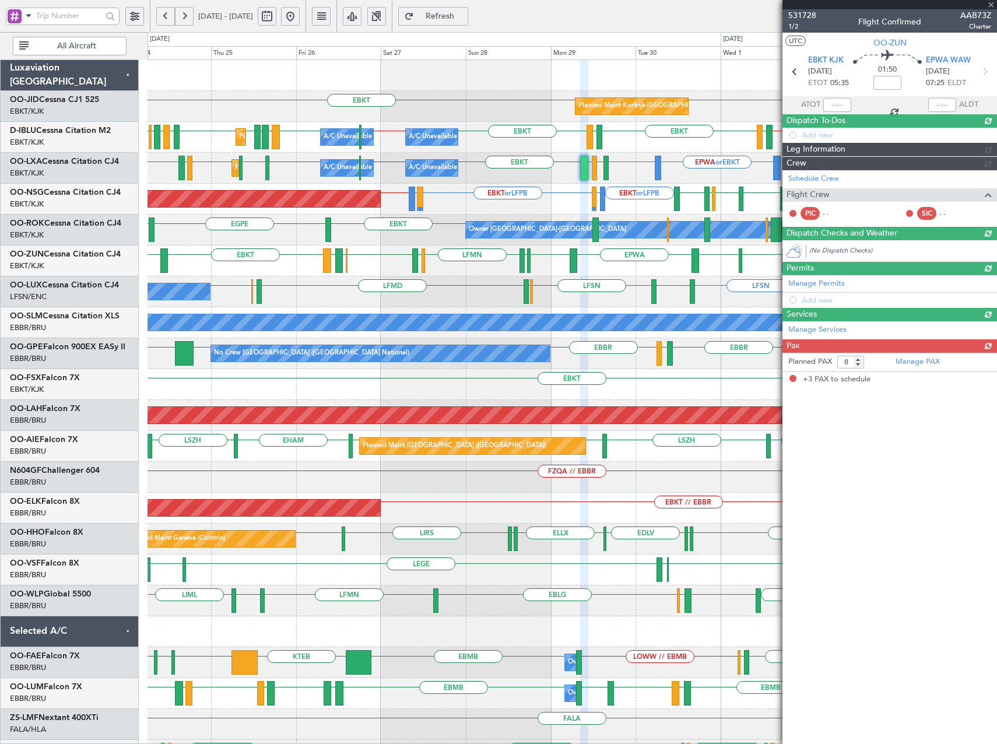
type input "+00:10"
type input "3"
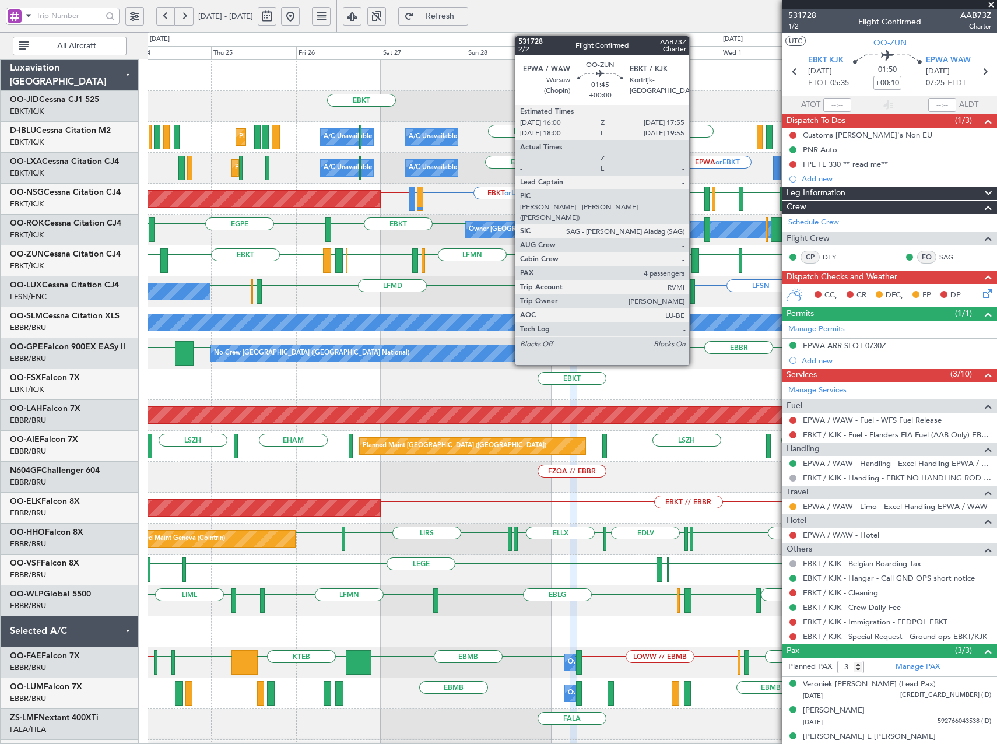
click at [694, 261] on div at bounding box center [694, 260] width 7 height 24
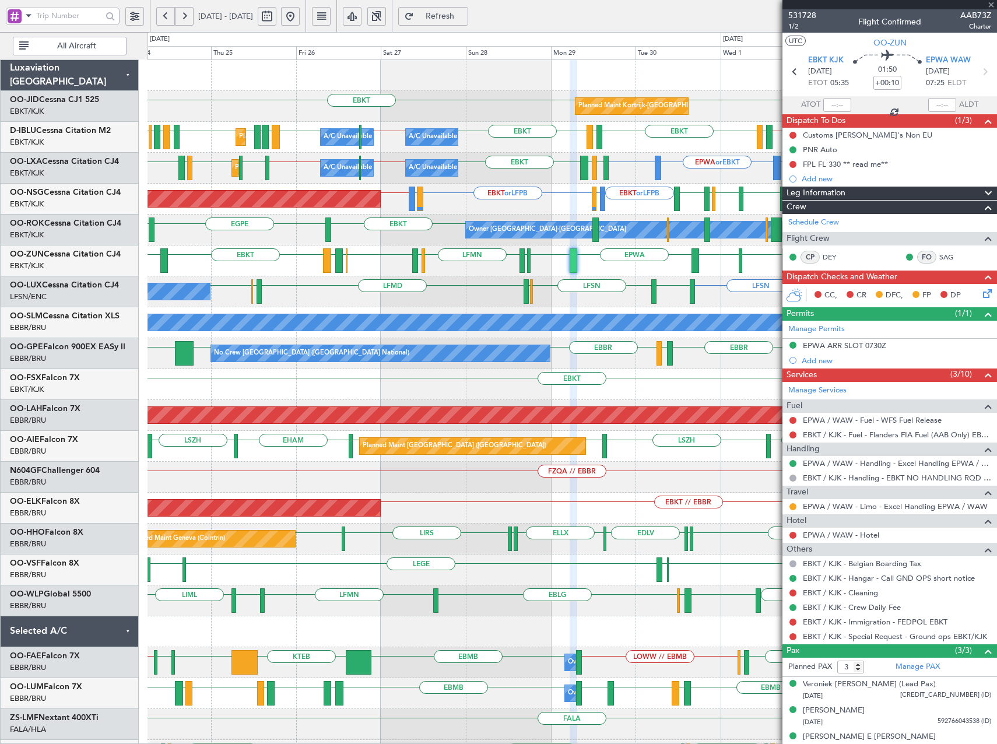
type input "4"
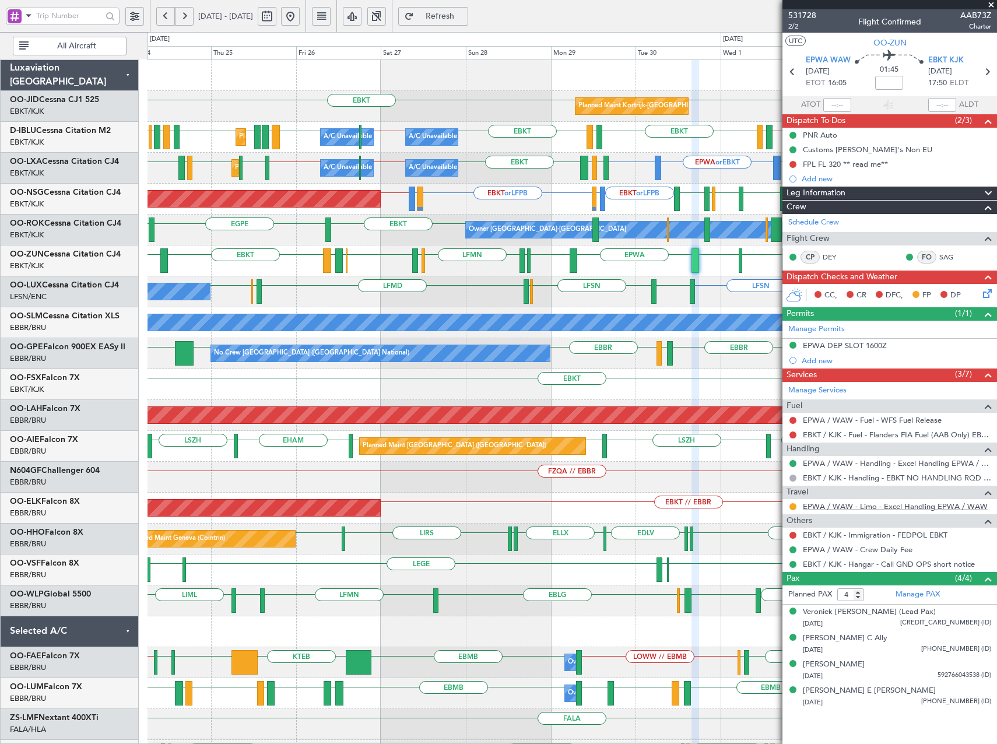
click at [851, 501] on link "EPWA / WAW - Limo - Excel Handling EPWA / WAW" at bounding box center [895, 506] width 185 height 10
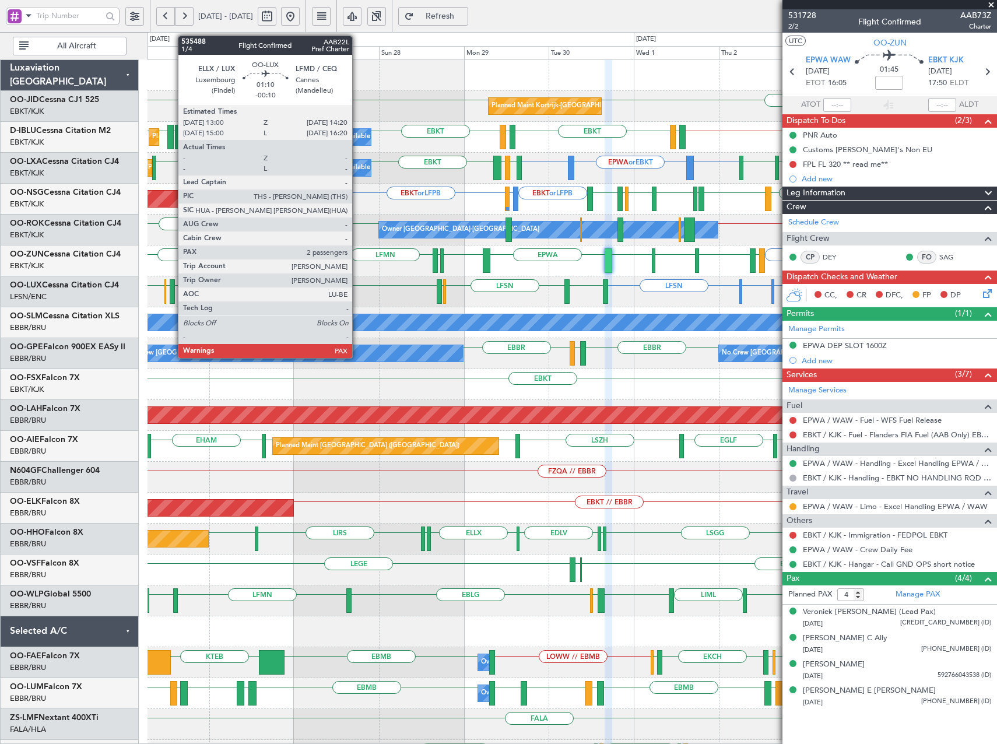
click at [172, 290] on div at bounding box center [172, 291] width 5 height 24
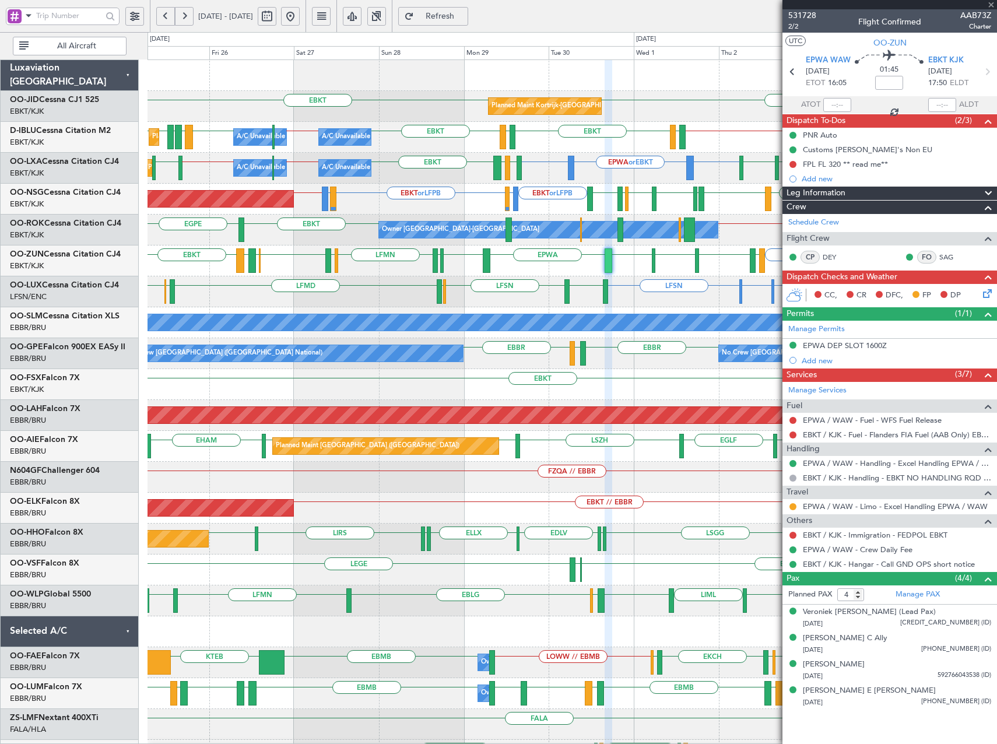
type input "-00:10"
type input "2"
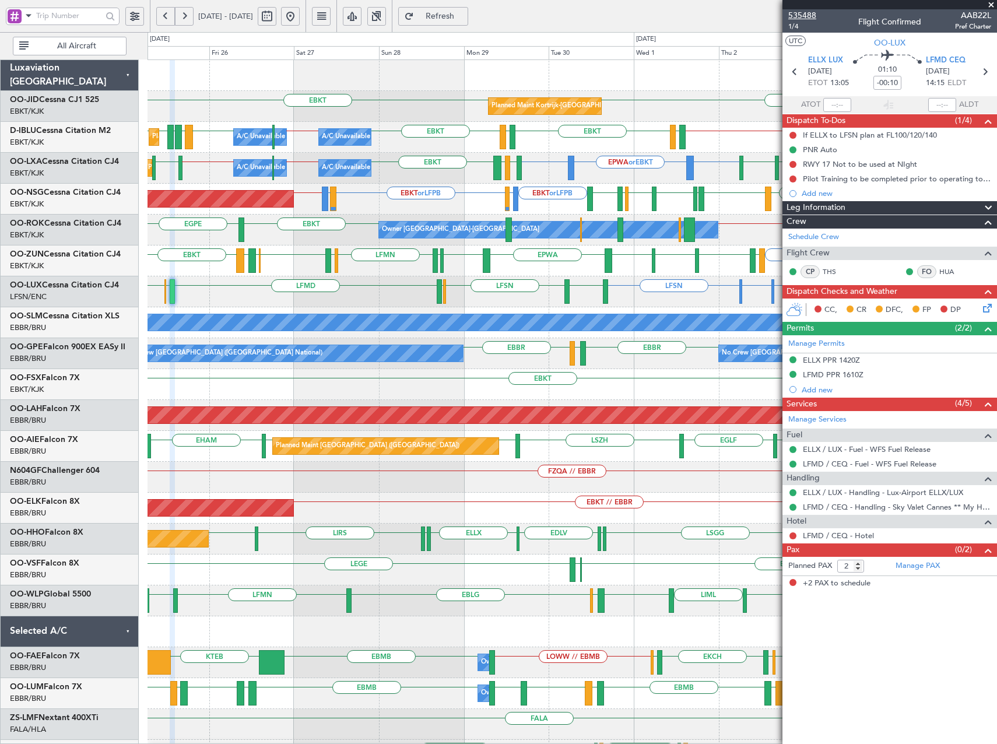
click at [808, 15] on span "535488" at bounding box center [802, 15] width 28 height 12
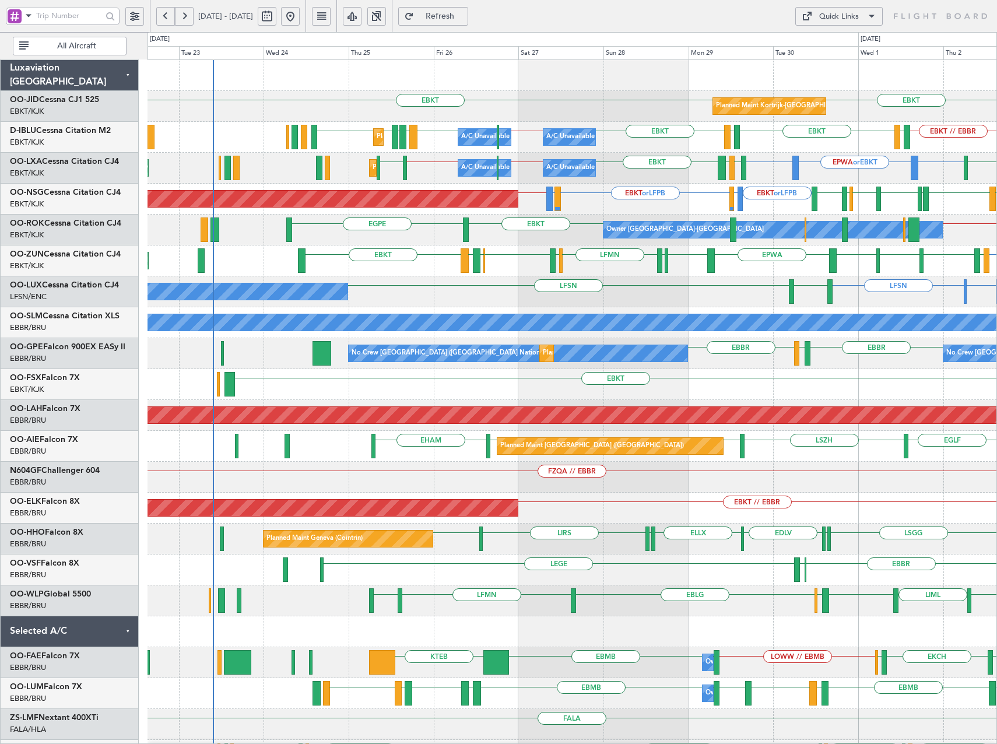
click at [526, 249] on div "EBKT EBKT Planned Maint Kortrijk-Wevelgem EBKT // EBBR LFTH EBKT LFMN LFTH EBKT…" at bounding box center [571, 430] width 849 height 741
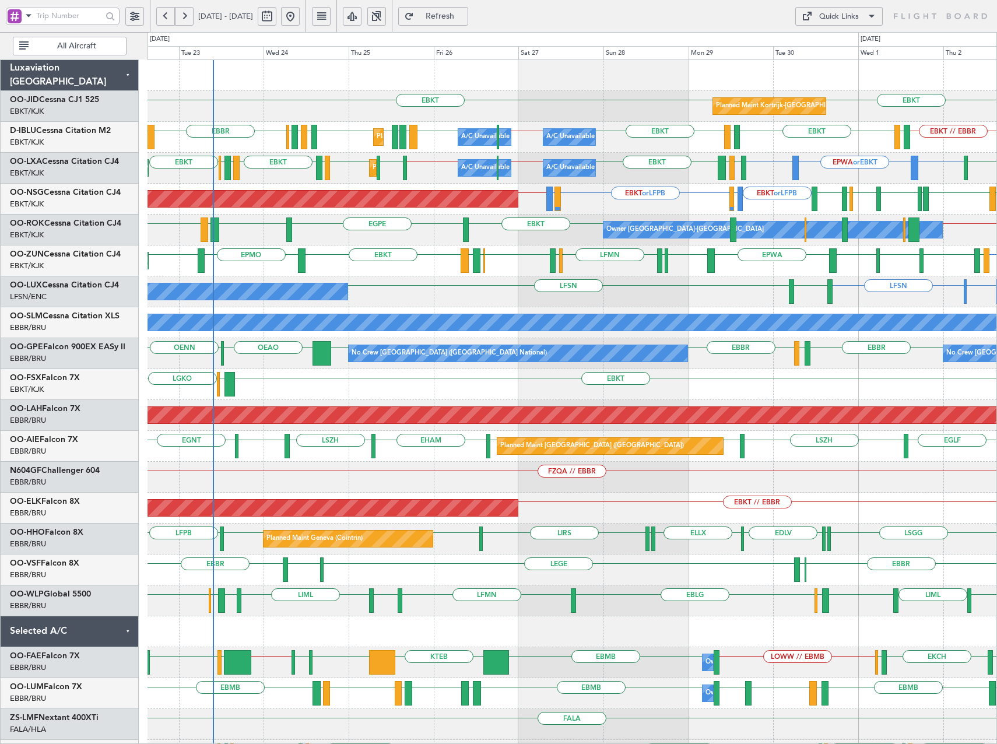
click at [828, 18] on div "Quick Links" at bounding box center [839, 17] width 40 height 12
click at [810, 41] on button "Trip Builder" at bounding box center [838, 44] width 87 height 28
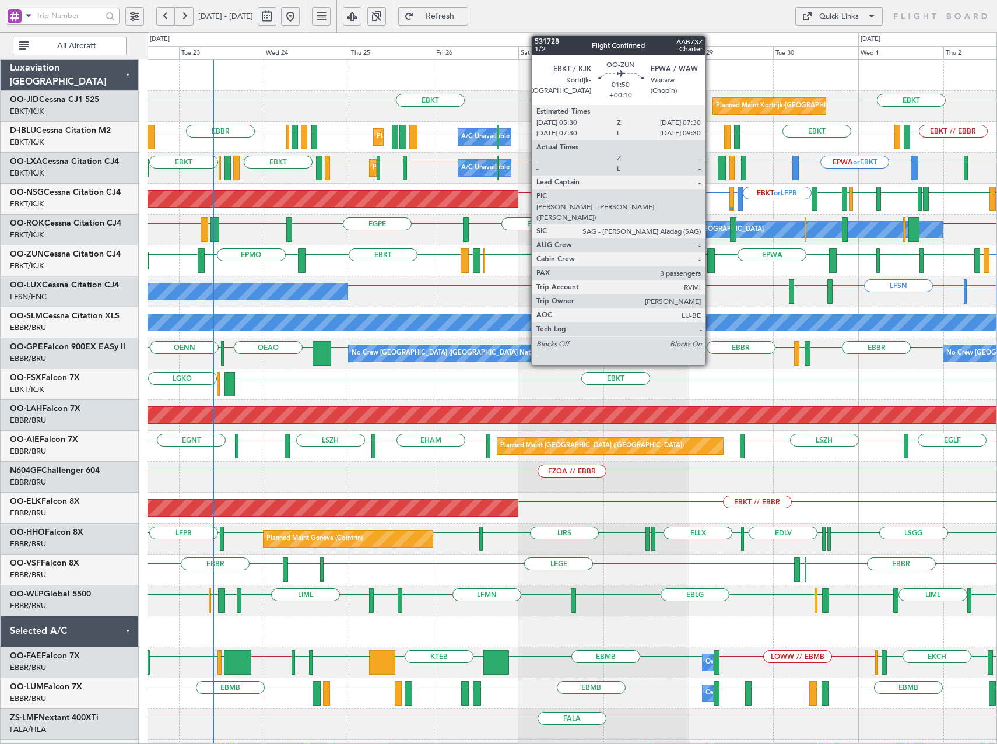
click at [710, 261] on div at bounding box center [711, 260] width 8 height 24
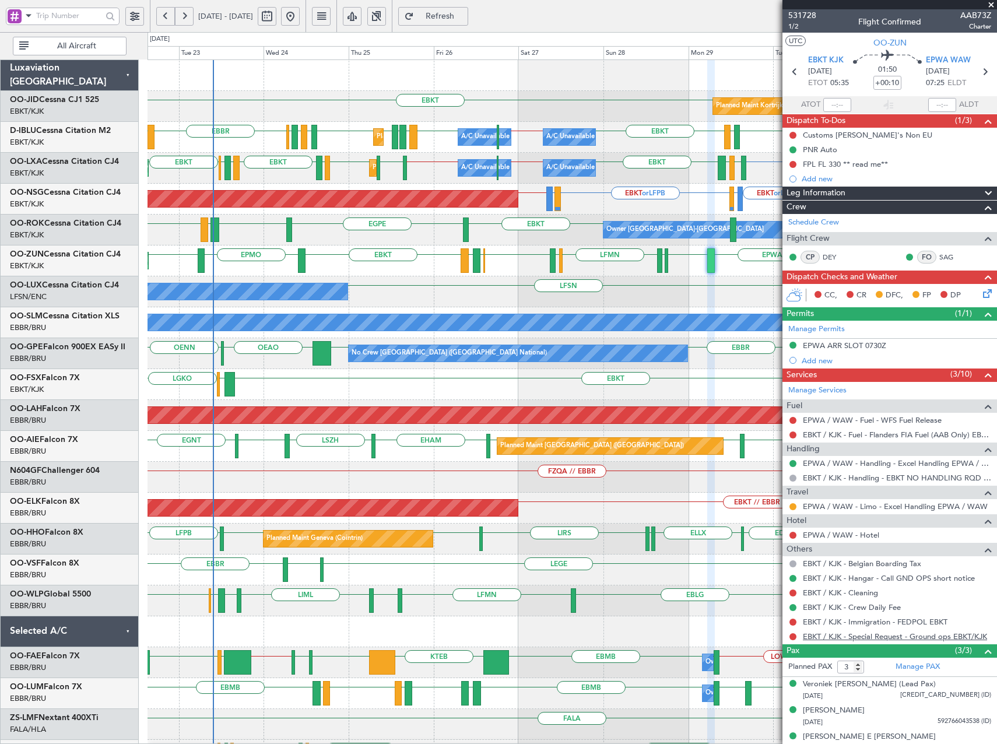
click at [891, 639] on link "EBKT / KJK - Special Request - Ground ops EBKT/KJK" at bounding box center [895, 636] width 184 height 10
click at [992, 4] on span at bounding box center [991, 5] width 12 height 10
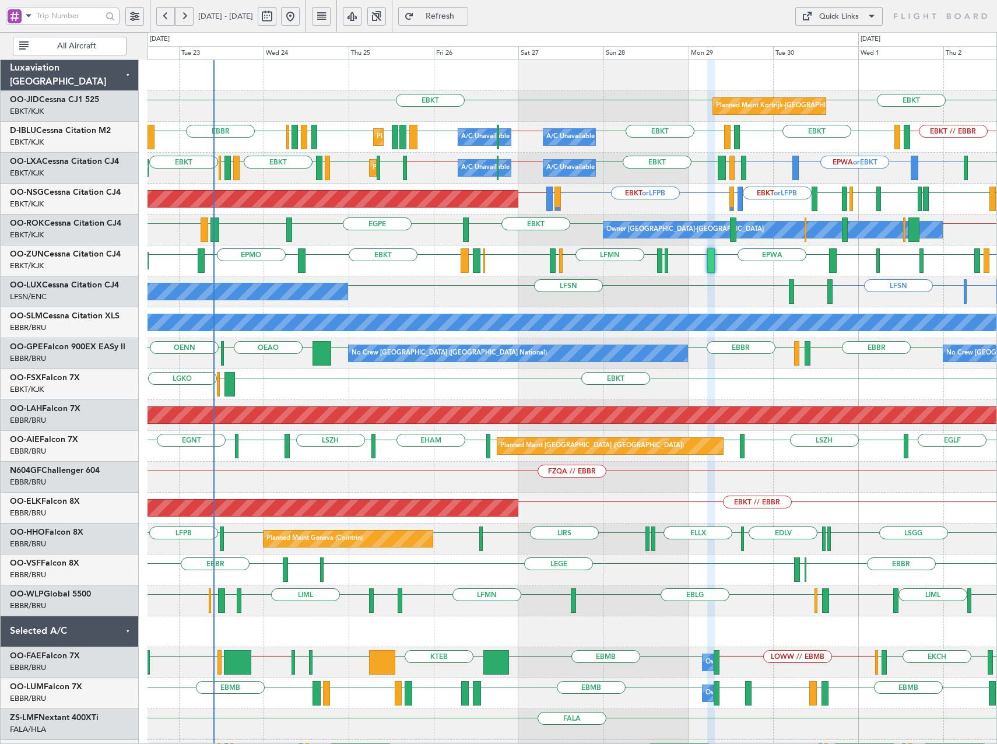
type input "0"
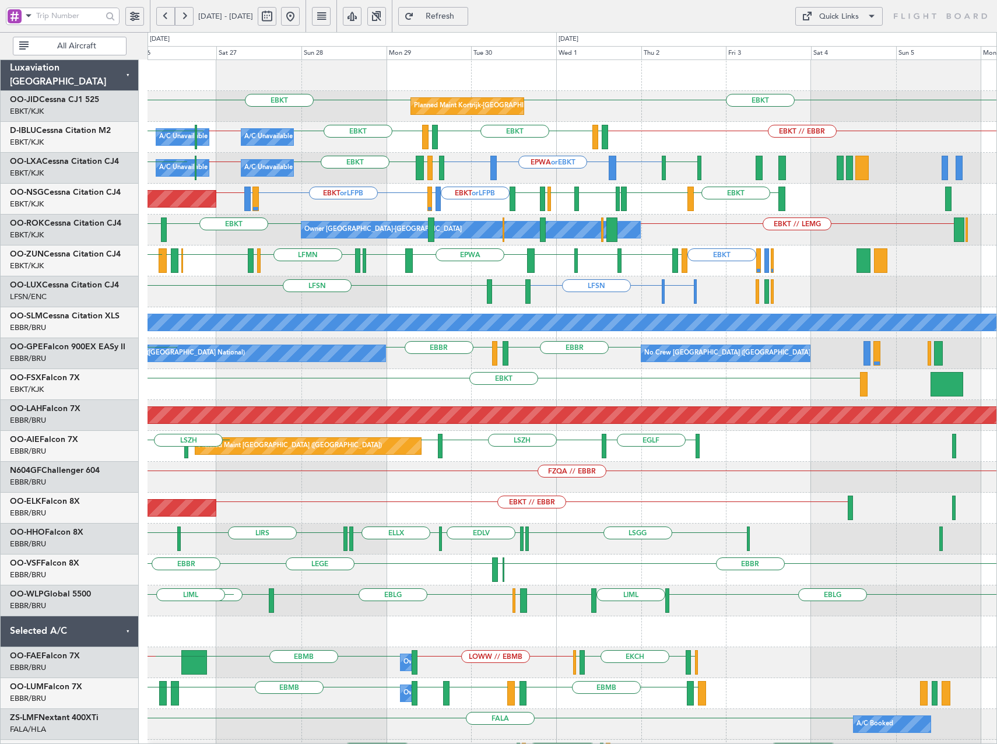
click at [496, 231] on div "EBKT // LEMG EBKT EGPE Owner Kortrijk-Wevelgem EBKT" at bounding box center [571, 229] width 849 height 31
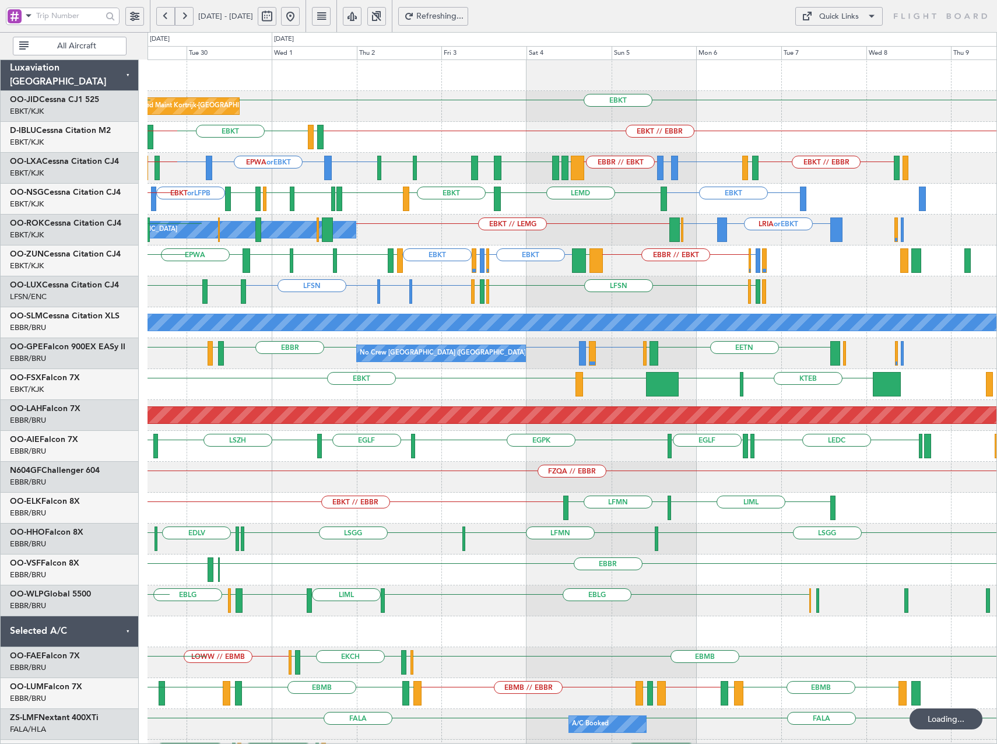
click at [578, 136] on div "EBKT // EBBR EBKT LFTH A/C Unavailable Kortrijk-Wevelgem EBKT LFTH EBBR // EBKT" at bounding box center [571, 137] width 849 height 31
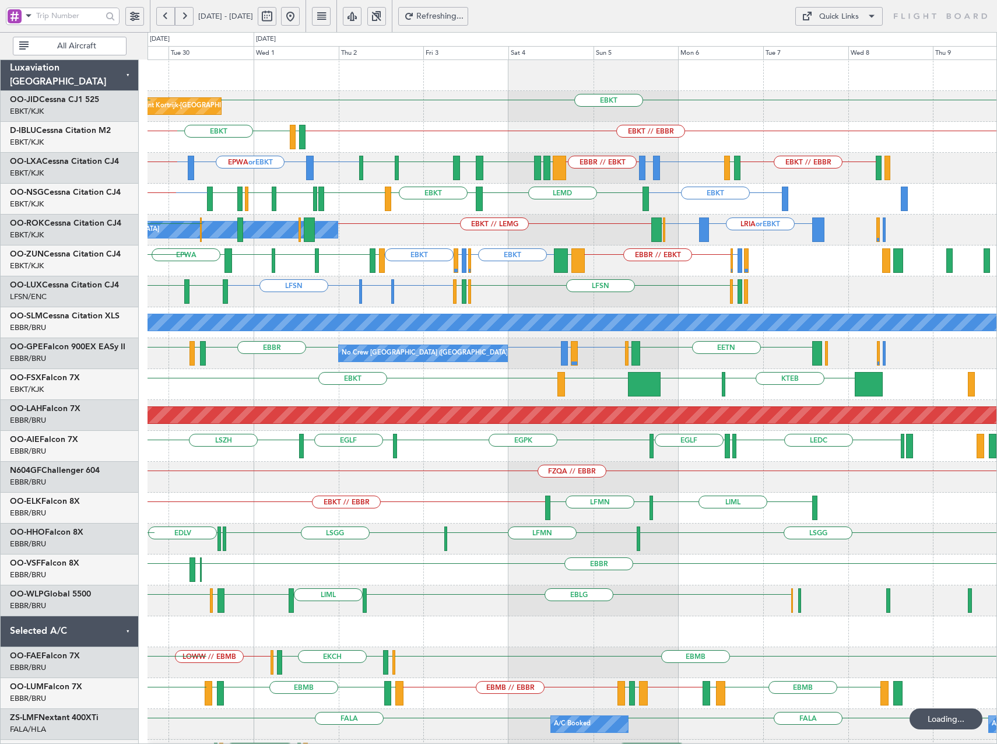
click at [527, 177] on div "EBAW or EBBR LFMN or EBBR EBBR // EBKT EBKT EBKT EPWA or EBKT EBKT // EBBR LIPR…" at bounding box center [571, 168] width 849 height 31
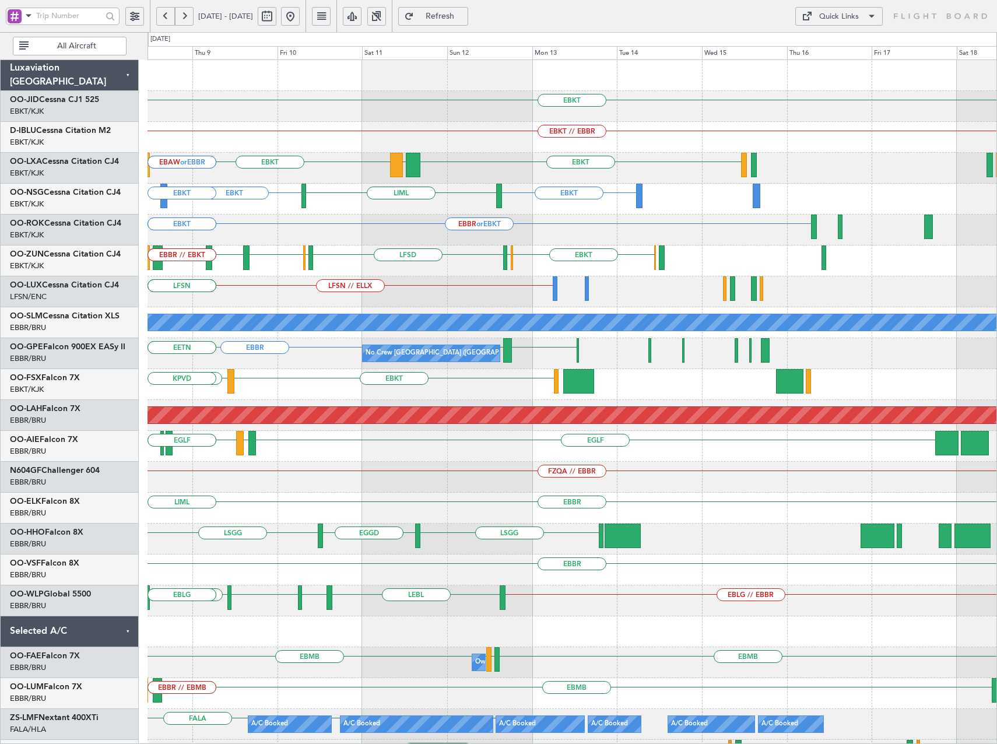
click at [665, 275] on div "EBKT LIMP EBKT LIBD EBKT EGWU LFSD EGWU EBBR LFMN or EBBR LFPB or EBBR EBBR // …" at bounding box center [571, 260] width 849 height 31
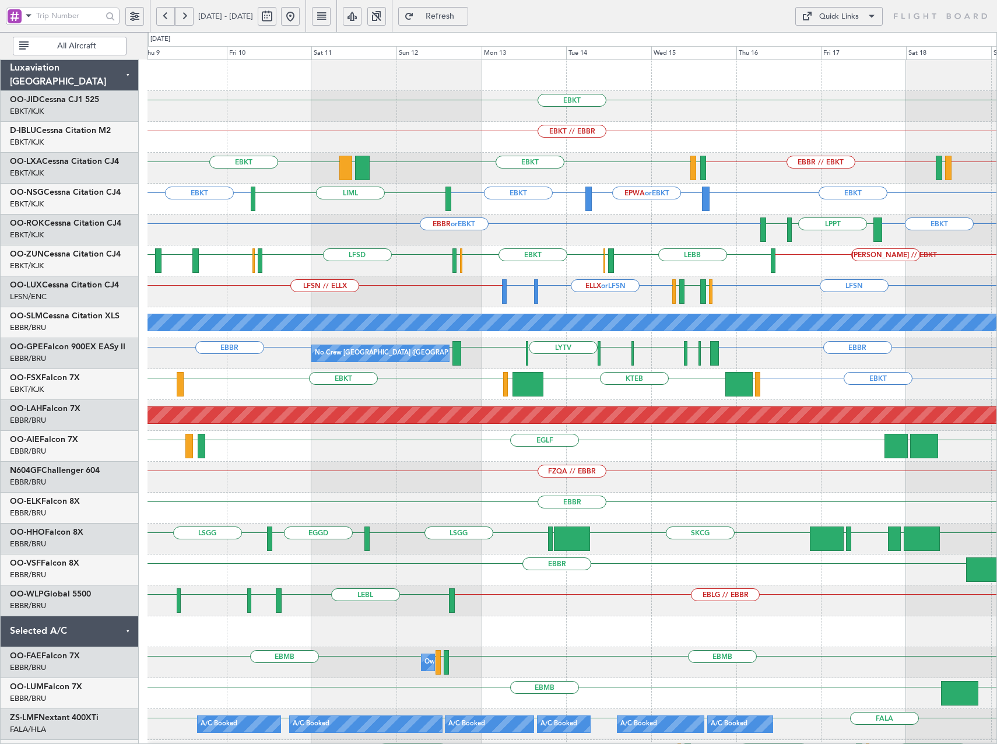
click at [856, 19] on div "Quick Links" at bounding box center [839, 17] width 40 height 12
click at [847, 51] on button "Trip Builder" at bounding box center [838, 44] width 87 height 28
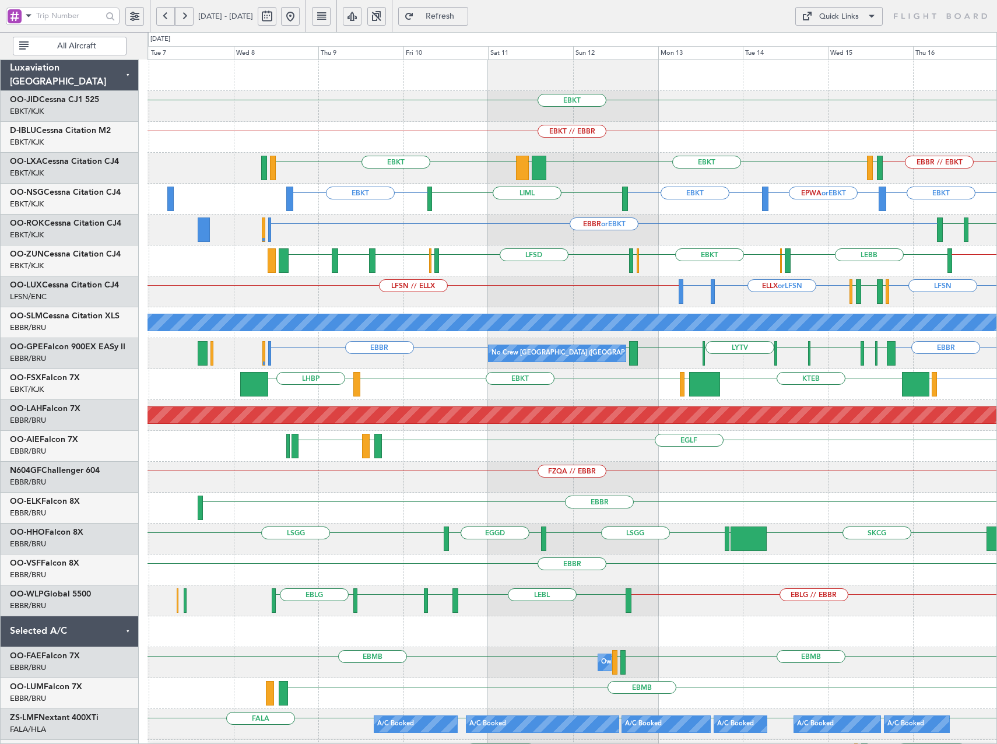
click at [666, 219] on div "EBKT EBKT // EBBR EBKT EBKT LGPA EBBR // EBKT LFTH LFMD EBKT // EBBR EBKT EBKT …" at bounding box center [571, 477] width 849 height 834
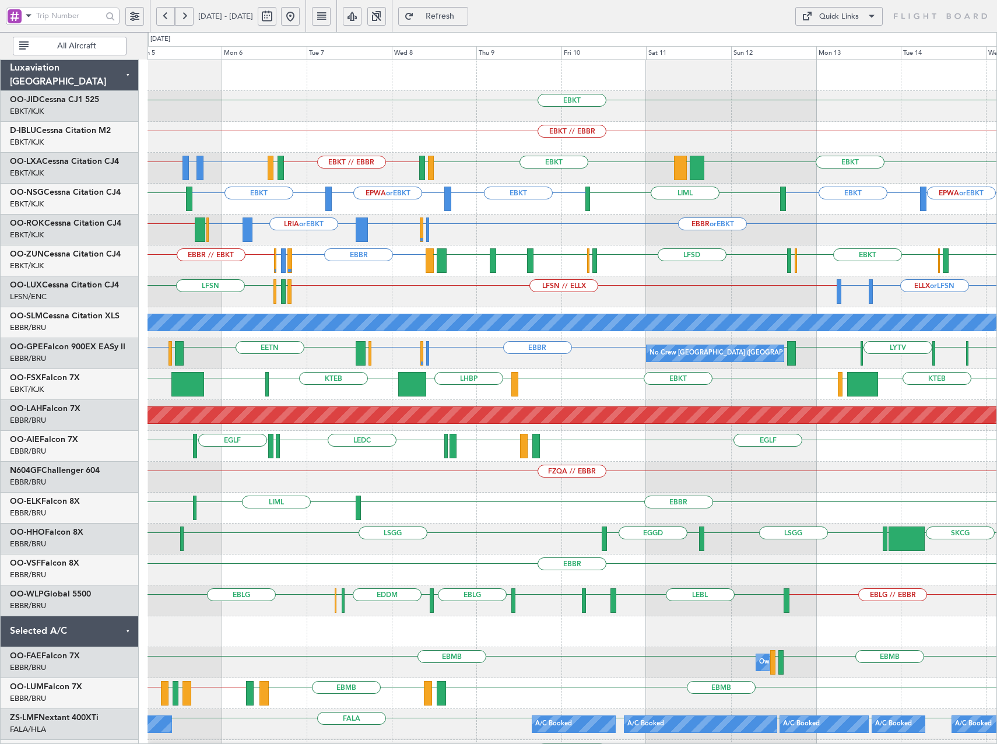
click at [300, 19] on button at bounding box center [290, 16] width 19 height 19
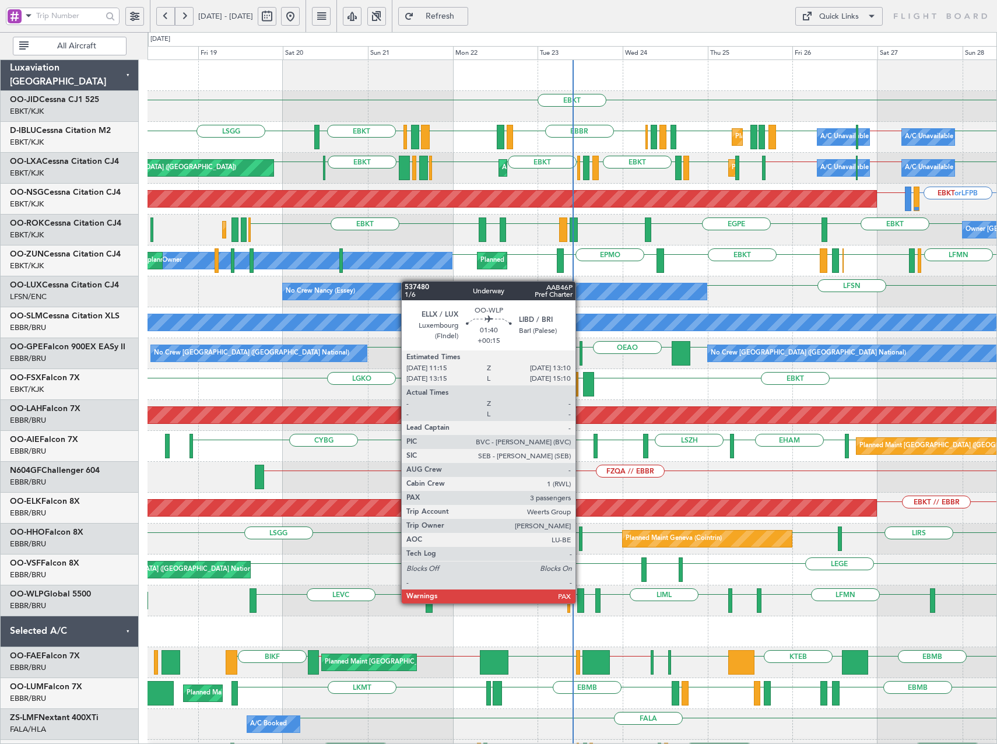
click at [580, 602] on div at bounding box center [580, 600] width 7 height 24
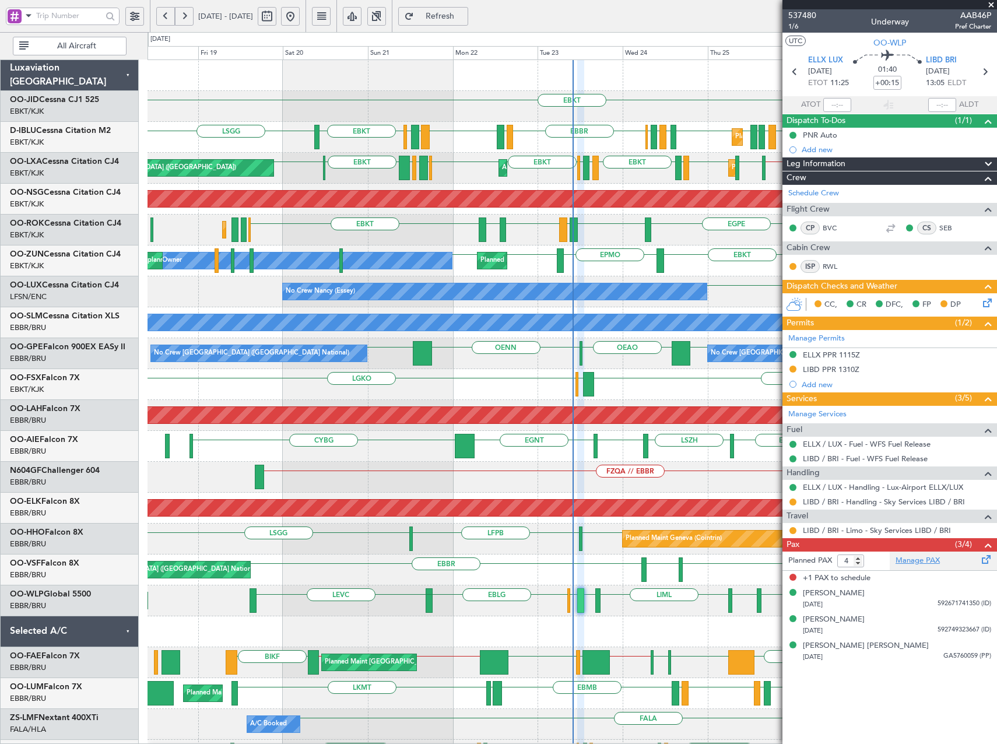
click at [917, 559] on link "Manage PAX" at bounding box center [917, 561] width 44 height 12
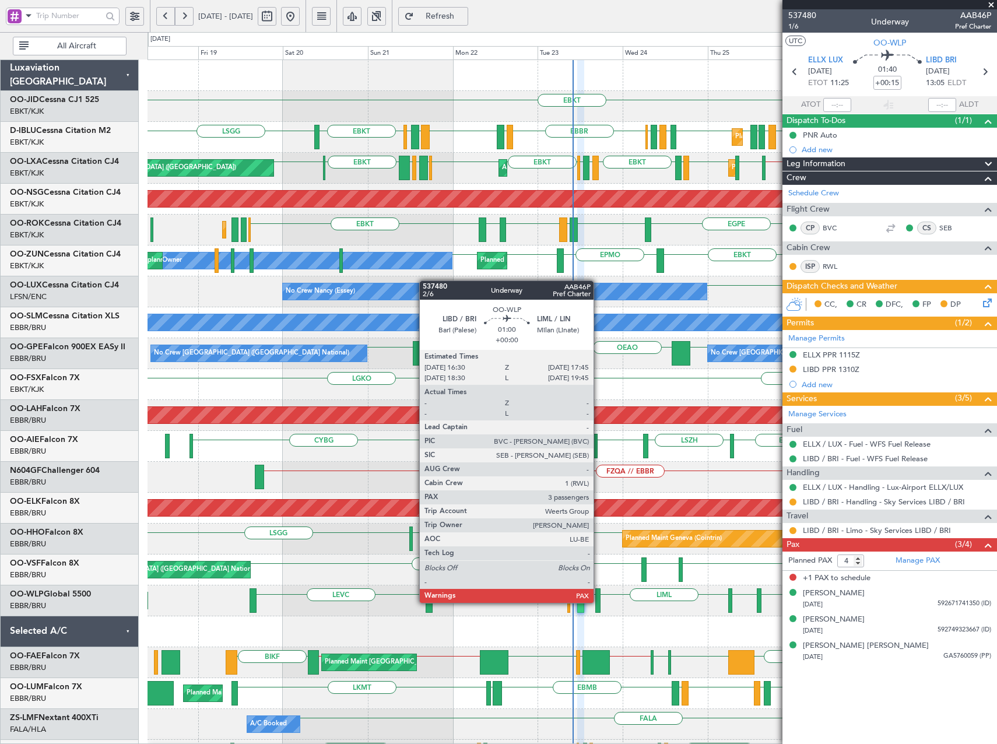
click at [599, 601] on div at bounding box center [597, 600] width 5 height 24
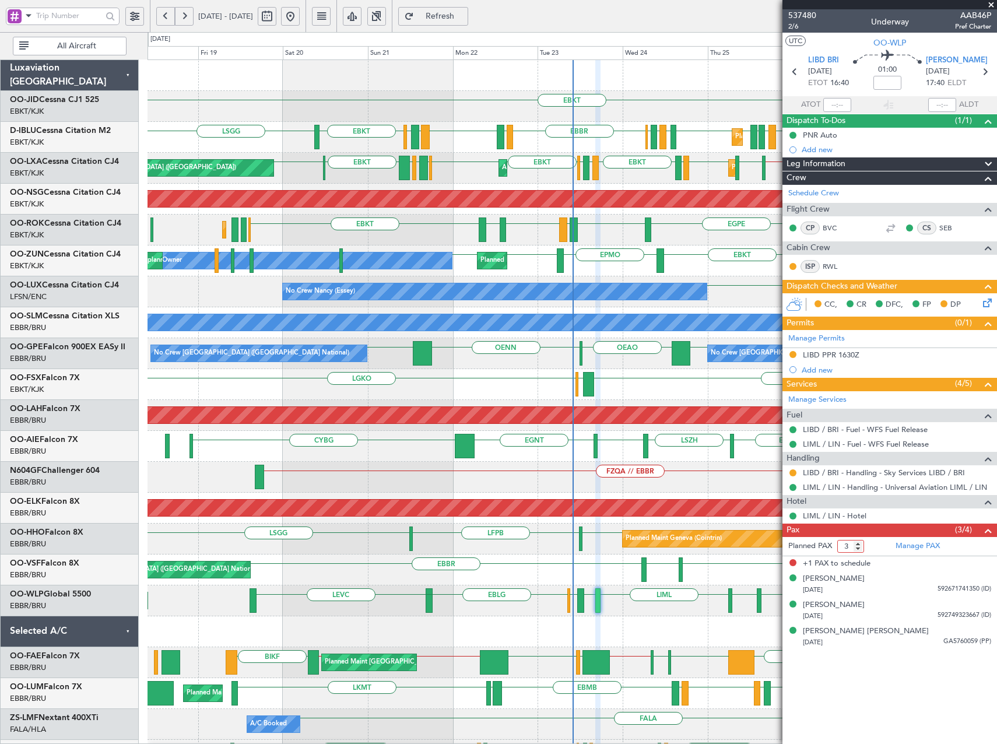
type input "3"
click at [859, 548] on input "3" at bounding box center [850, 546] width 27 height 13
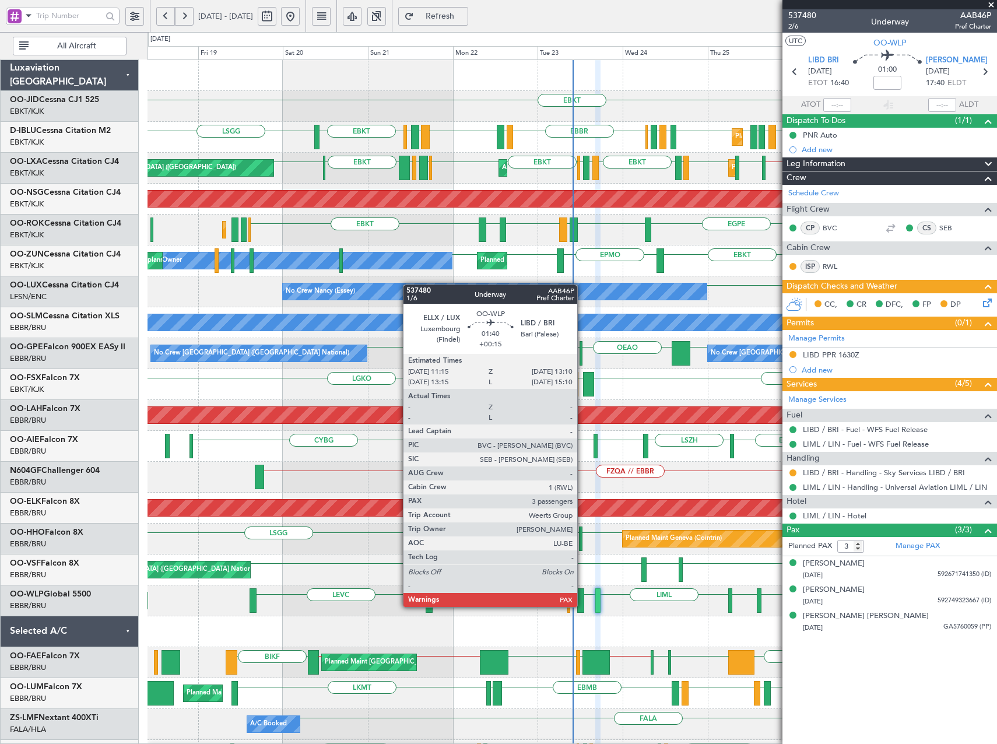
click at [582, 606] on div at bounding box center [580, 600] width 7 height 24
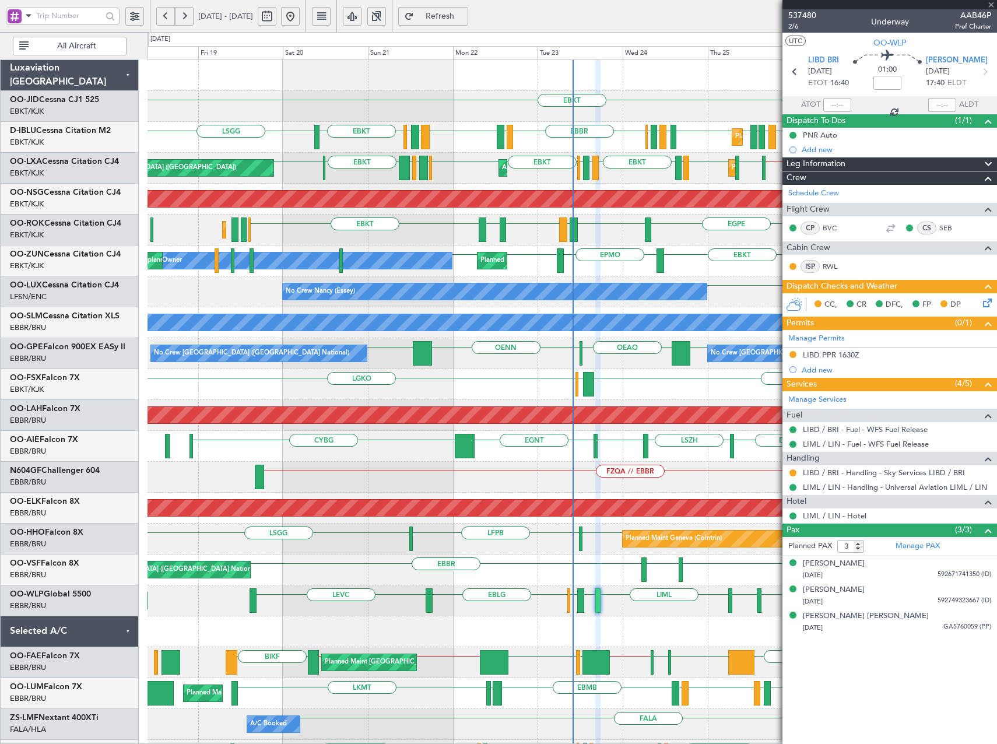
type input "+00:15"
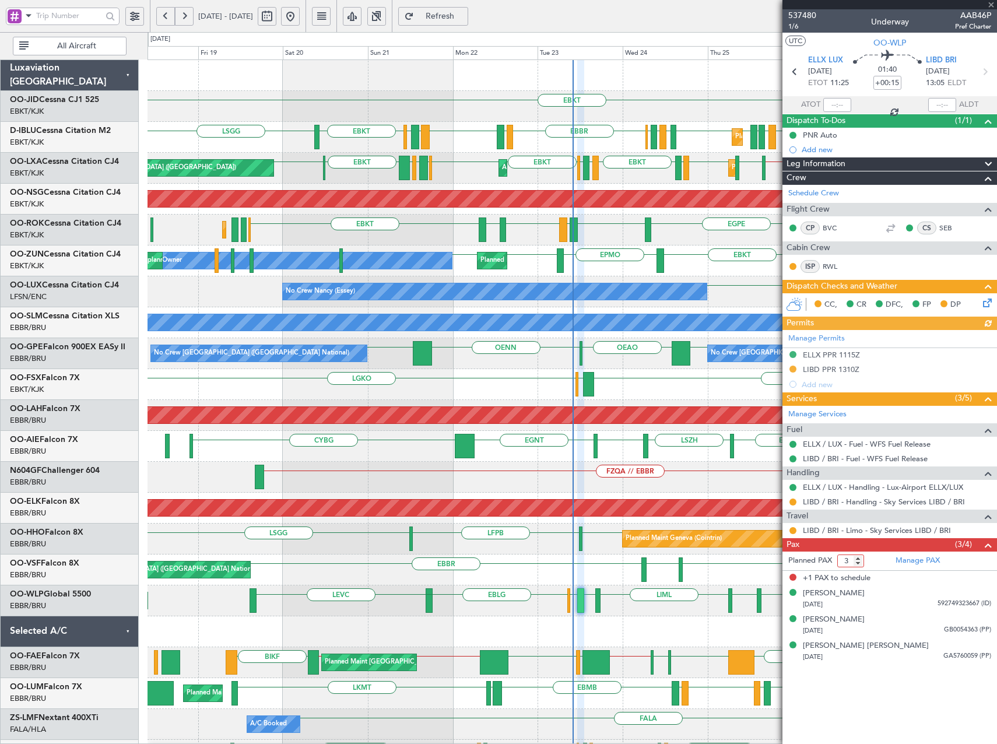
type input "3"
click at [858, 564] on input "3" at bounding box center [850, 560] width 27 height 13
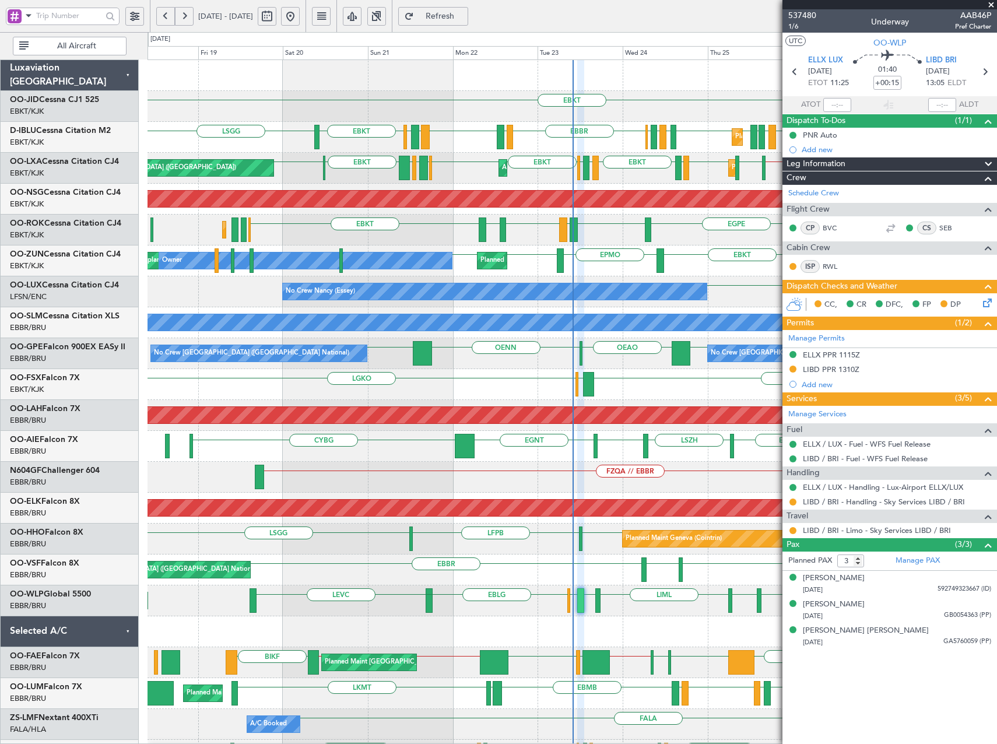
drag, startPoint x: 477, startPoint y: 20, endPoint x: 483, endPoint y: 23, distance: 7.0
click at [464, 20] on span "Refresh" at bounding box center [440, 16] width 48 height 8
click at [991, 2] on span at bounding box center [991, 5] width 12 height 10
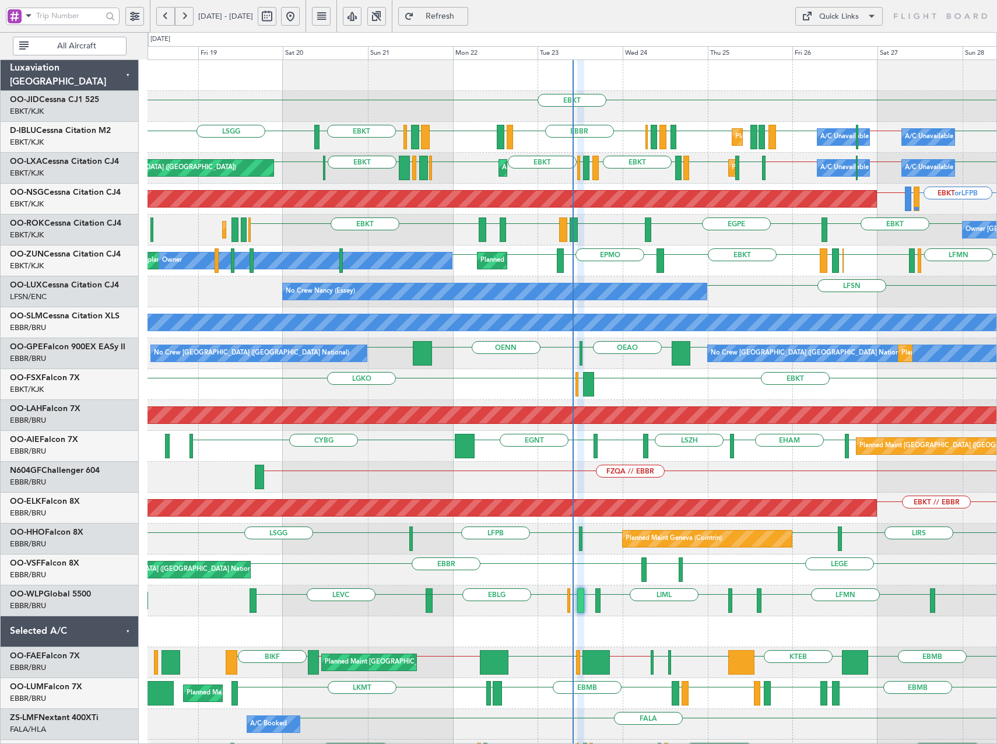
type input "0"
